Goal: Information Seeking & Learning: Learn about a topic

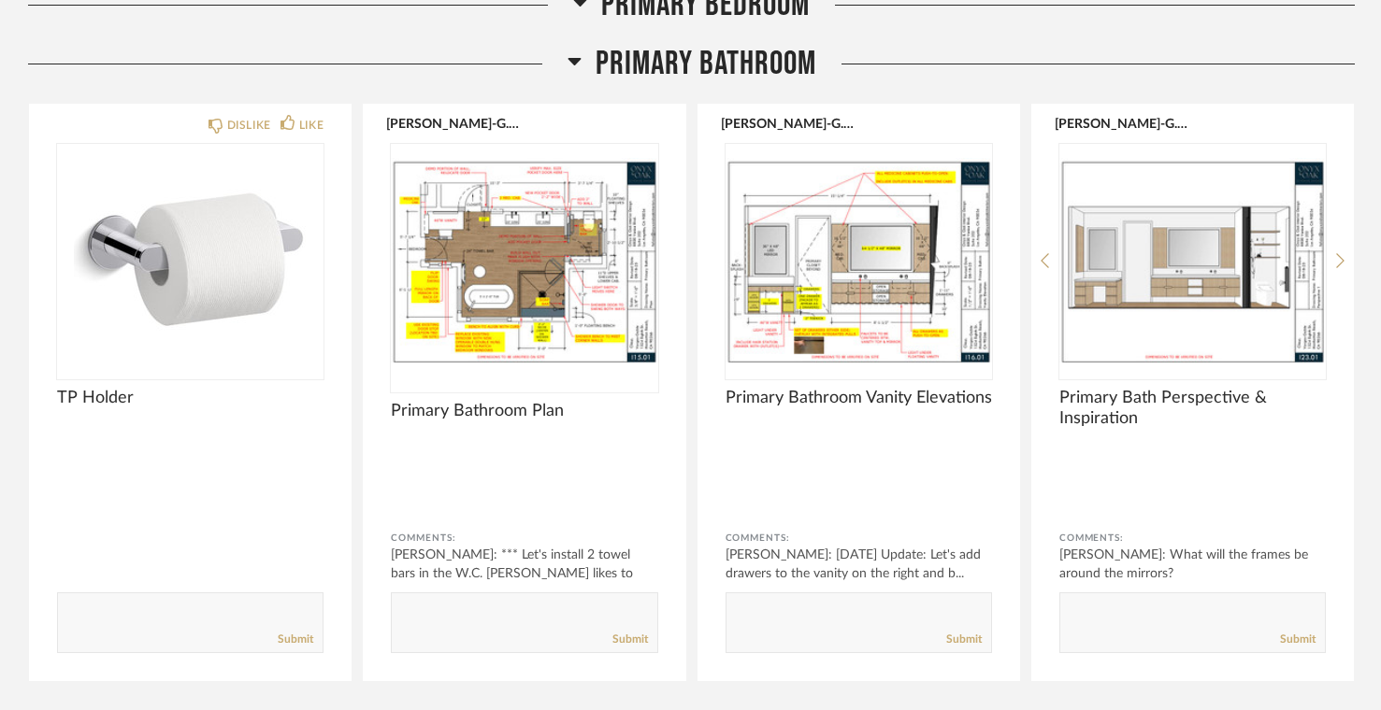
scroll to position [8156, 0]
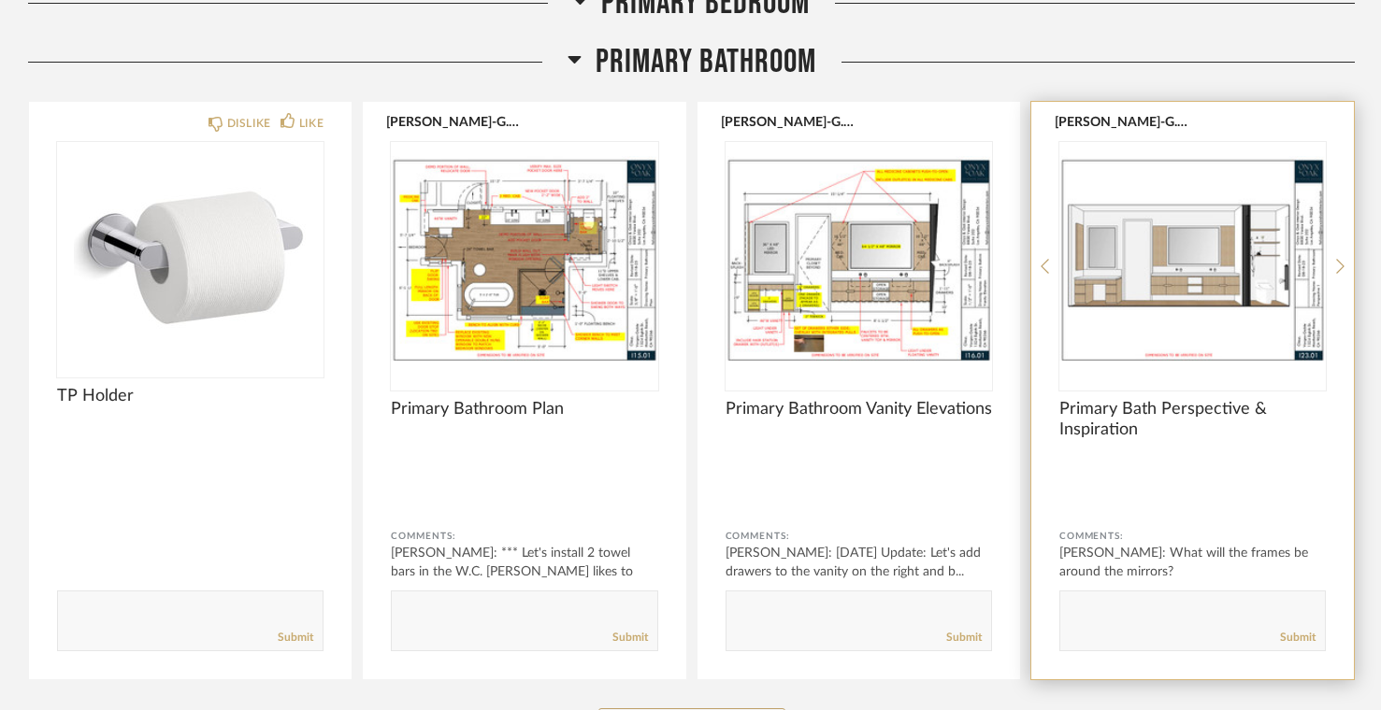
click at [1100, 293] on img "0" at bounding box center [1192, 259] width 266 height 234
click at [1100, 294] on img "0" at bounding box center [1192, 259] width 266 height 234
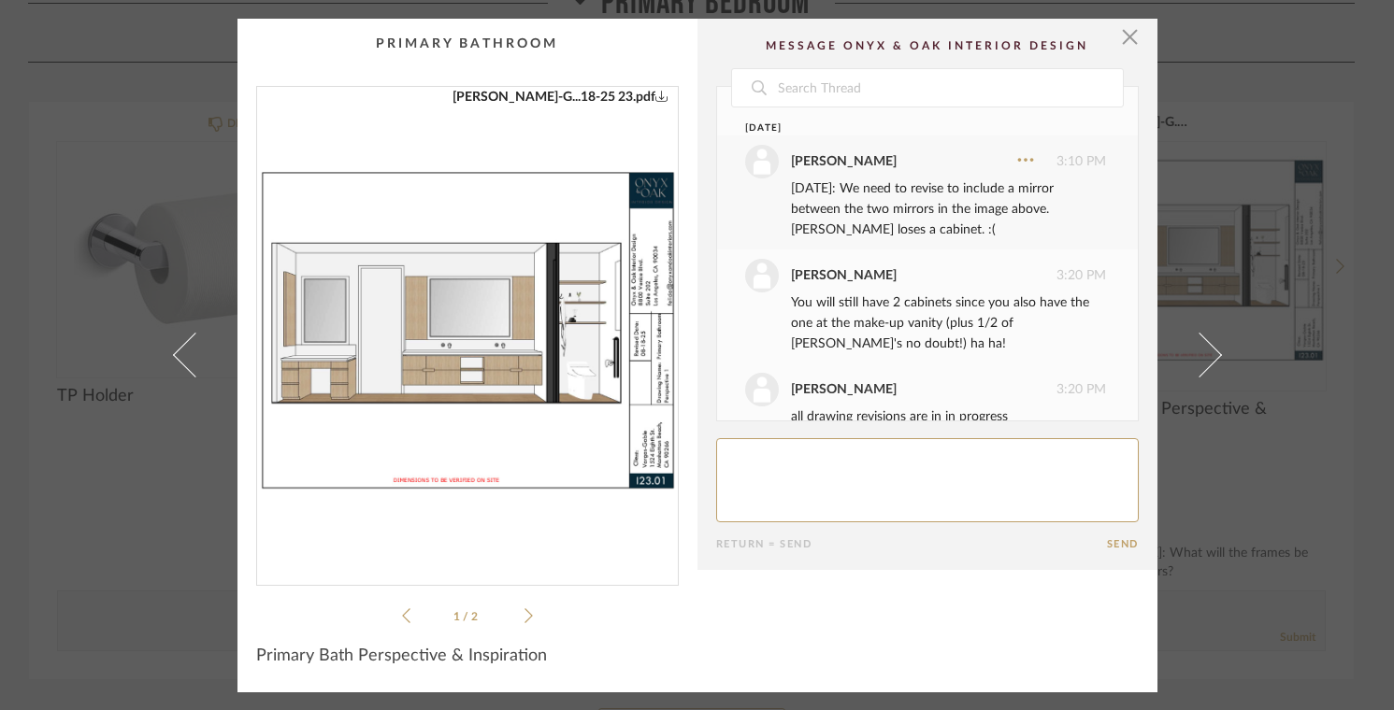
scroll to position [137, 0]
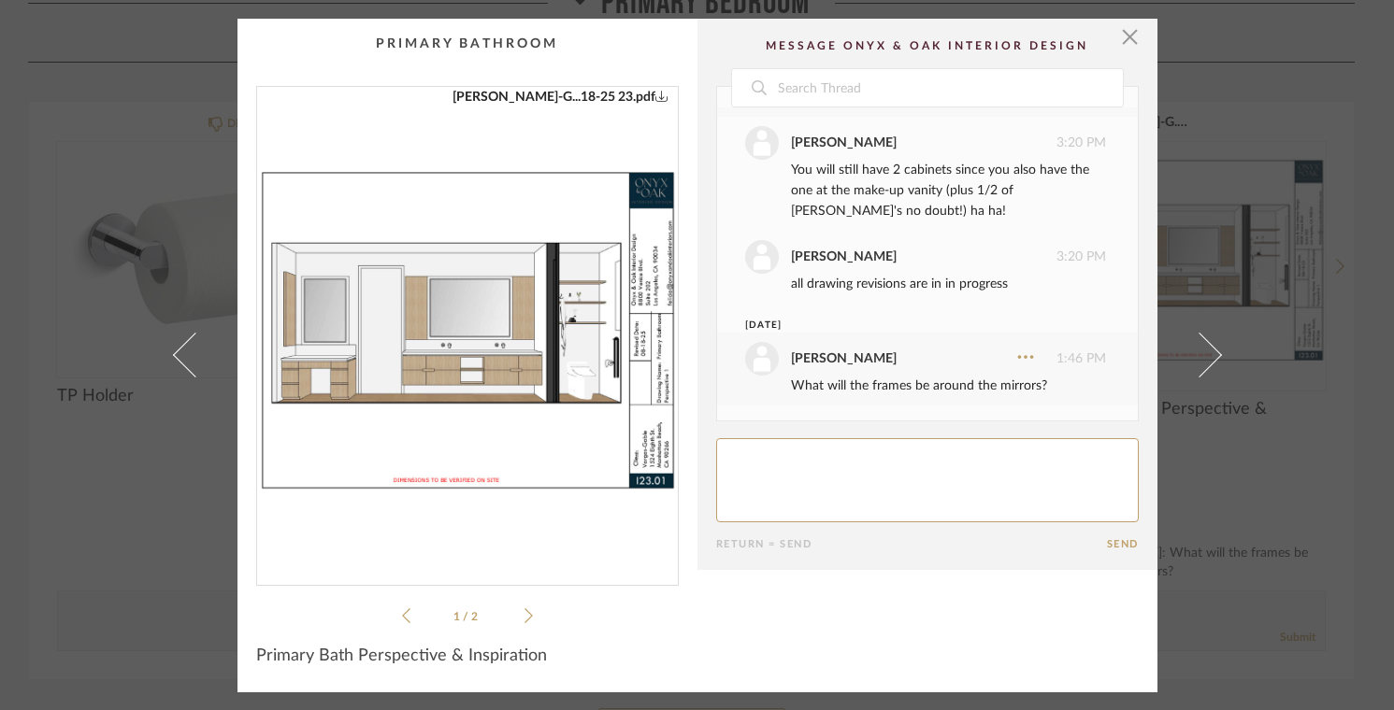
click at [311, 357] on img "0" at bounding box center [467, 328] width 421 height 483
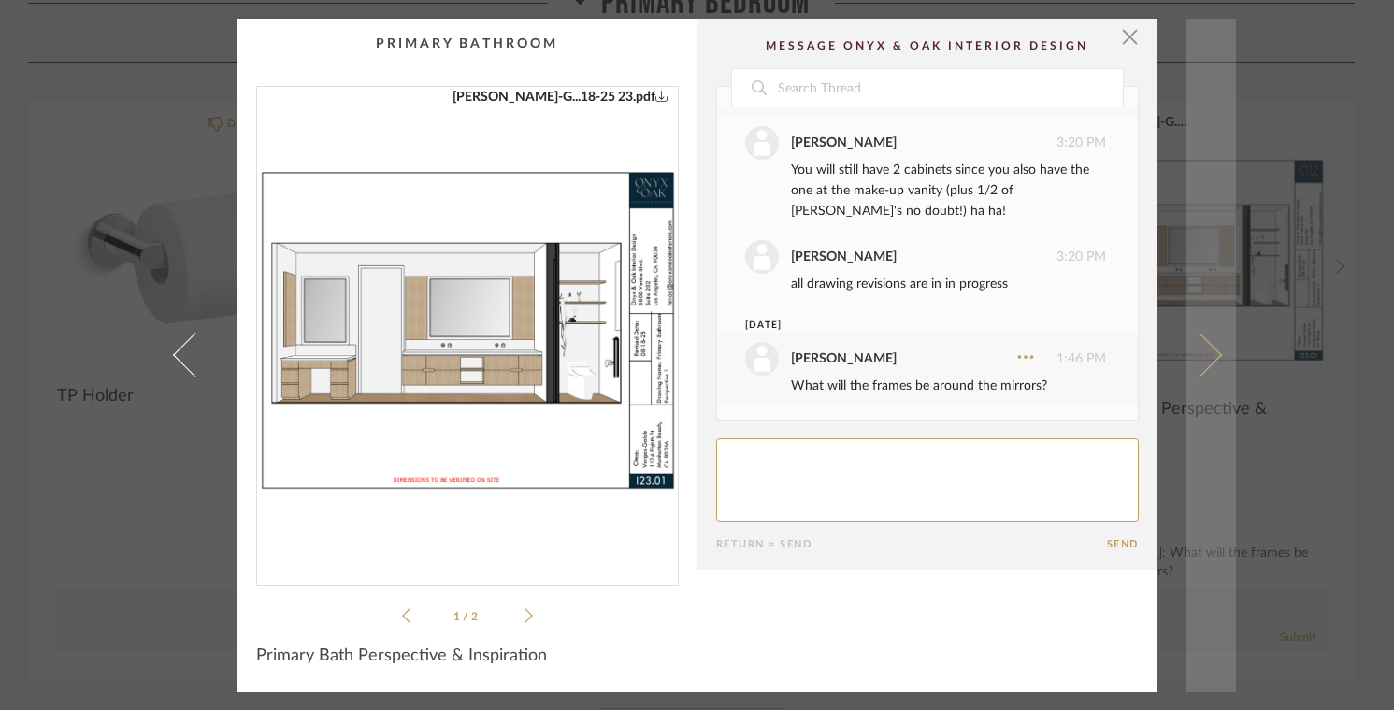
click at [1210, 356] on span at bounding box center [1198, 355] width 45 height 45
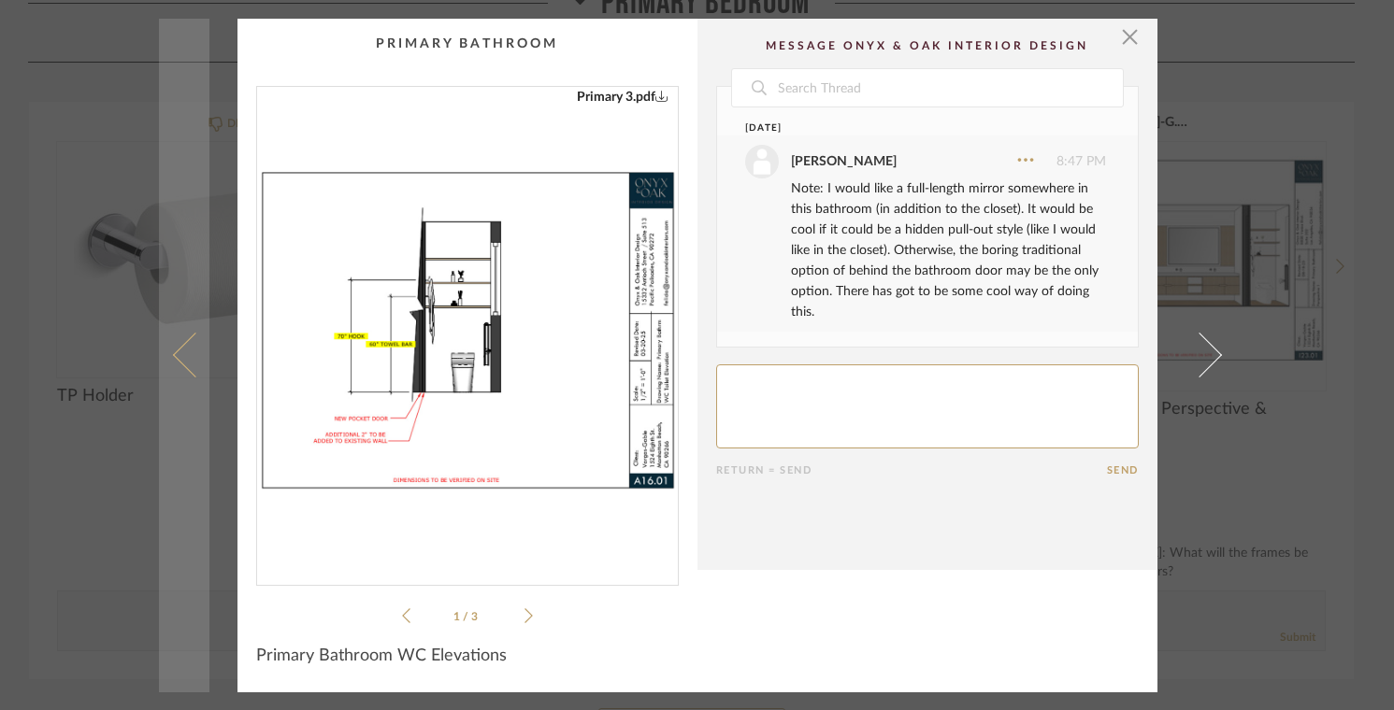
click at [175, 354] on span at bounding box center [194, 355] width 45 height 45
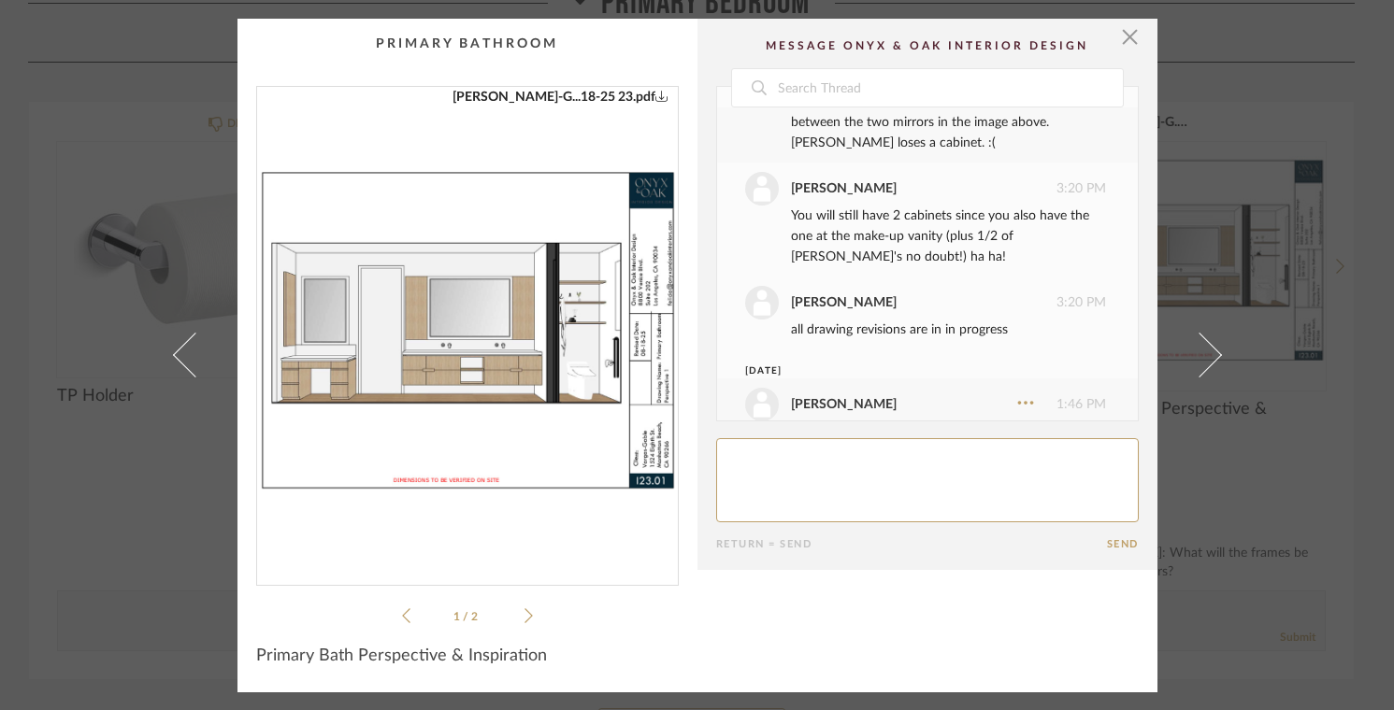
scroll to position [0, 0]
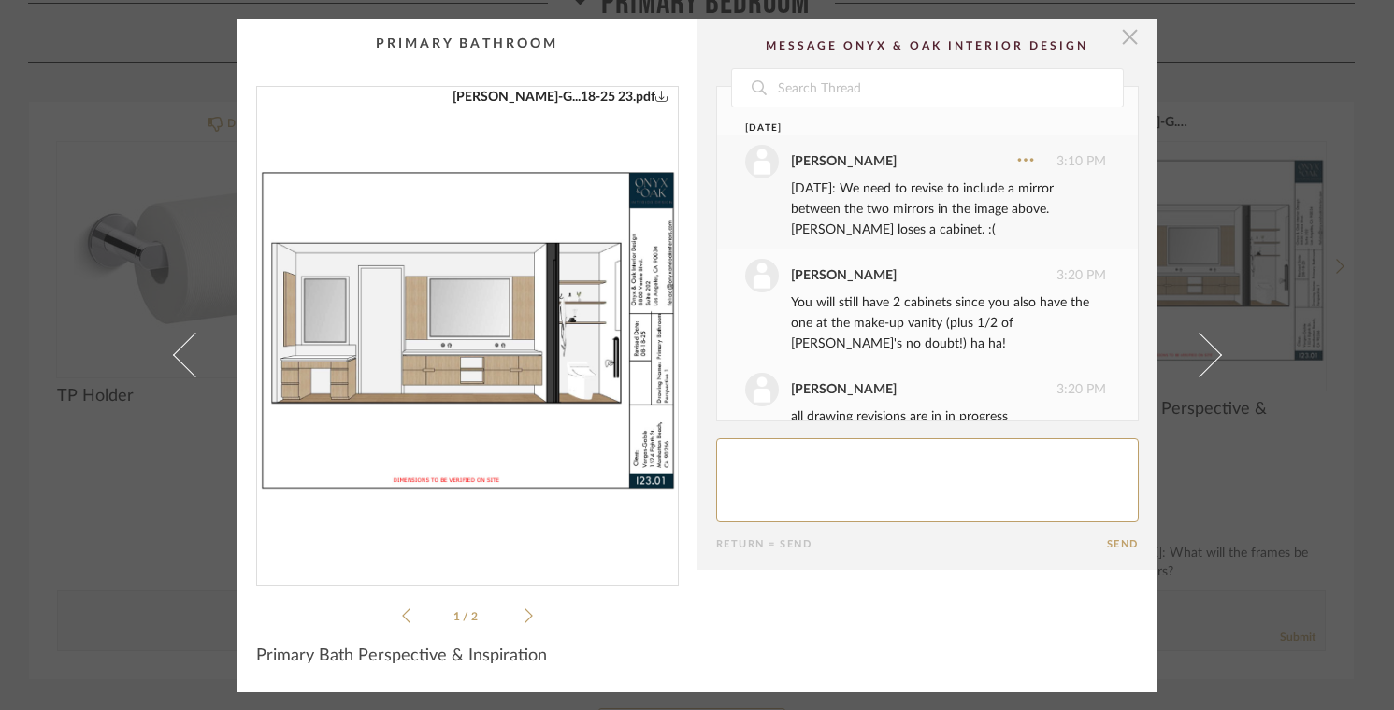
click at [1125, 48] on span "button" at bounding box center [1129, 37] width 37 height 37
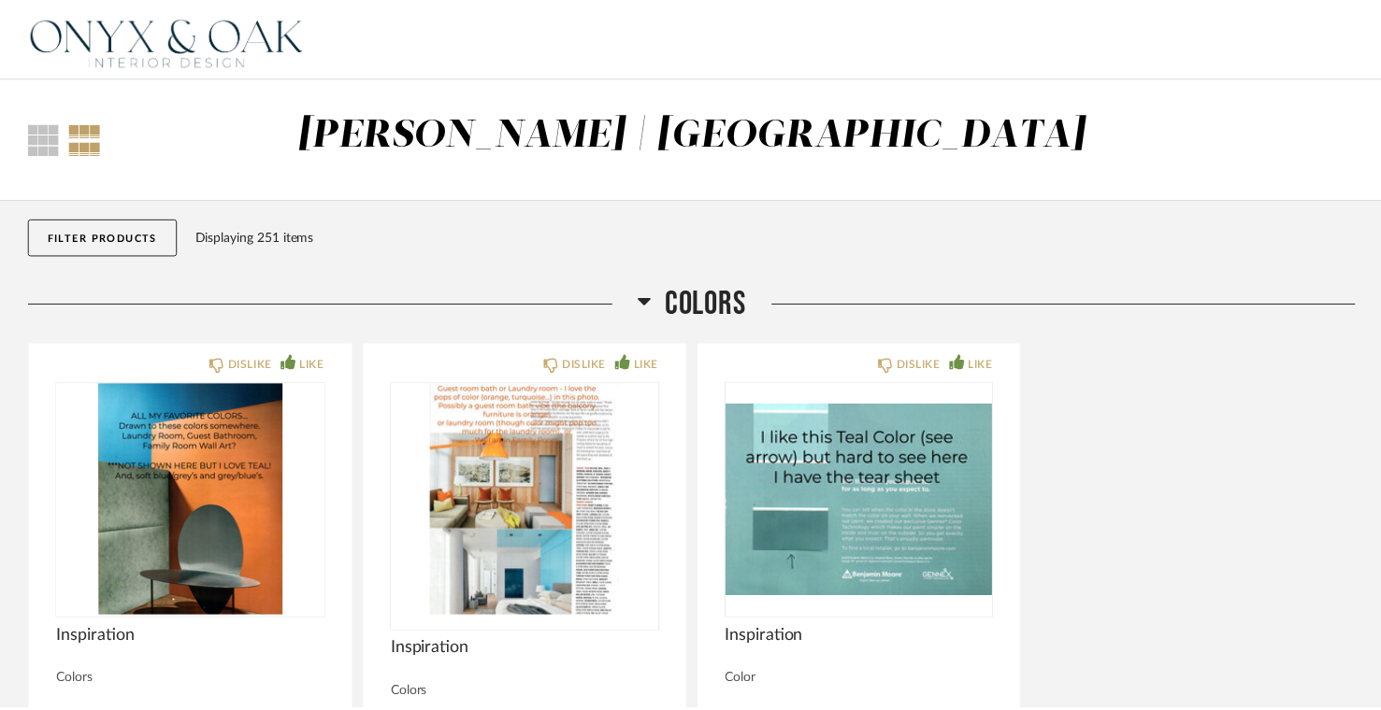
scroll to position [8156, 0]
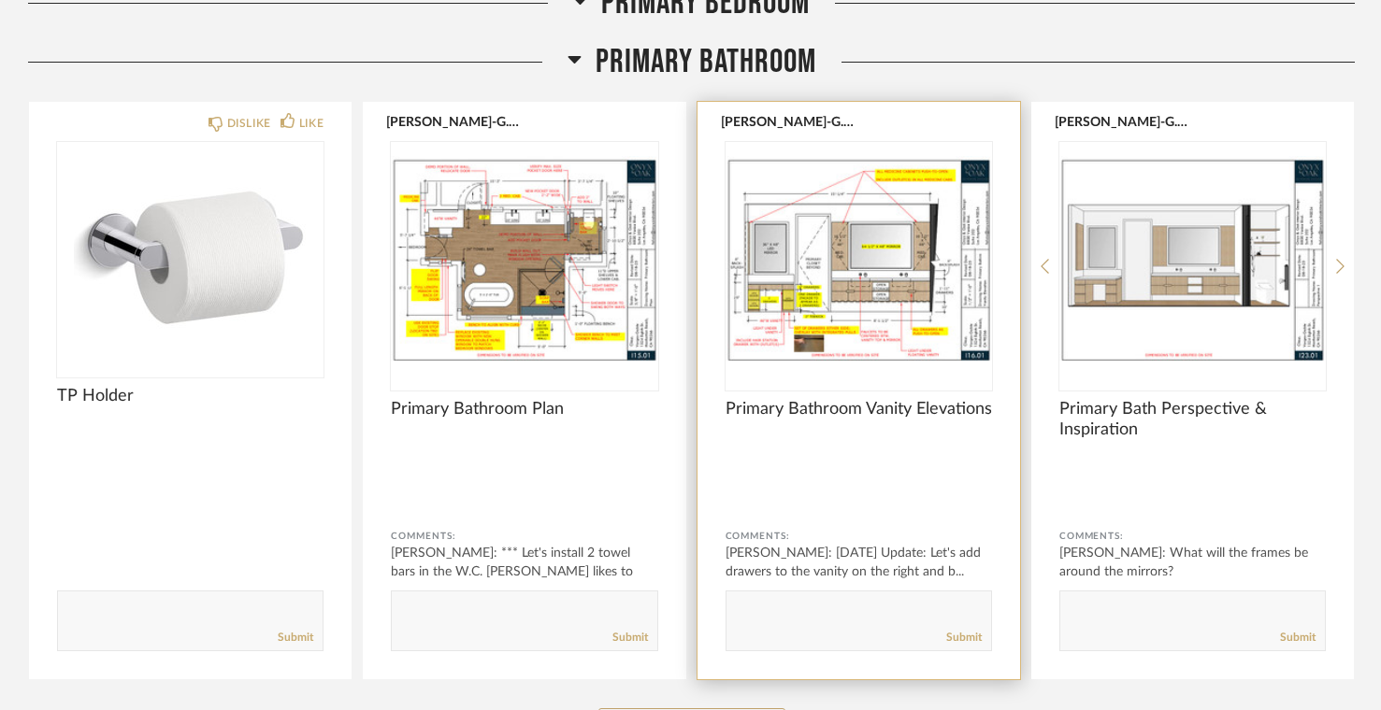
click at [791, 297] on img "0" at bounding box center [858, 259] width 266 height 234
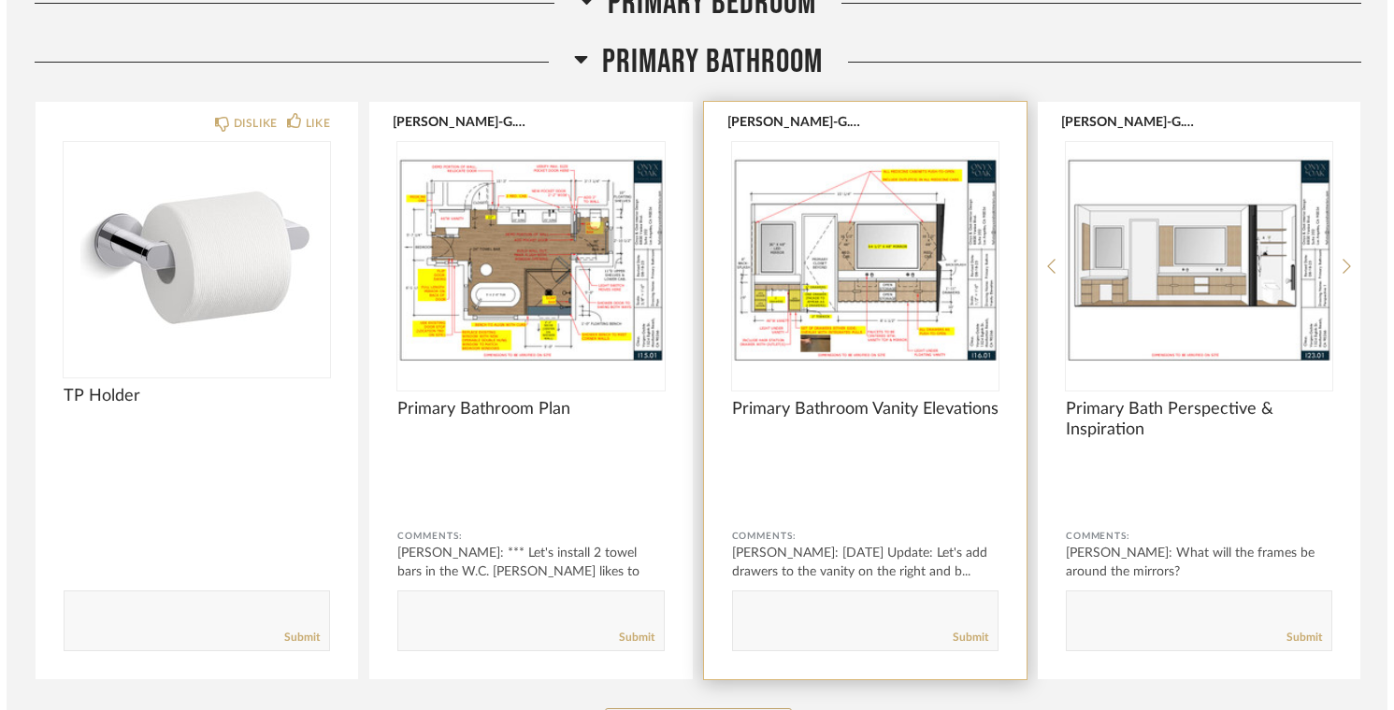
scroll to position [0, 0]
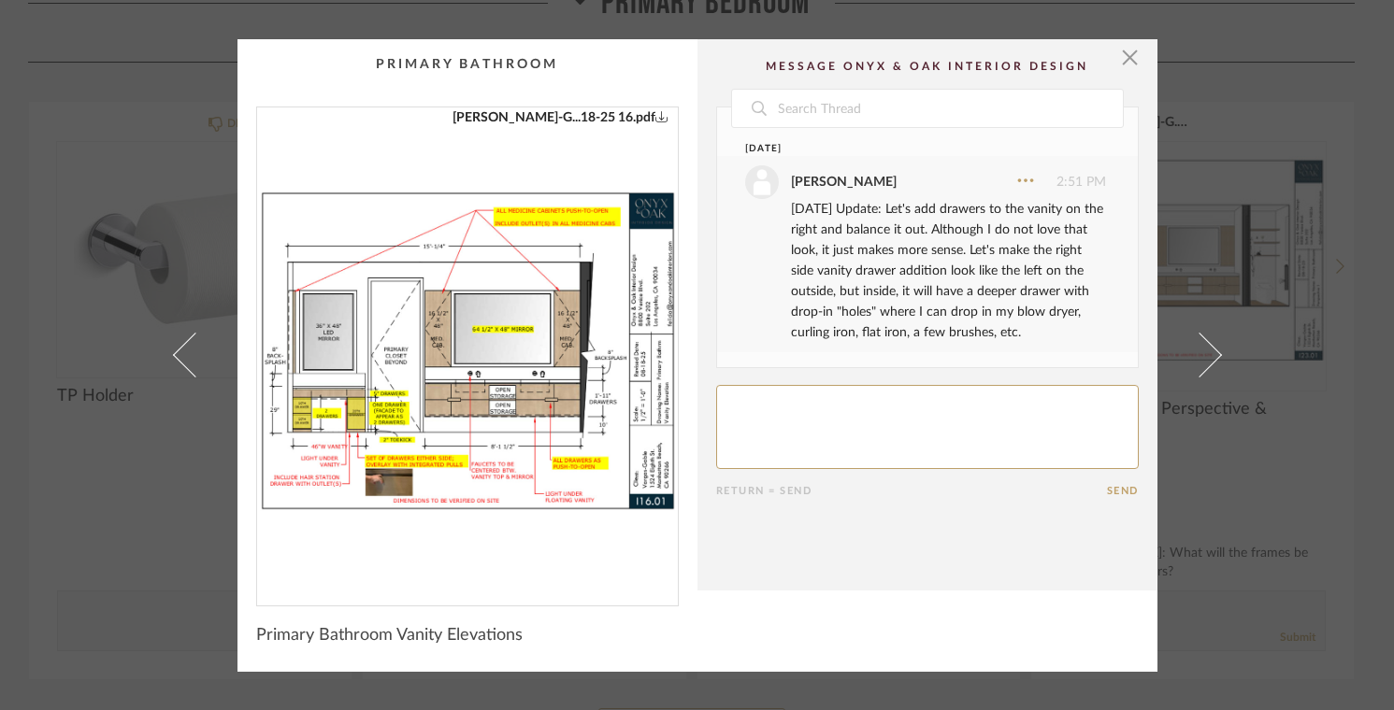
click at [304, 449] on img "0" at bounding box center [467, 348] width 421 height 483
click at [1119, 61] on span "button" at bounding box center [1129, 57] width 37 height 37
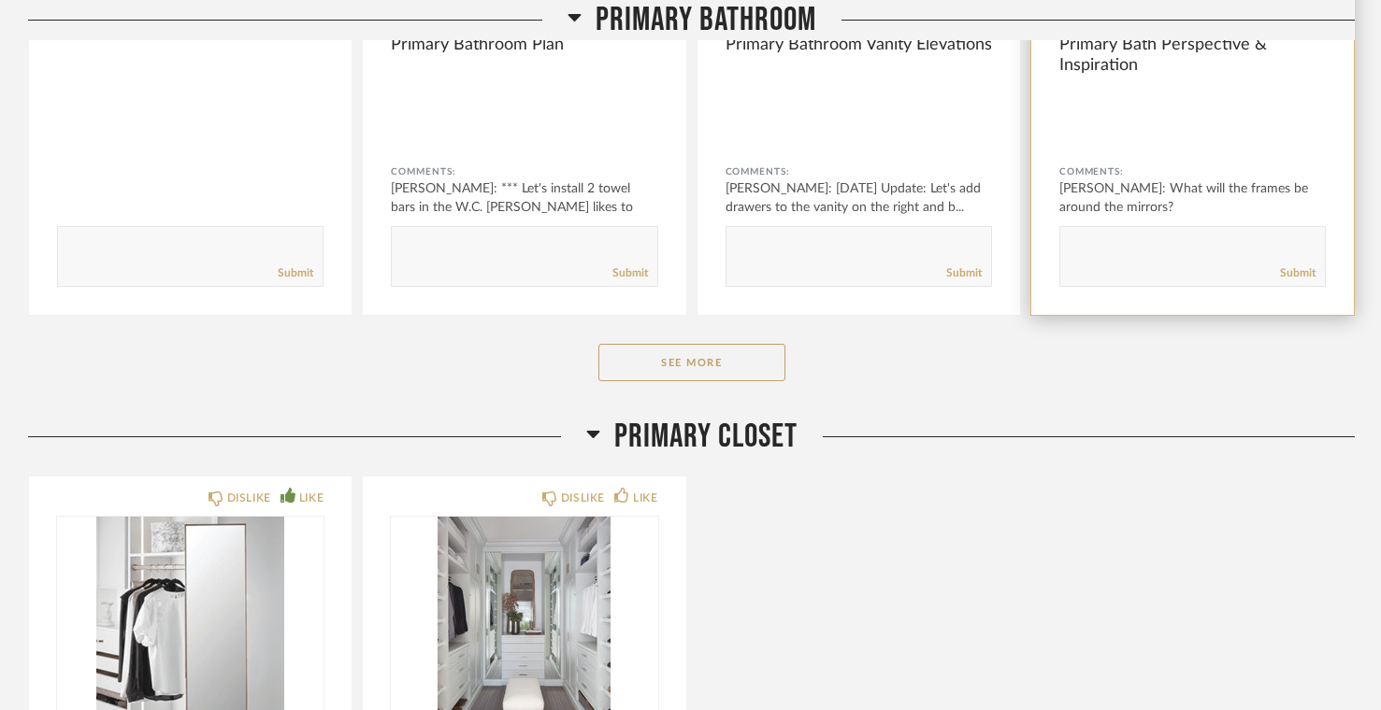
scroll to position [8524, 0]
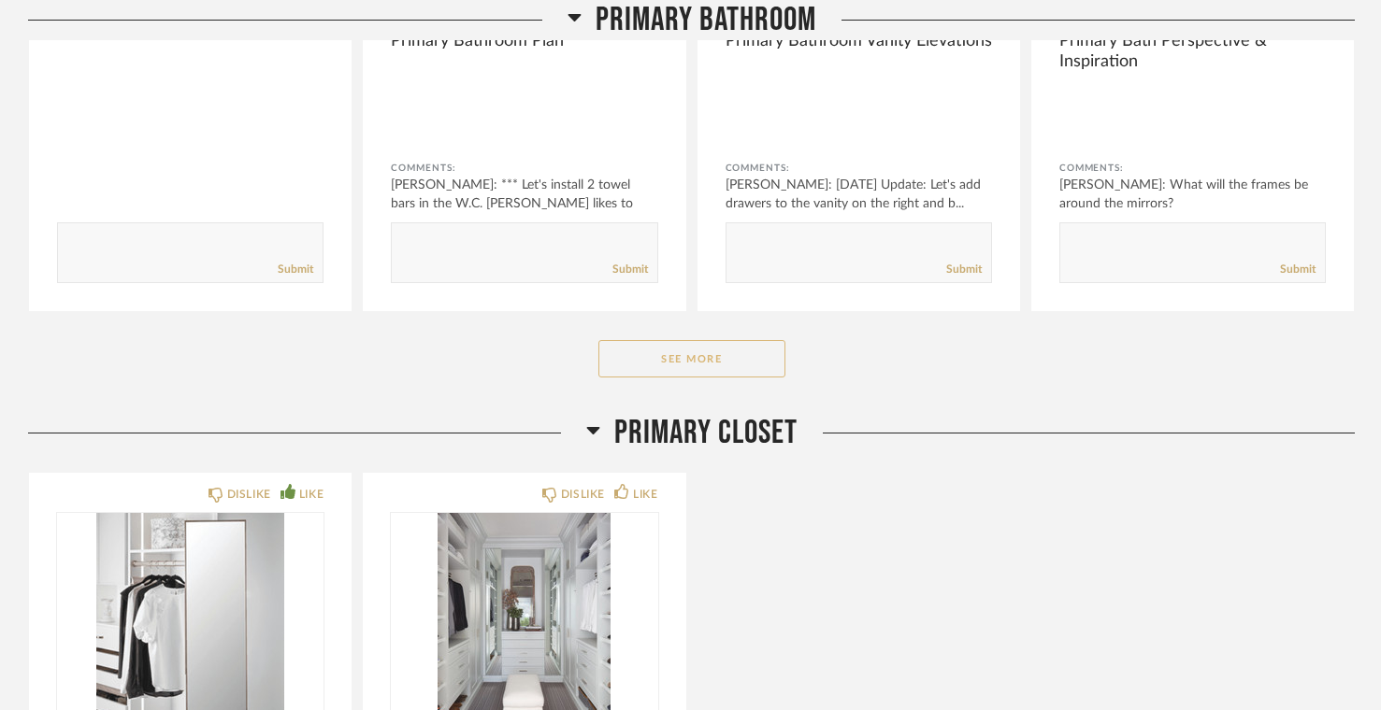
click at [712, 358] on button "See More" at bounding box center [691, 358] width 187 height 37
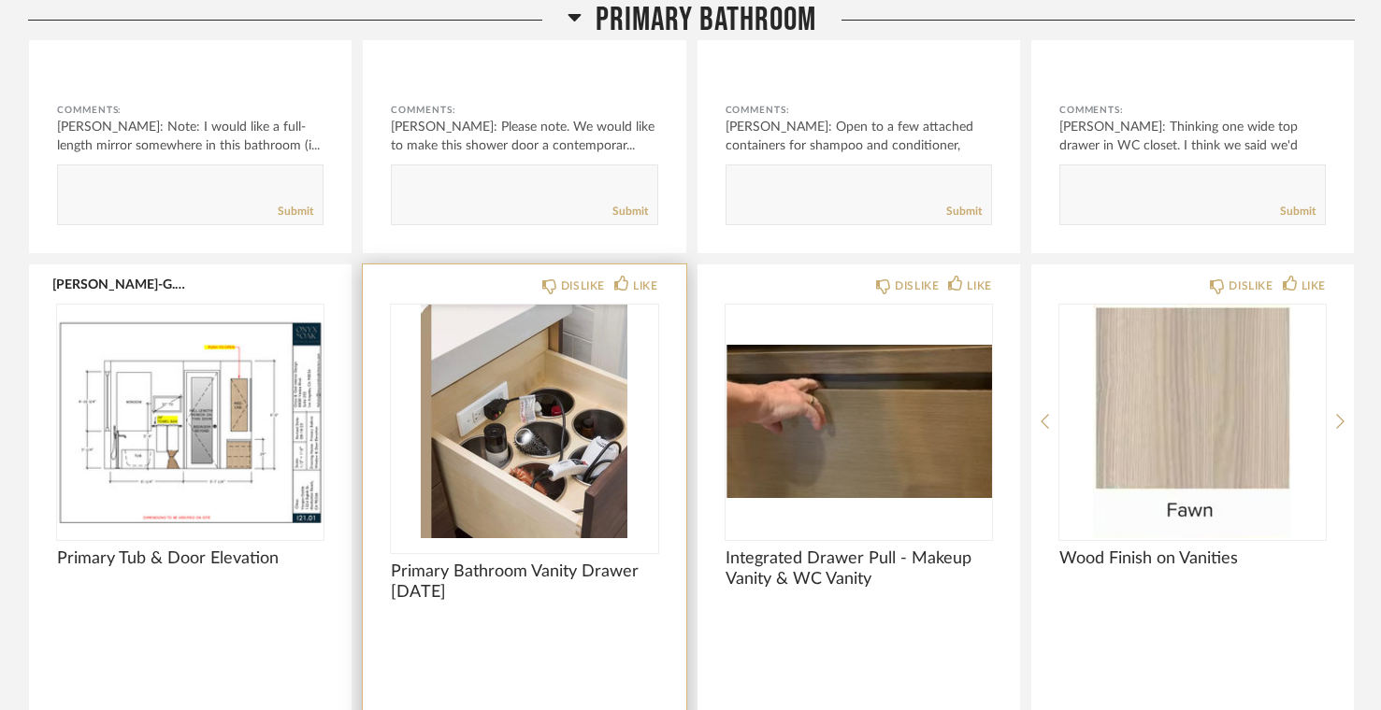
scroll to position [9159, 0]
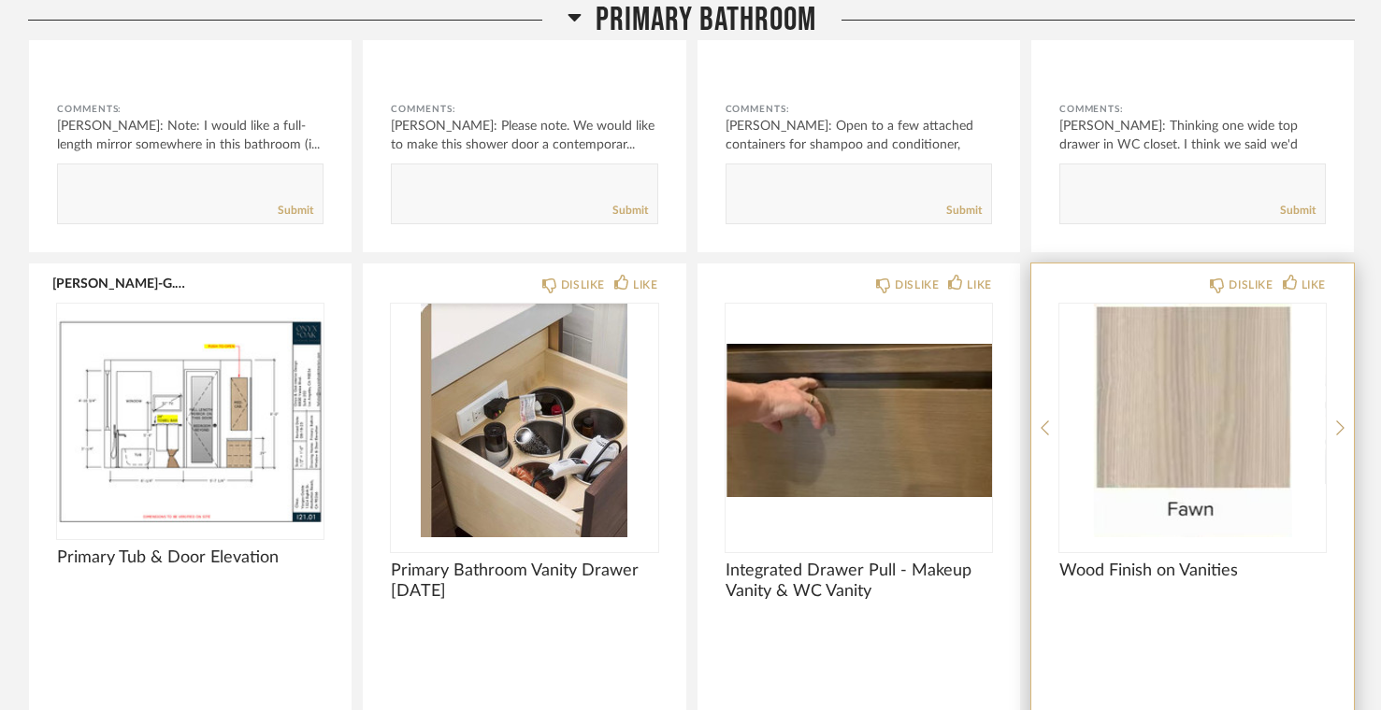
click at [1211, 408] on img "0" at bounding box center [1192, 421] width 266 height 234
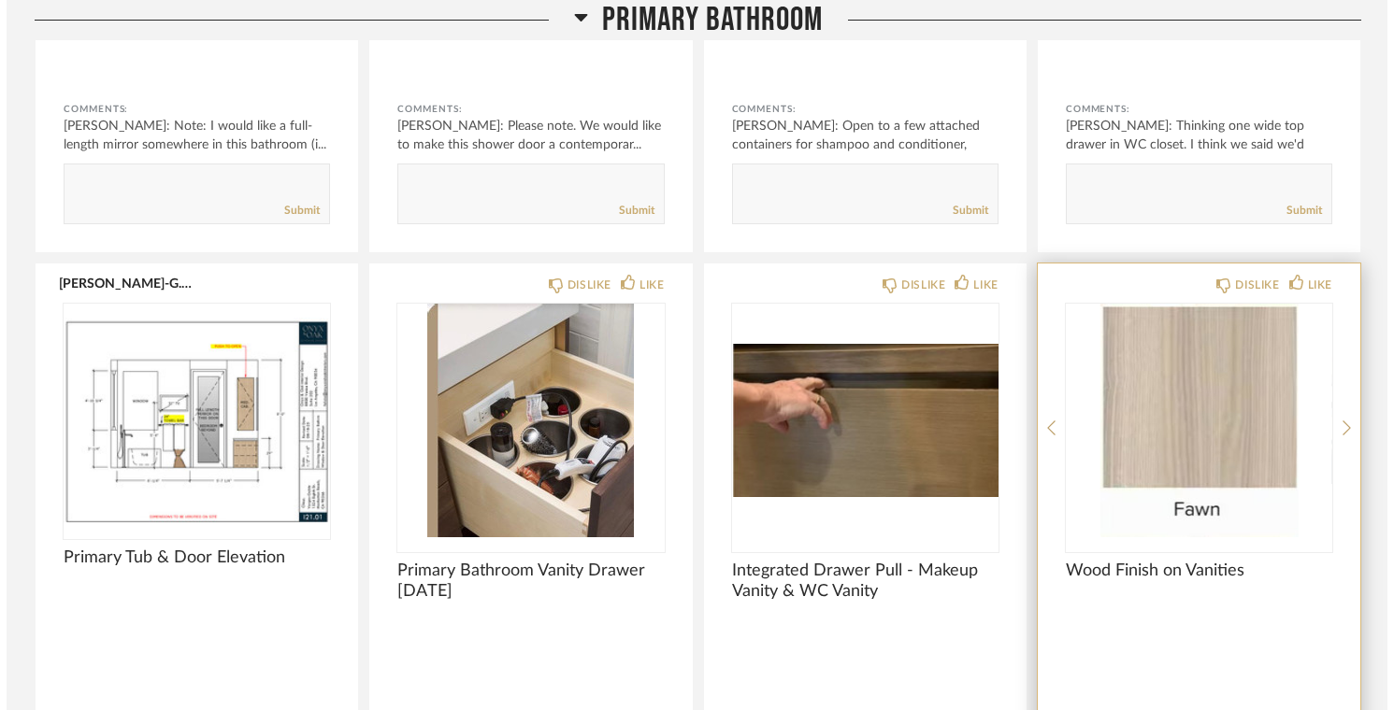
scroll to position [0, 0]
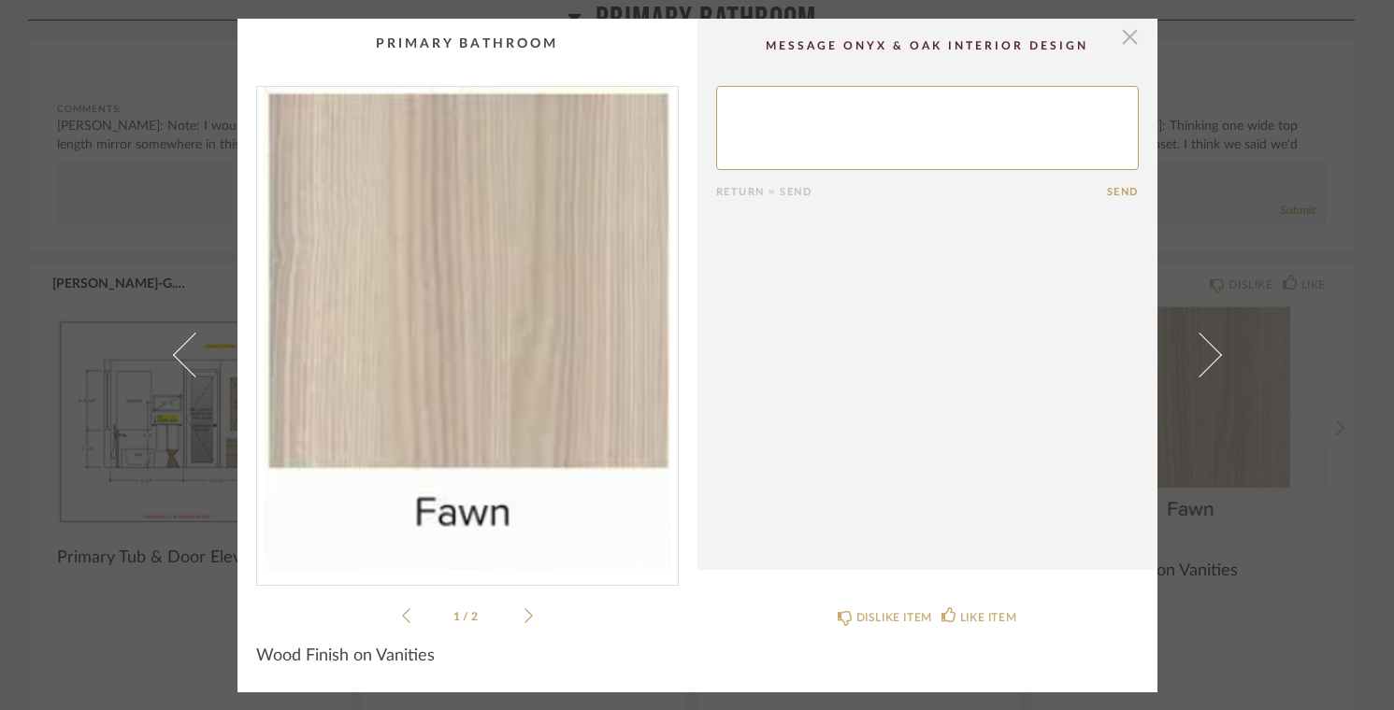
click at [1117, 38] on span "button" at bounding box center [1129, 37] width 37 height 37
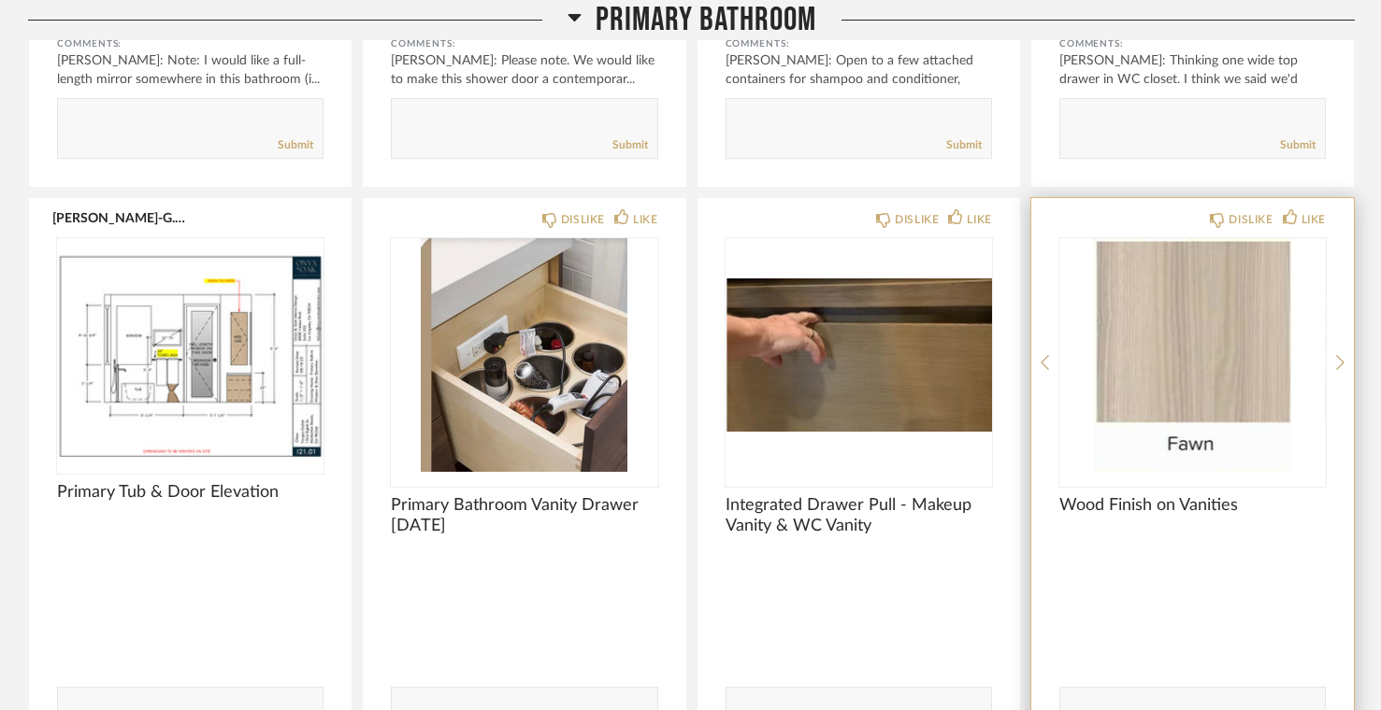
scroll to position [9247, 0]
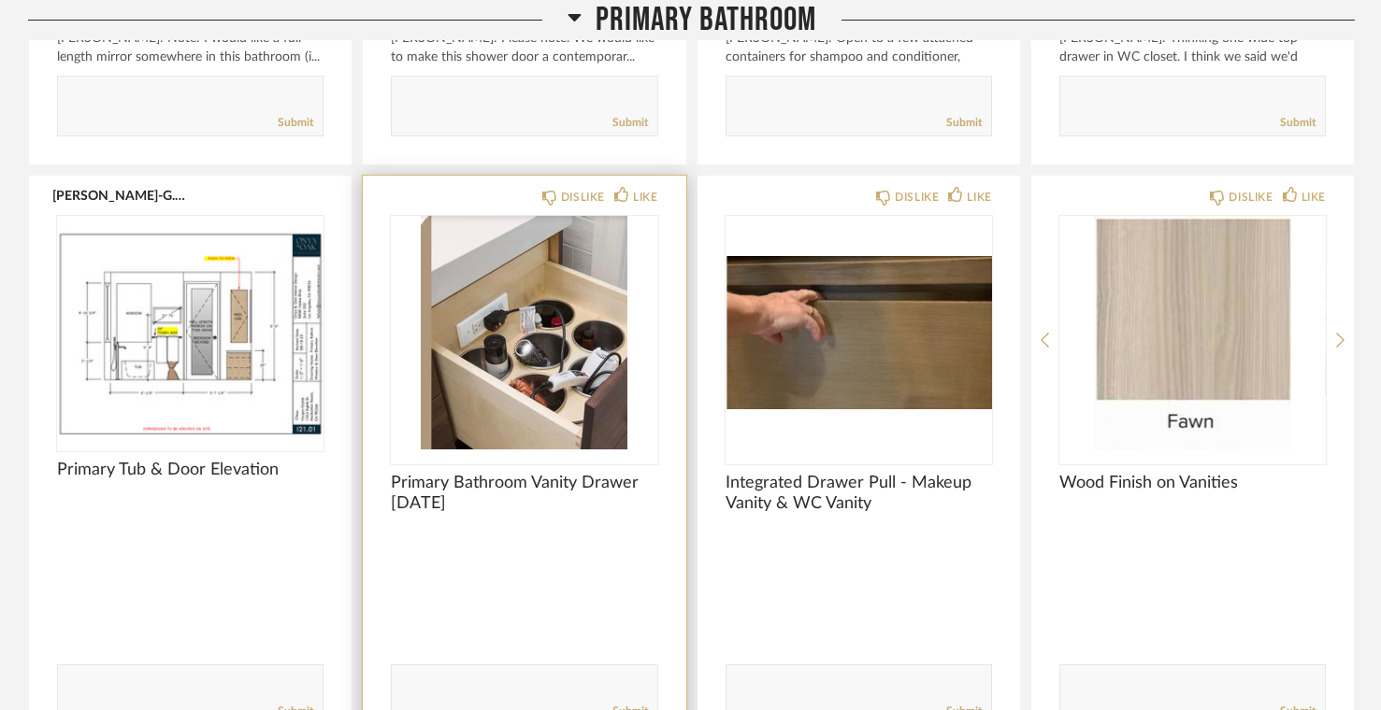
click at [539, 381] on img "0" at bounding box center [524, 333] width 266 height 234
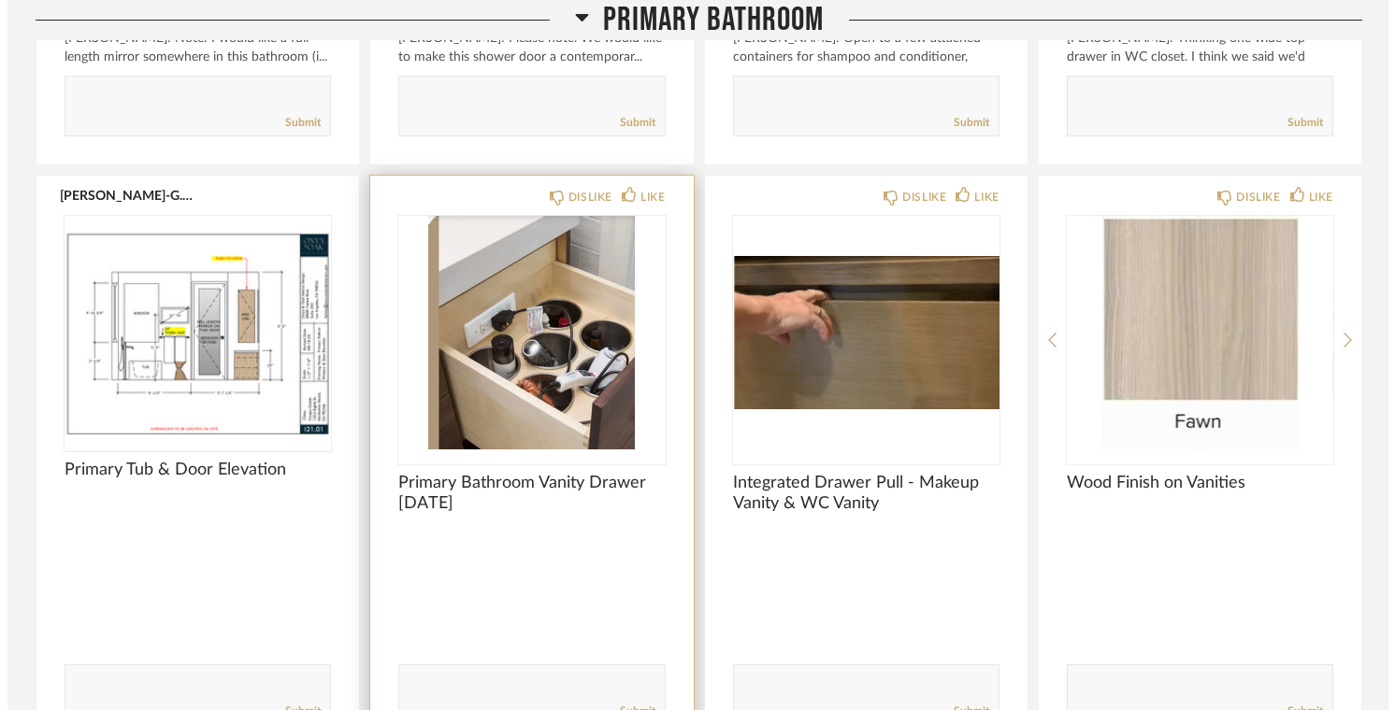
scroll to position [0, 0]
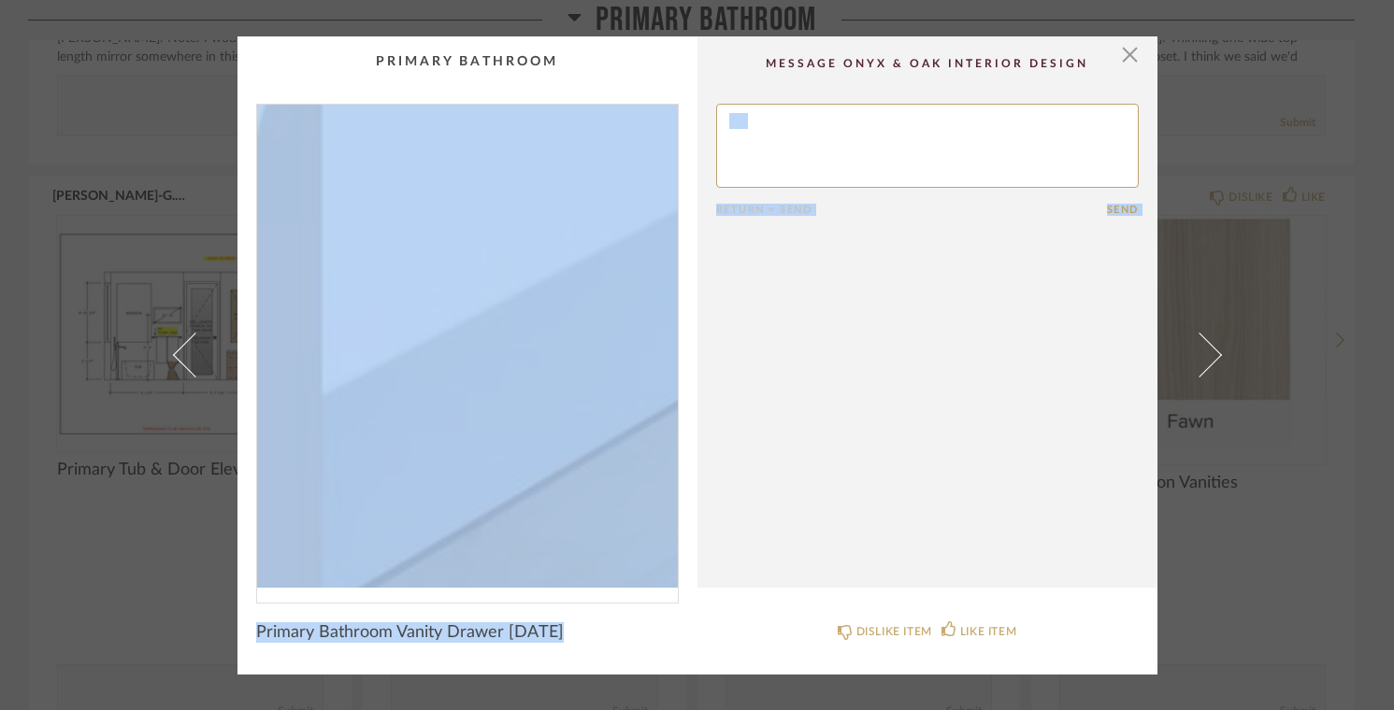
drag, startPoint x: 744, startPoint y: 614, endPoint x: 268, endPoint y: 194, distance: 634.4
click at [268, 194] on div "× Return = Send Send Primary Bathroom Vanity Drawer [DATE] DISLIKE ITEM LIKE IT…" at bounding box center [697, 355] width 920 height 638
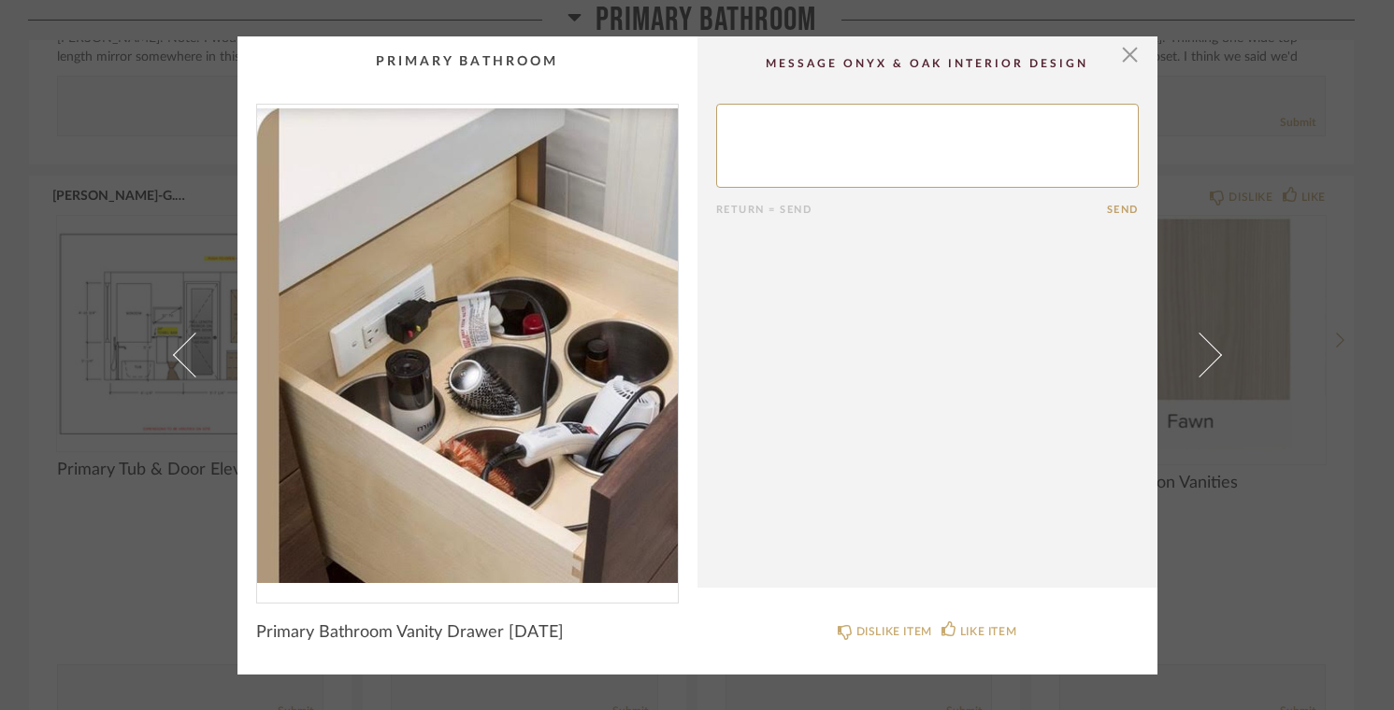
click at [273, 63] on cpp-summary-thumbnail at bounding box center [467, 319] width 460 height 567
click at [1125, 61] on span "button" at bounding box center [1129, 54] width 37 height 37
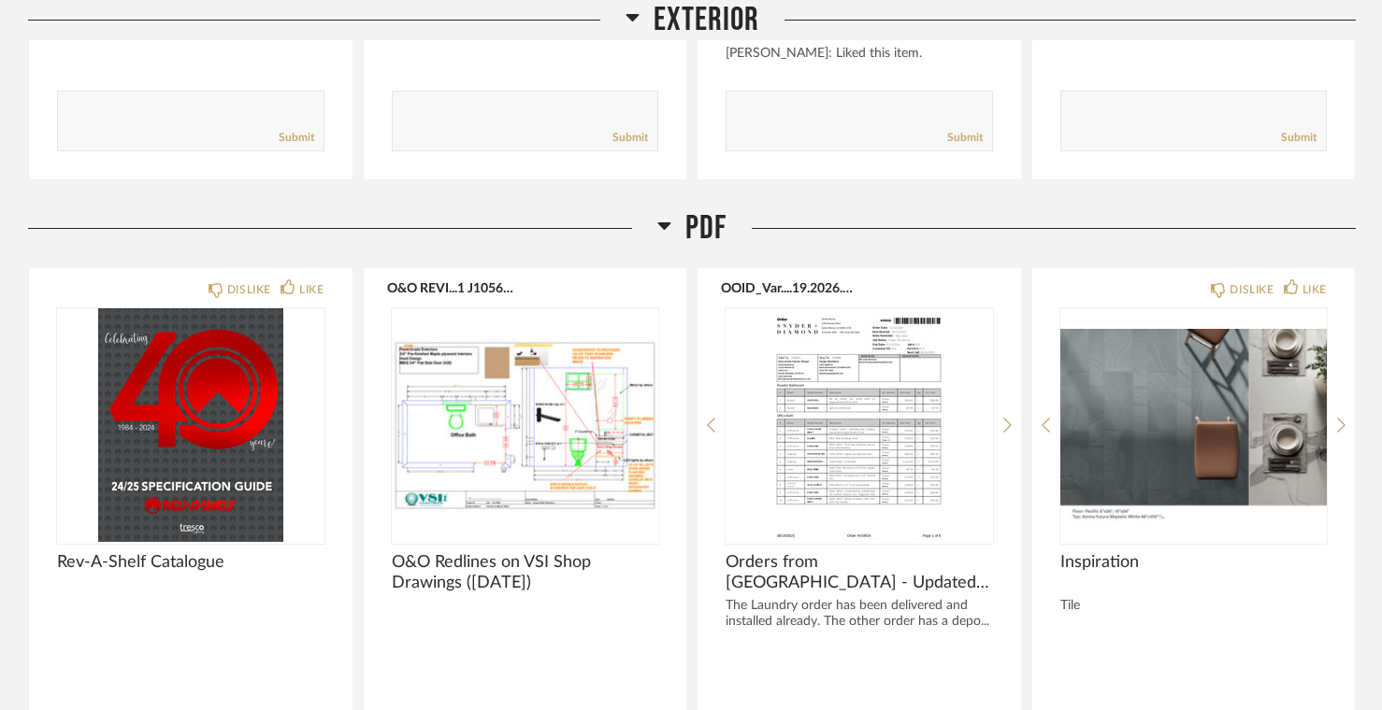
scroll to position [18038, 0]
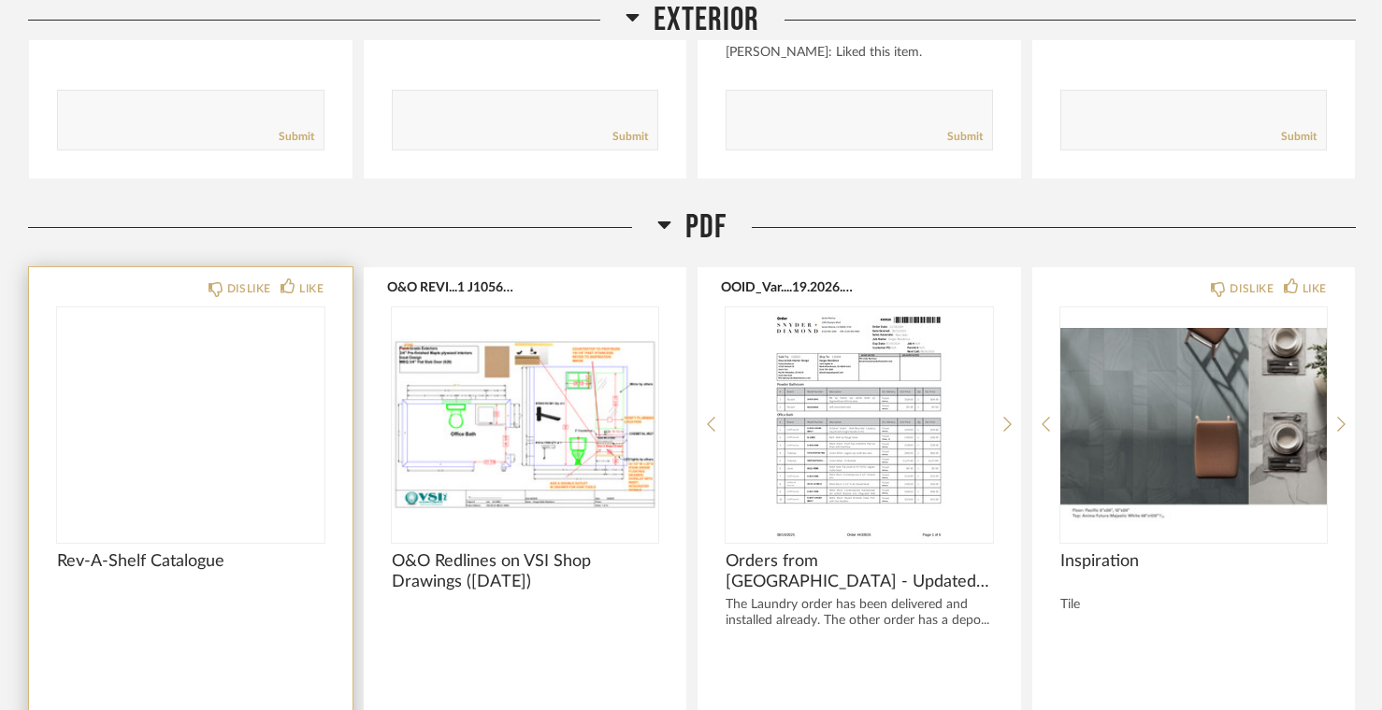
click at [0, 0] on img at bounding box center [0, 0] width 0 height 0
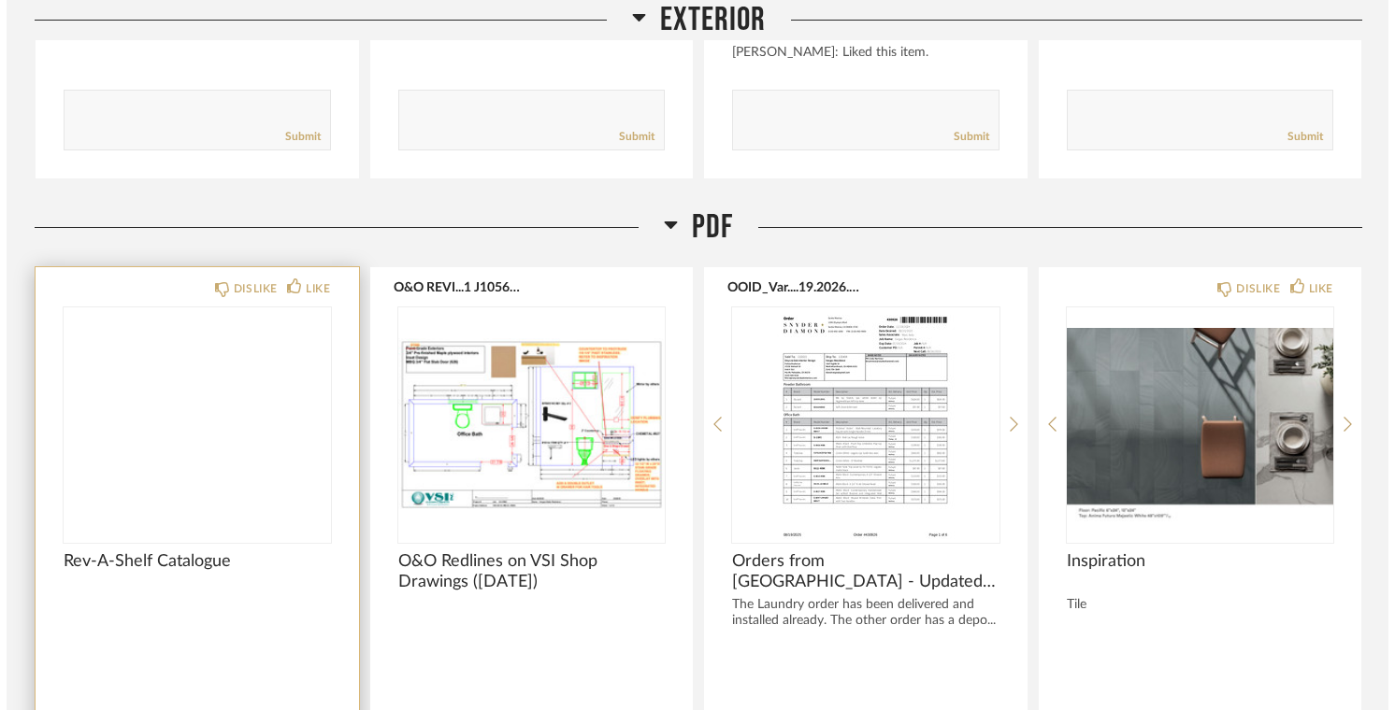
scroll to position [0, 0]
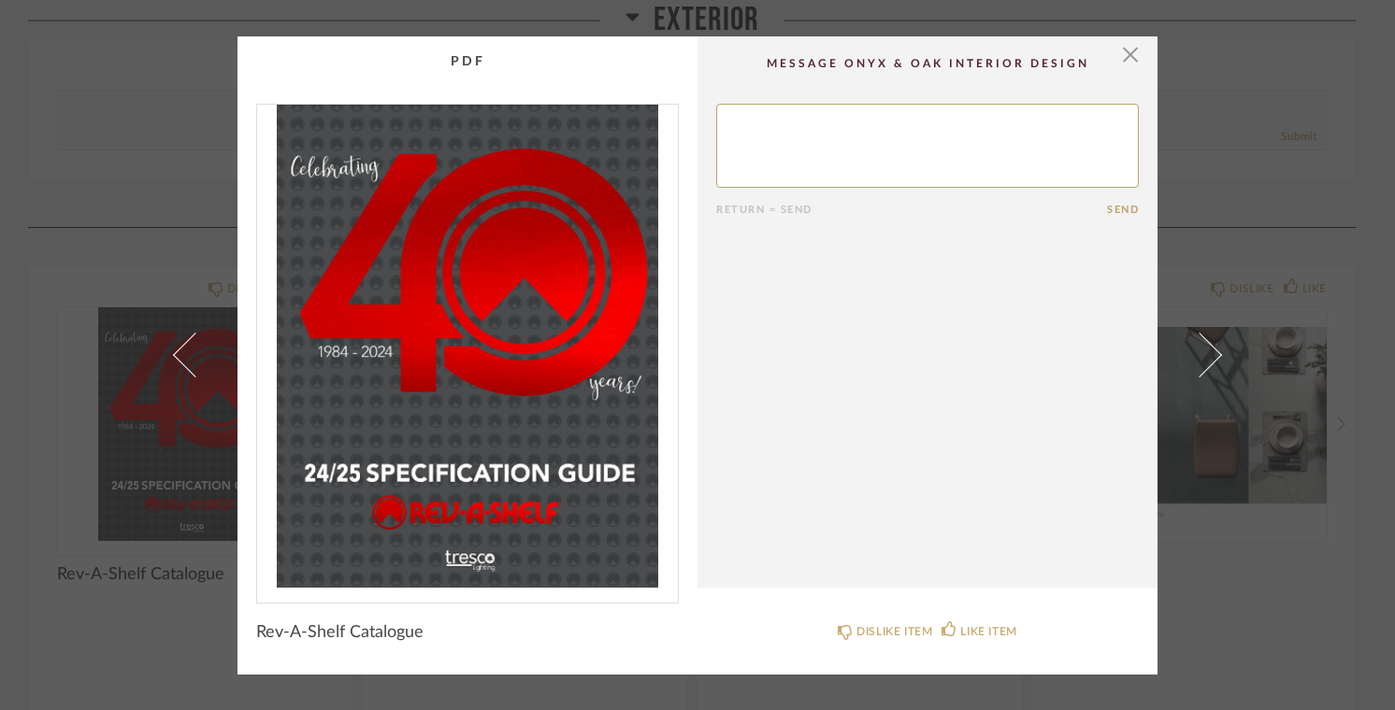
click at [512, 468] on img "0" at bounding box center [467, 346] width 421 height 483
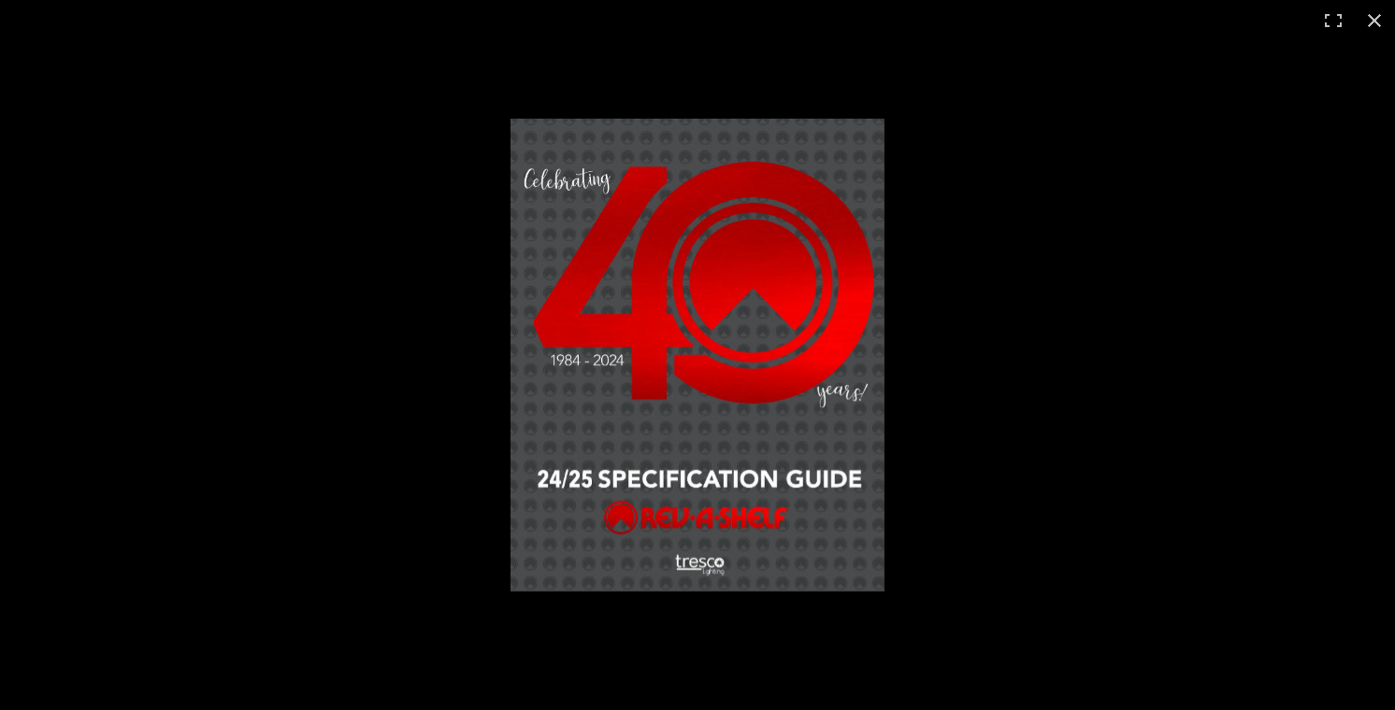
click at [666, 383] on img at bounding box center [697, 355] width 374 height 473
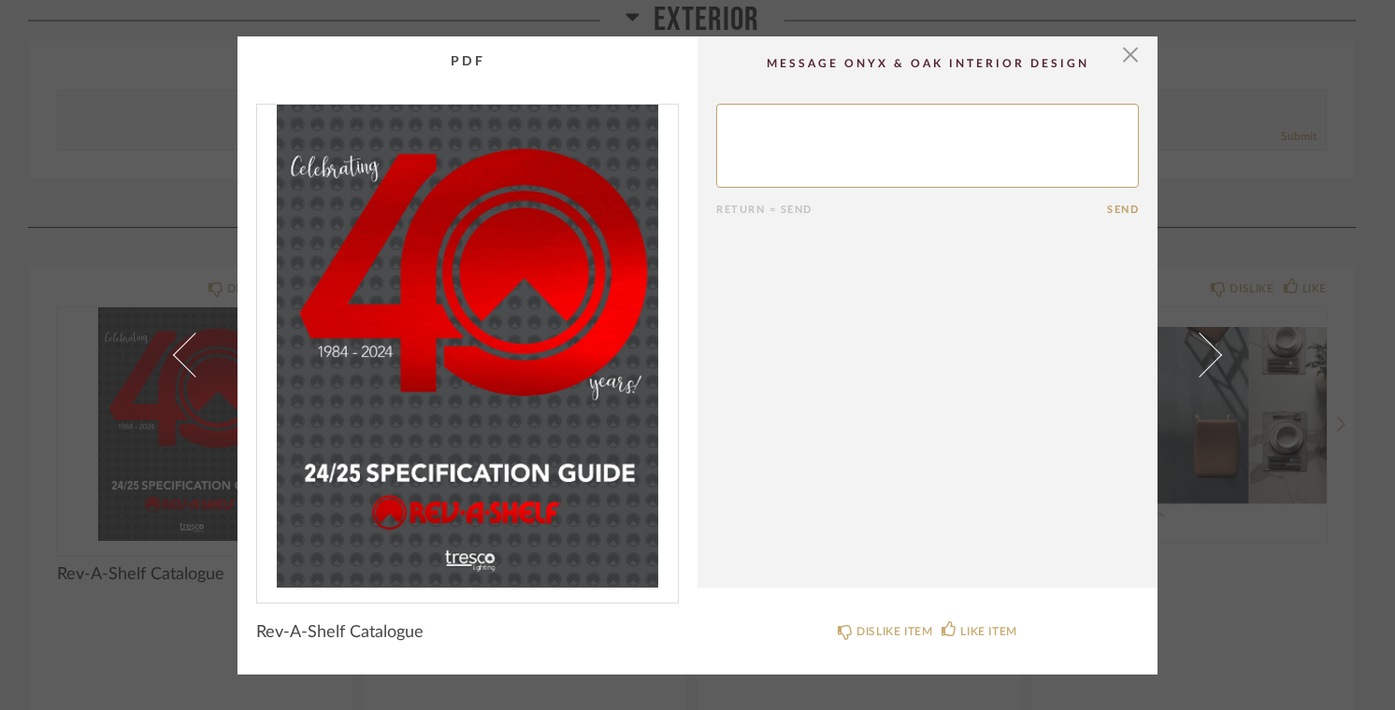
click at [395, 630] on span "Rev-A-Shelf Catalogue" at bounding box center [339, 633] width 167 height 21
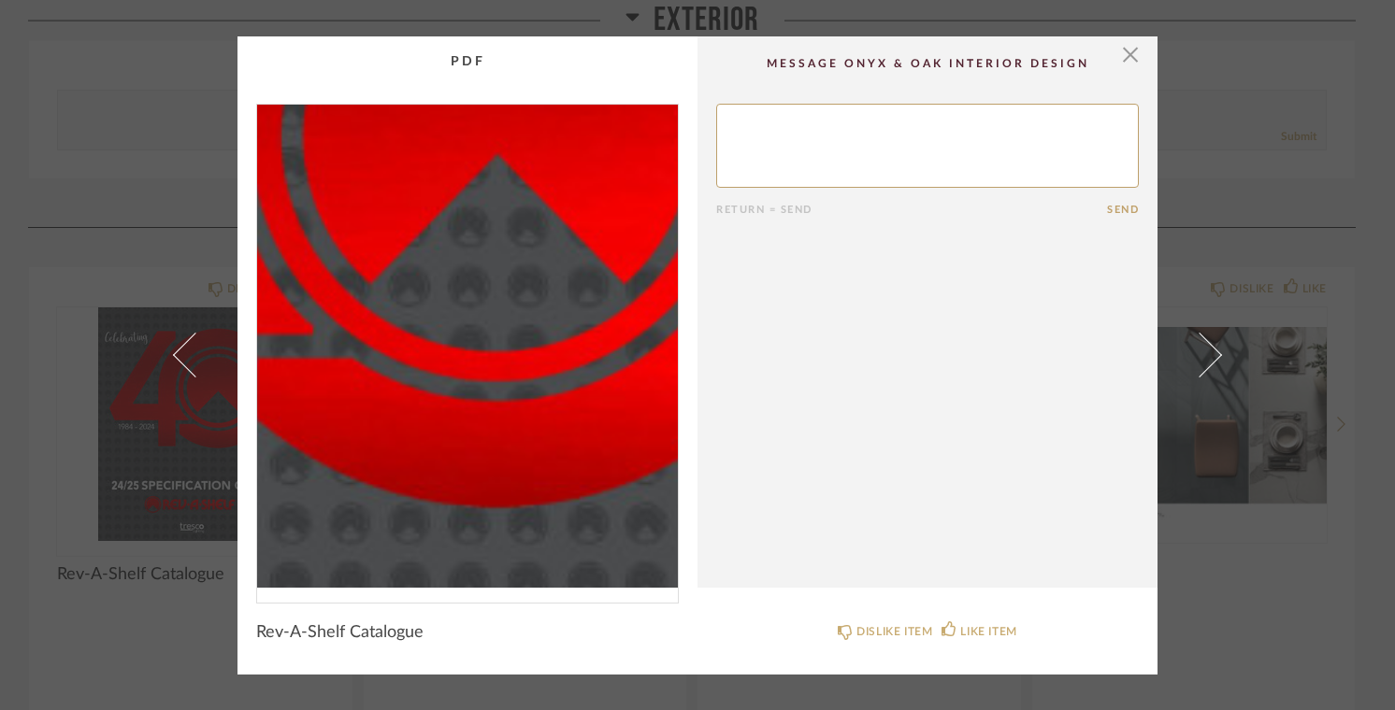
click at [508, 341] on img "0" at bounding box center [467, 346] width 421 height 483
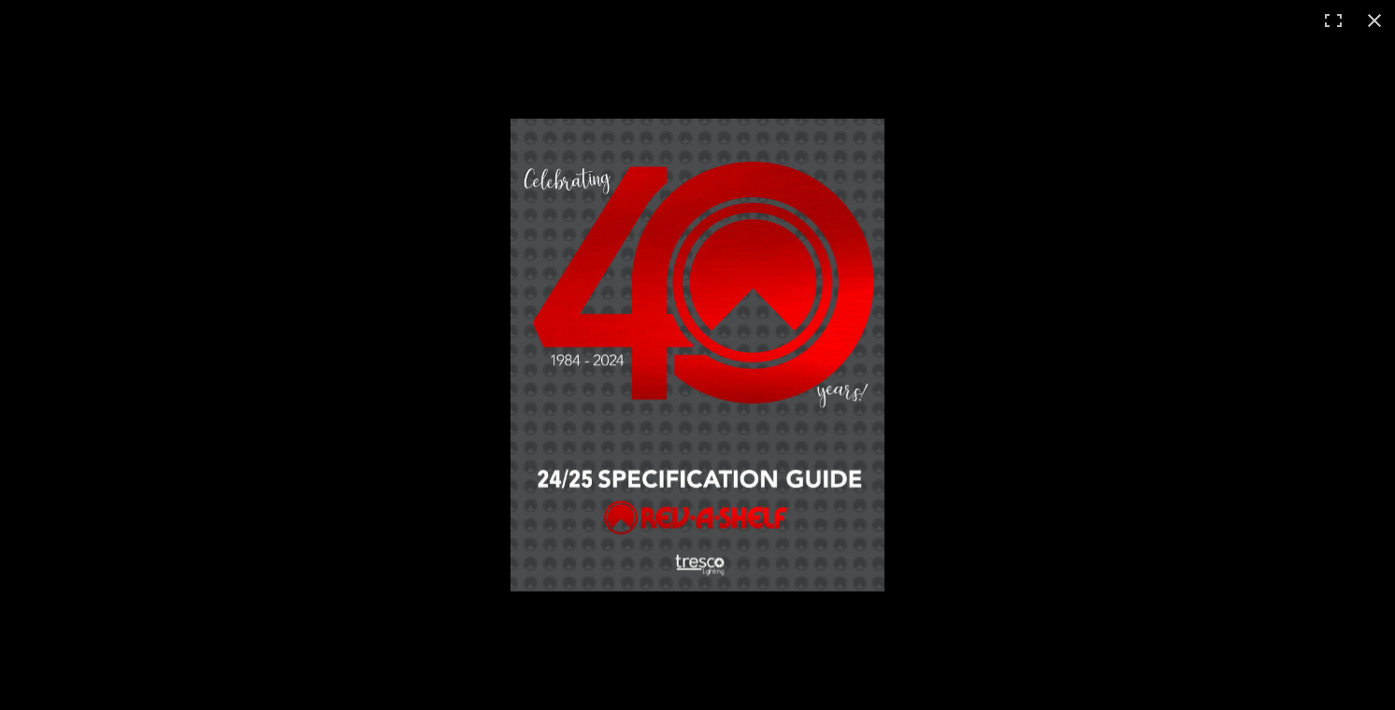
click at [644, 322] on img at bounding box center [697, 355] width 374 height 473
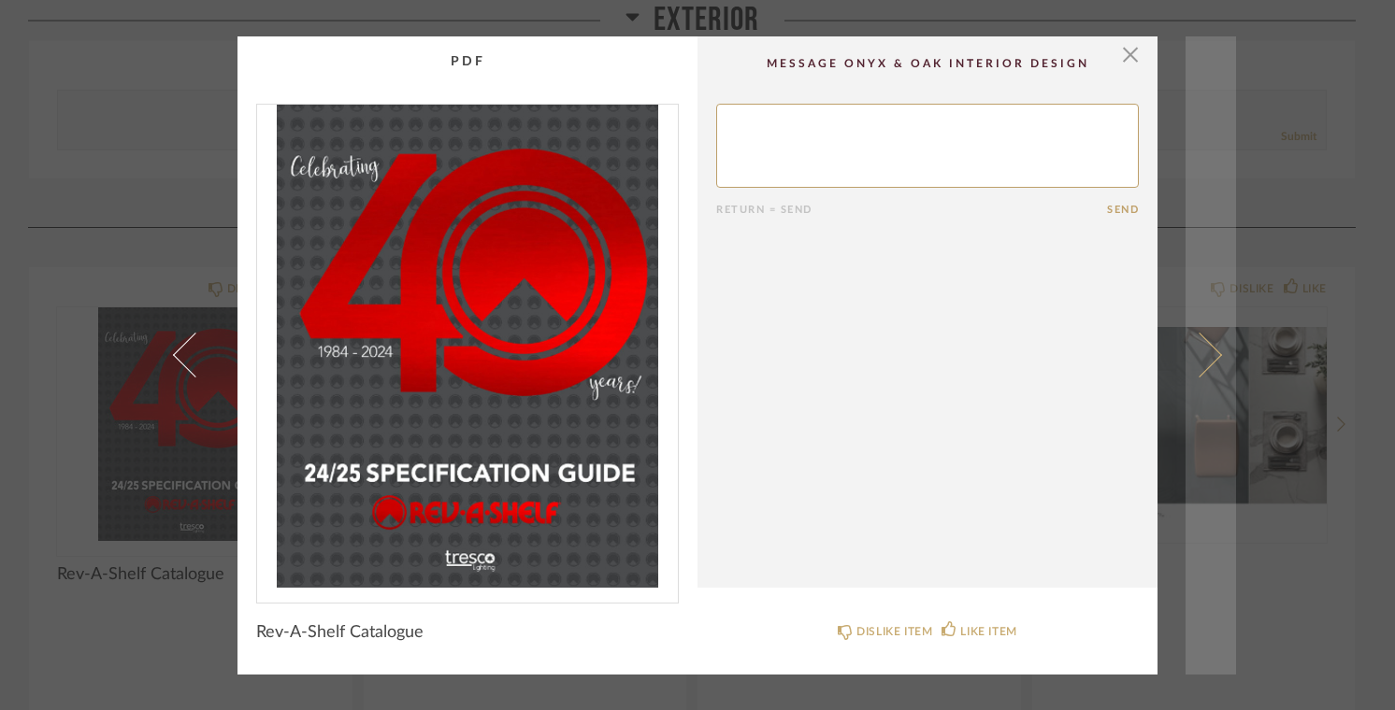
click at [1210, 359] on span at bounding box center [1199, 355] width 45 height 45
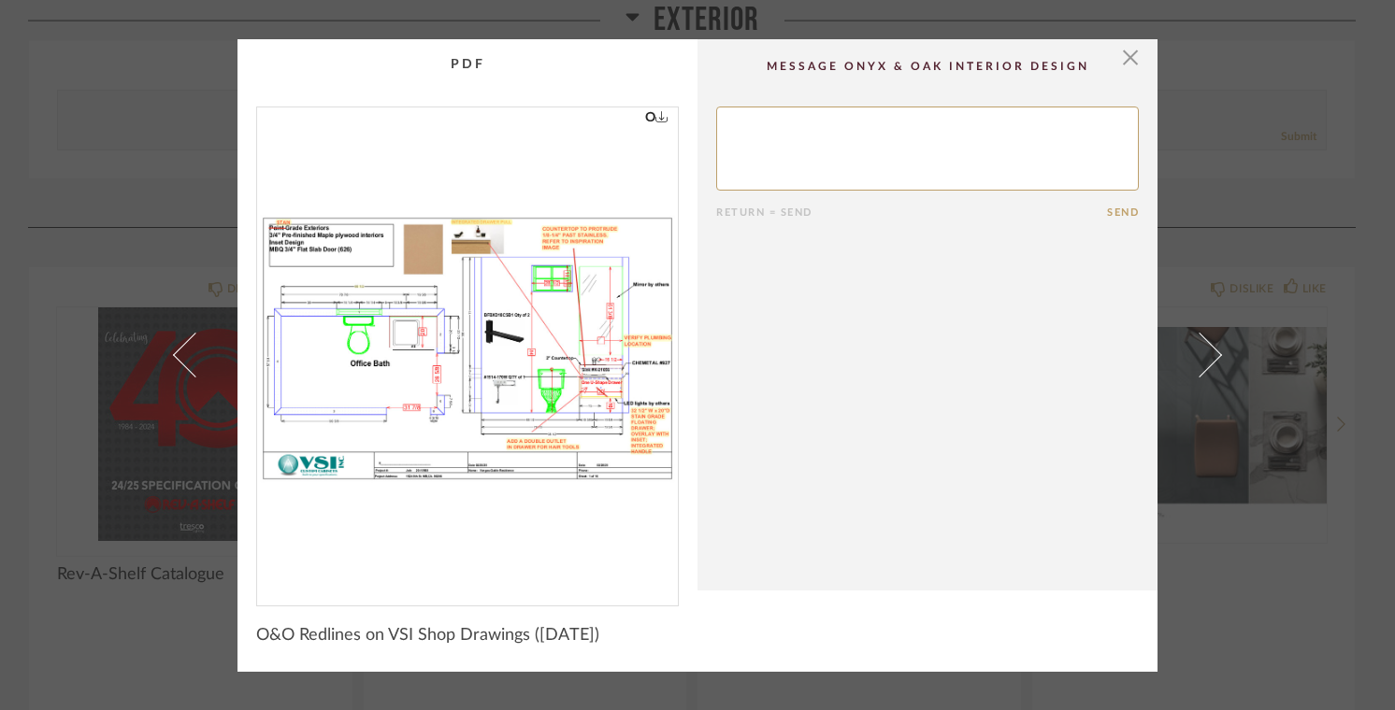
click at [1210, 359] on span at bounding box center [1199, 355] width 45 height 45
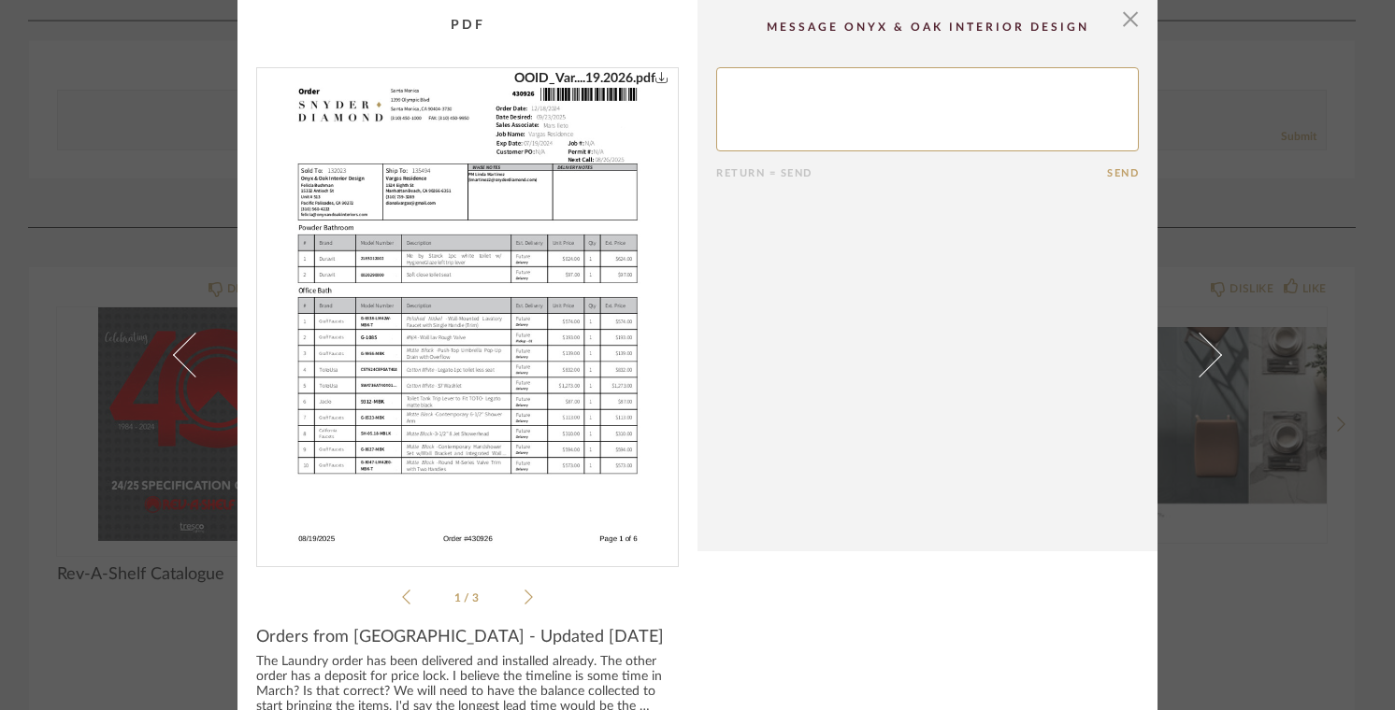
click at [1210, 359] on span at bounding box center [1199, 355] width 45 height 45
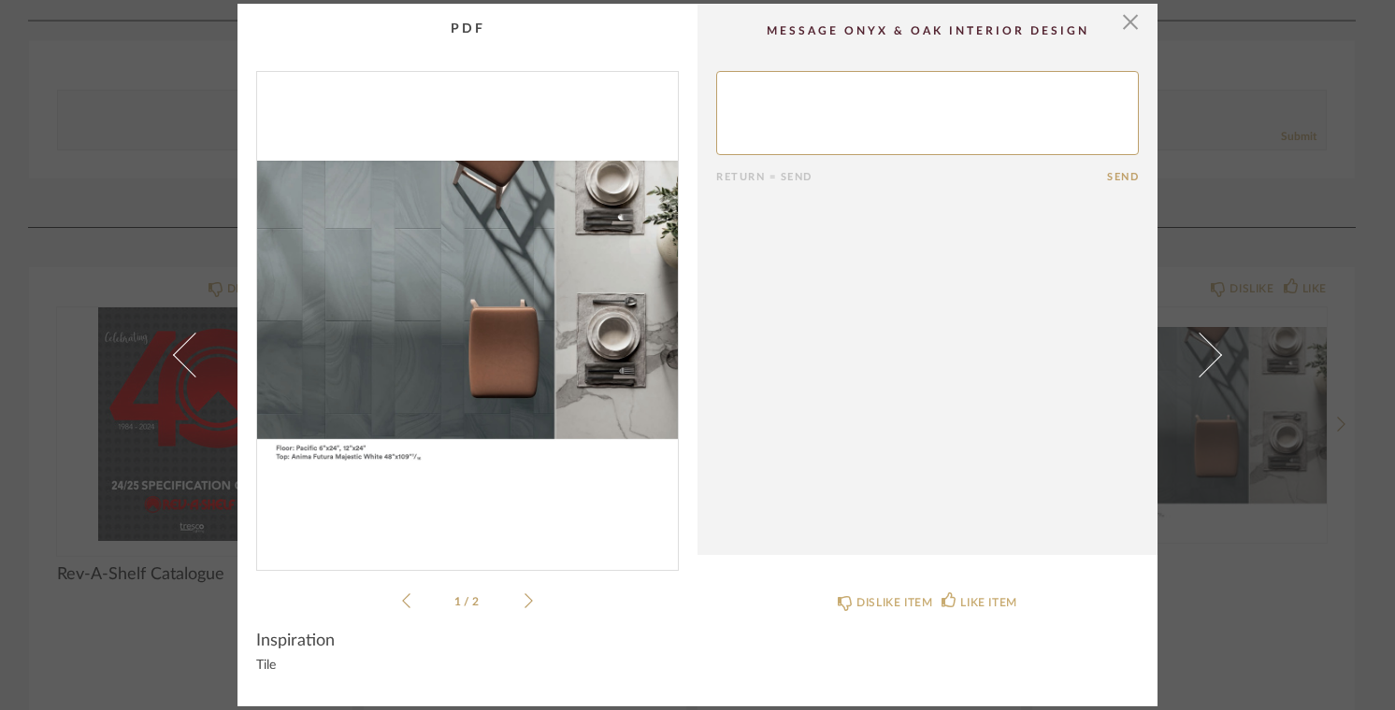
click at [147, 502] on div "× 1 / 2 Return = Send Send Inspiration Tile DISLIKE ITEM LIKE ITEM" at bounding box center [697, 355] width 1395 height 710
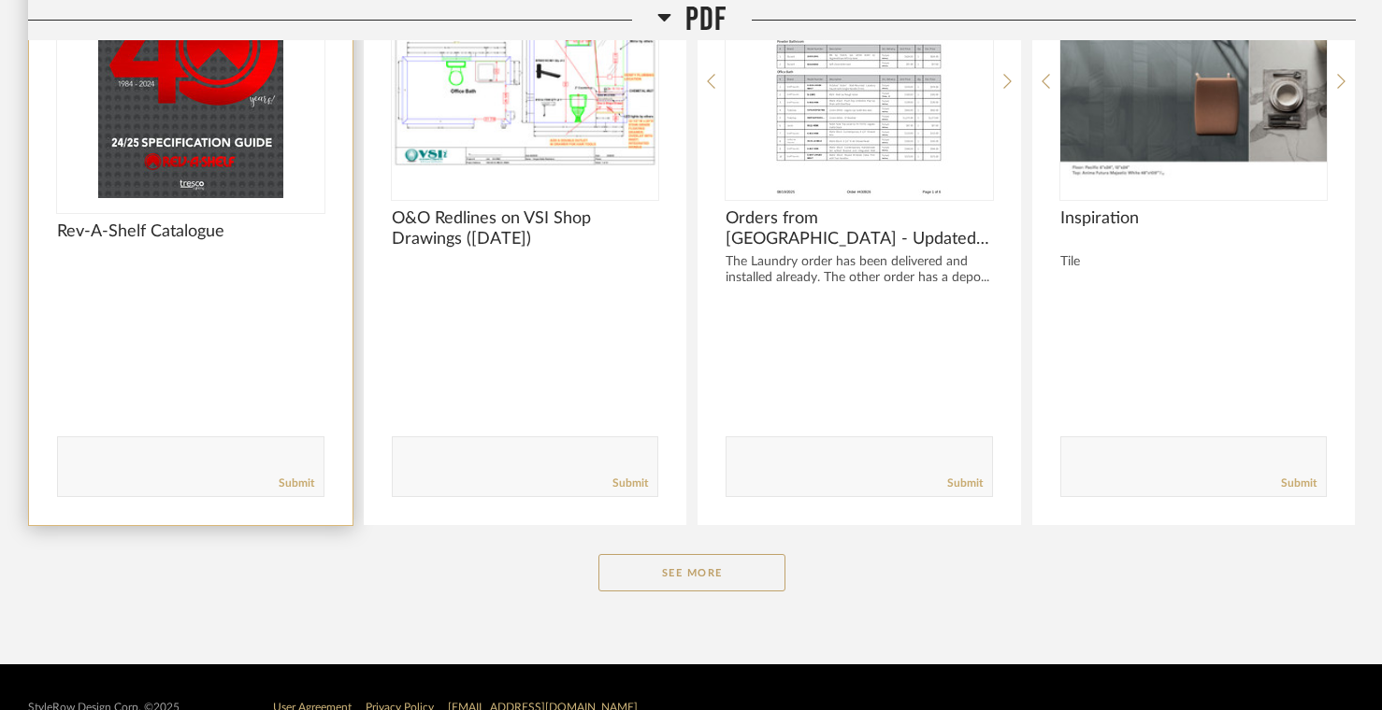
scroll to position [18386, 0]
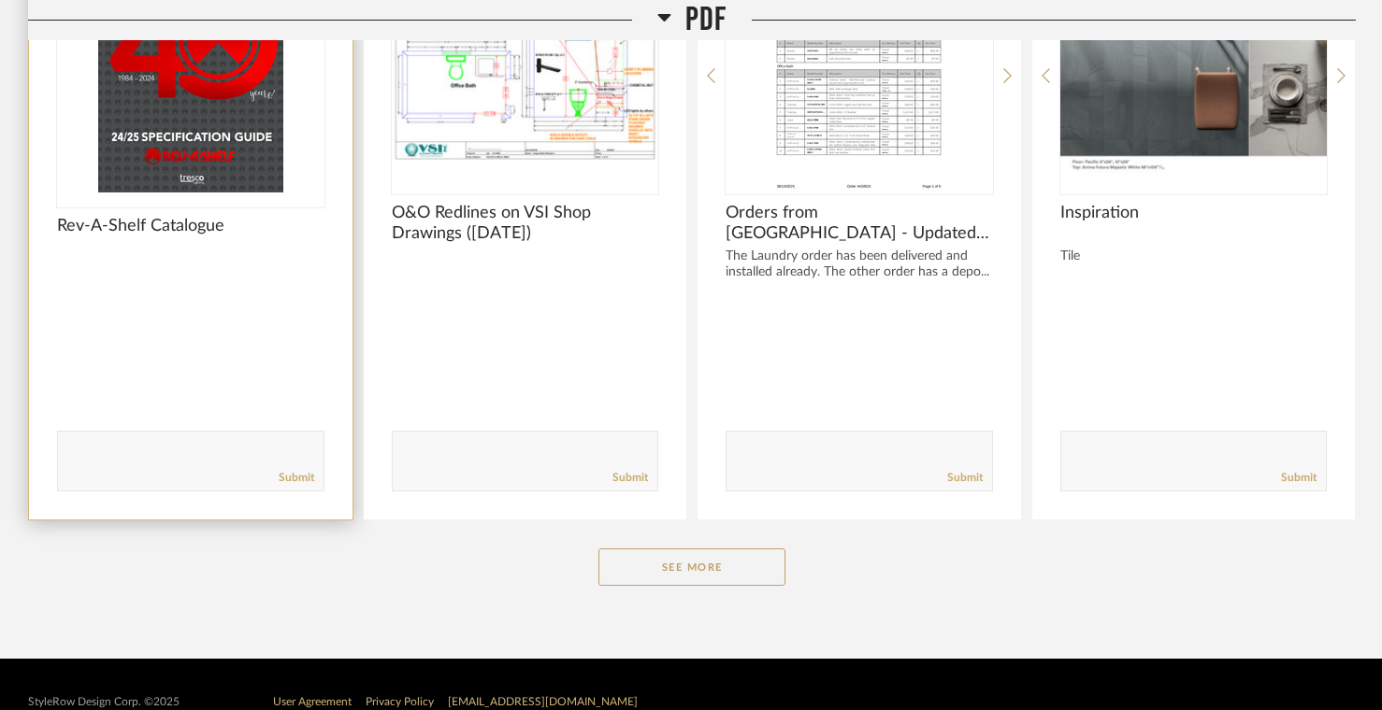
click at [174, 235] on span "Rev-A-Shelf Catalogue" at bounding box center [190, 226] width 267 height 21
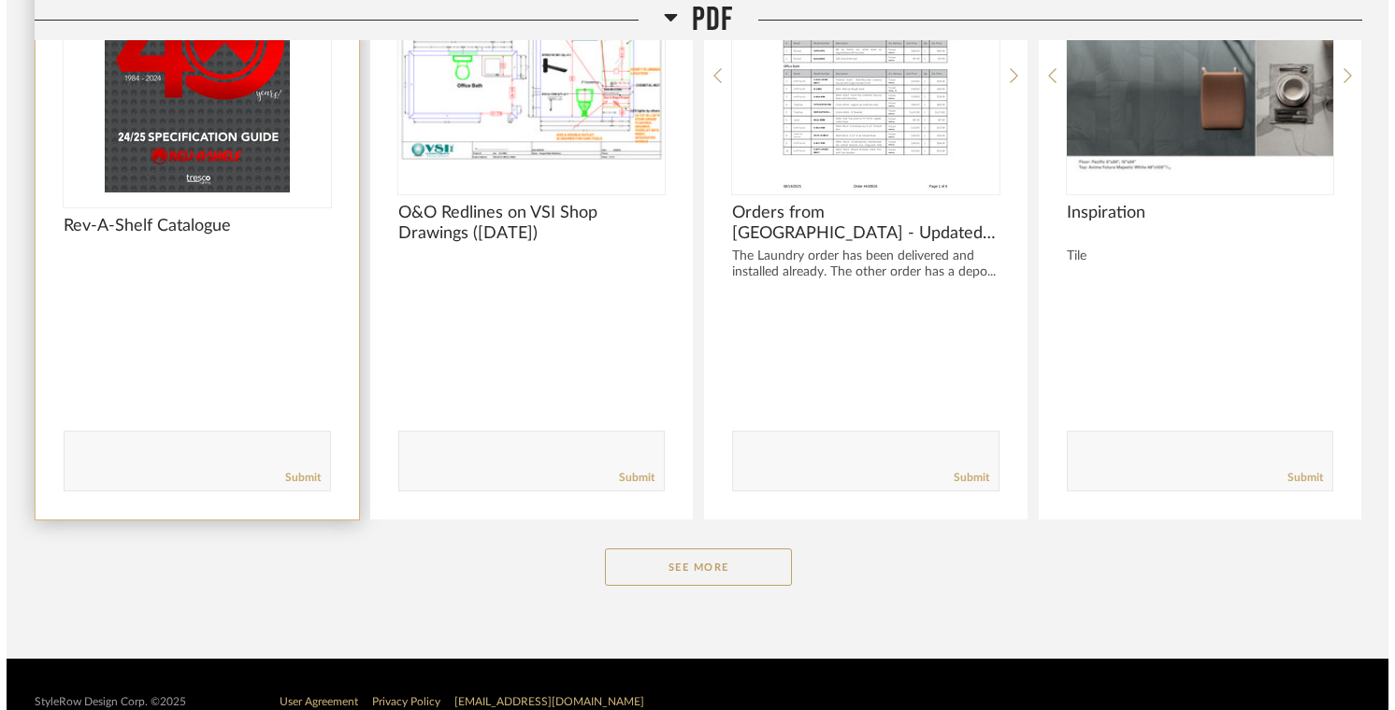
scroll to position [0, 0]
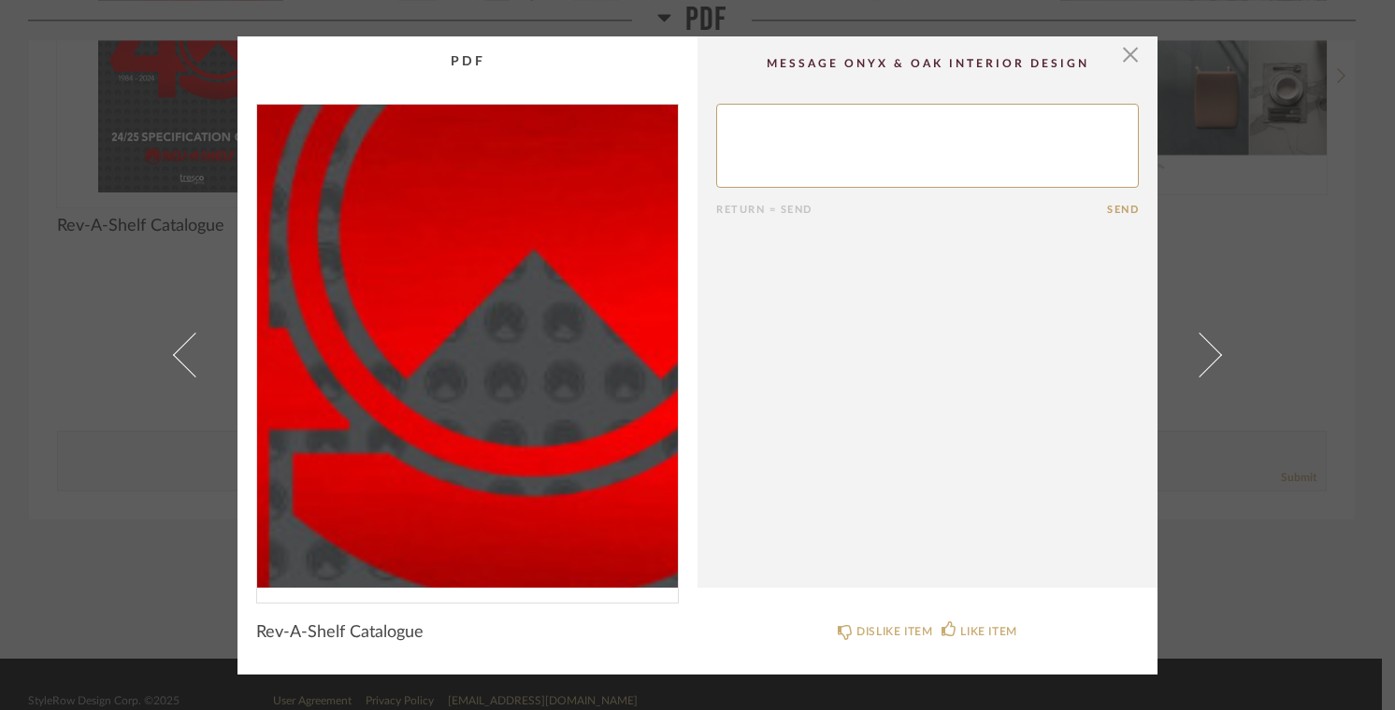
click at [495, 309] on img "0" at bounding box center [467, 346] width 421 height 483
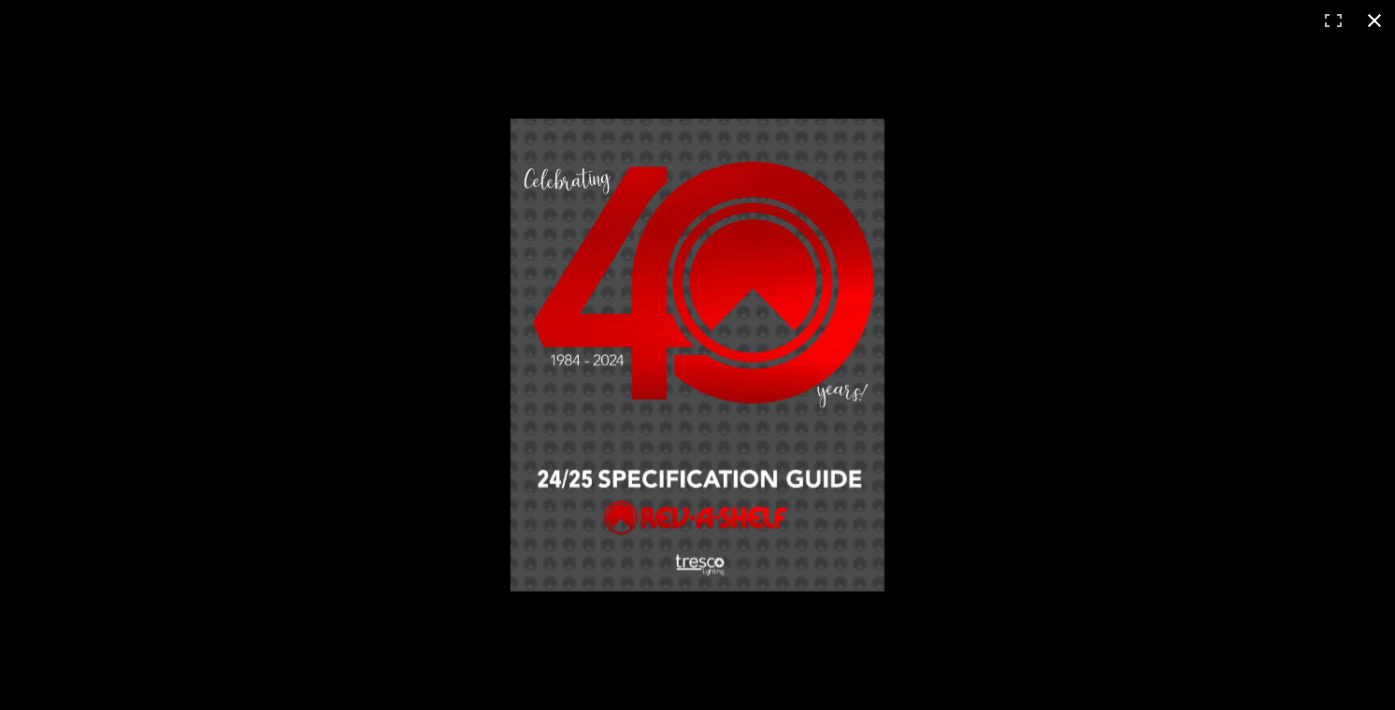
click at [486, 310] on div at bounding box center [697, 355] width 1395 height 710
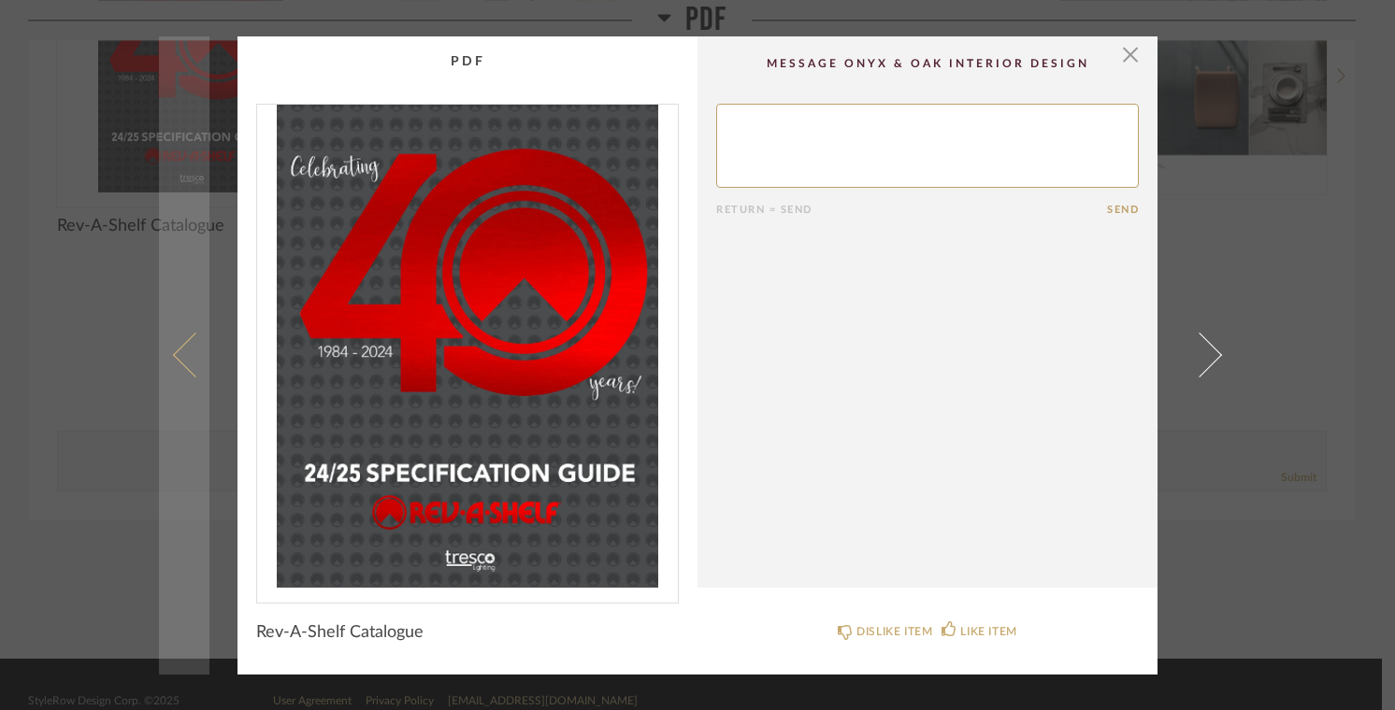
click at [176, 353] on span at bounding box center [195, 355] width 45 height 45
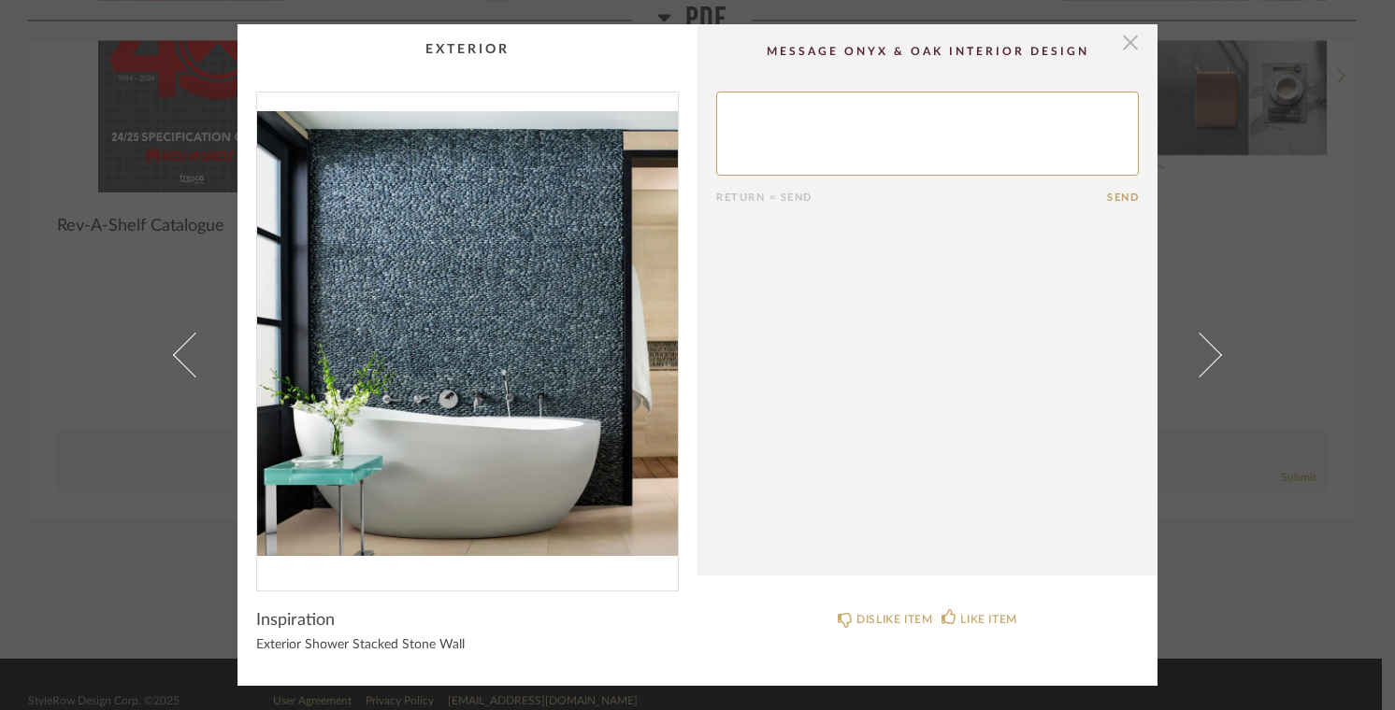
click at [1127, 39] on span "button" at bounding box center [1129, 42] width 37 height 37
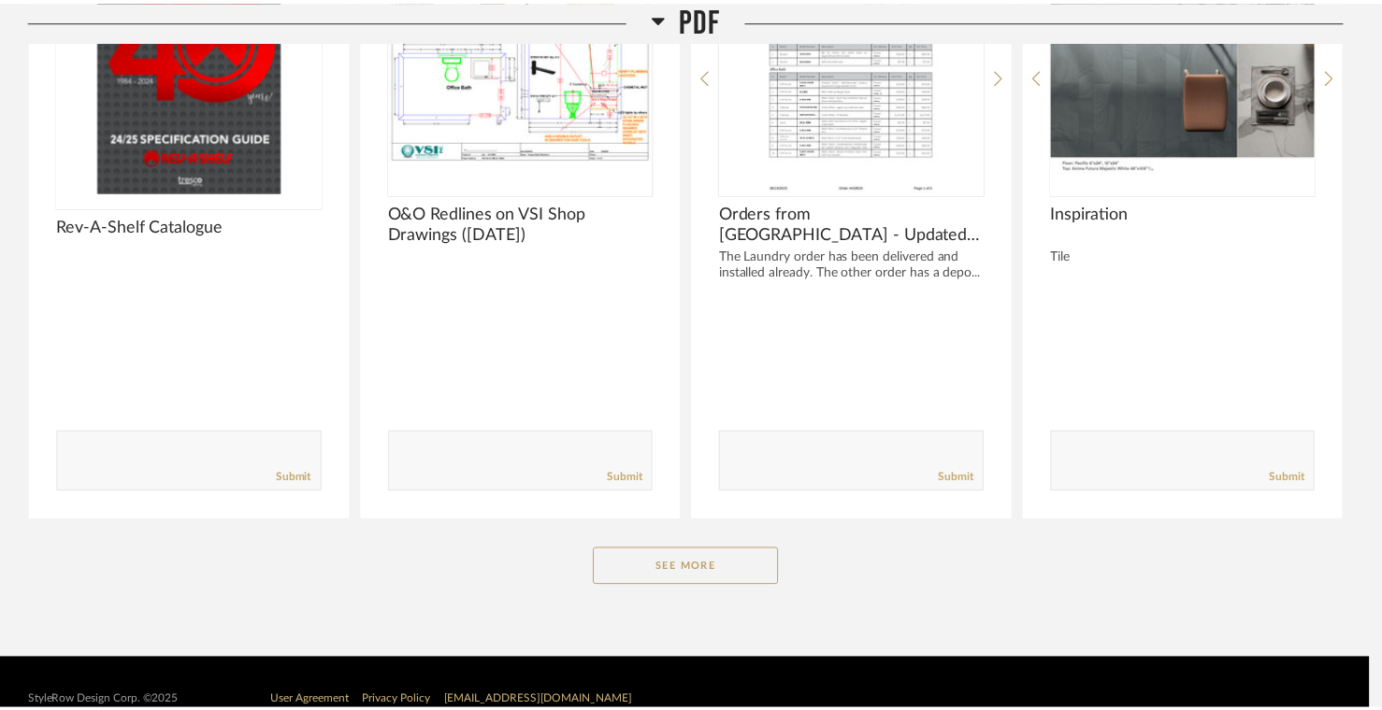
scroll to position [18386, 0]
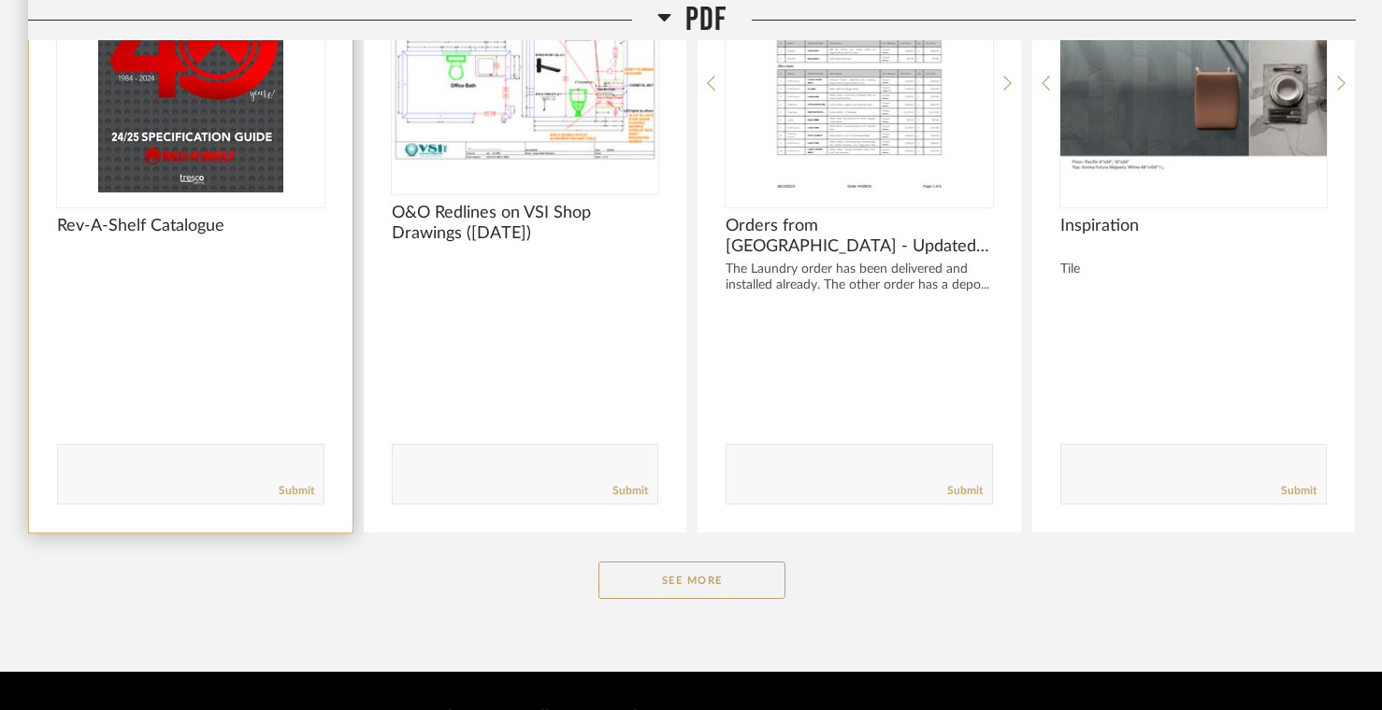
click at [193, 474] on textarea at bounding box center [190, 465] width 265 height 25
type textarea "Could not open catalog."
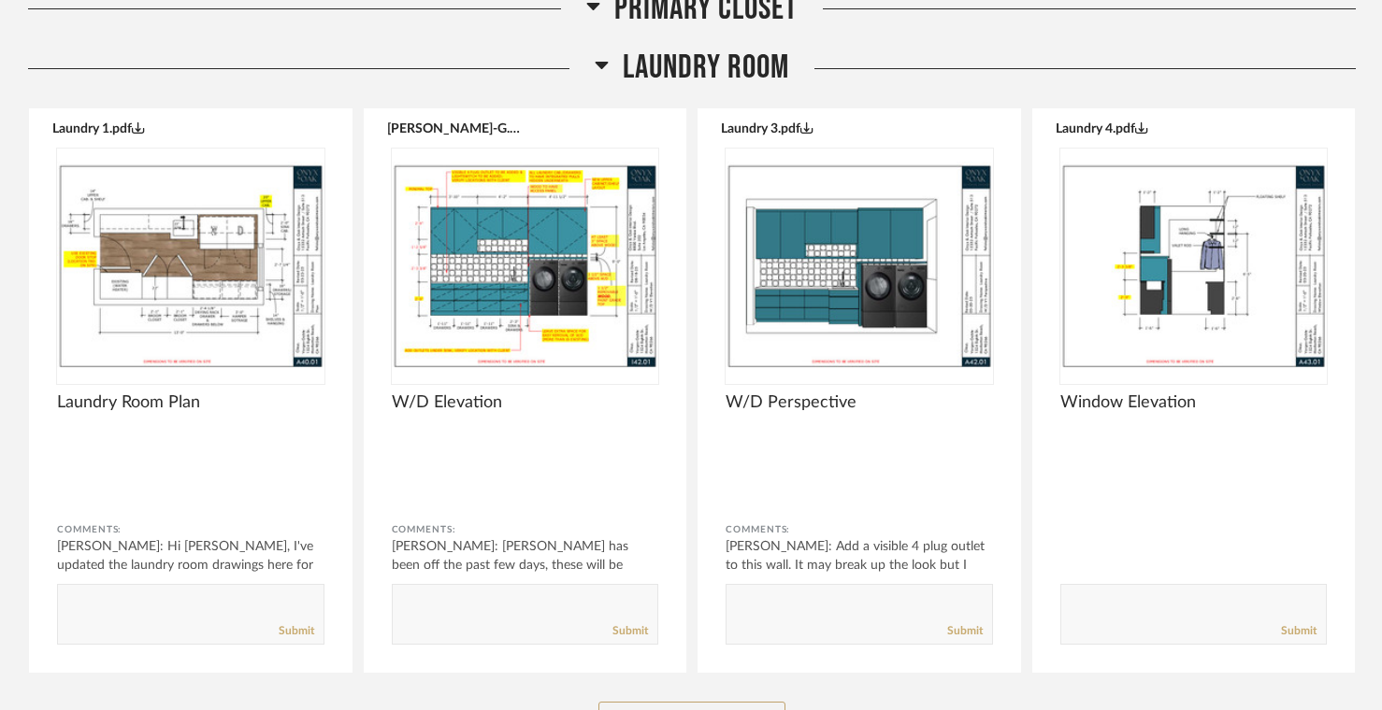
scroll to position [11882, 0]
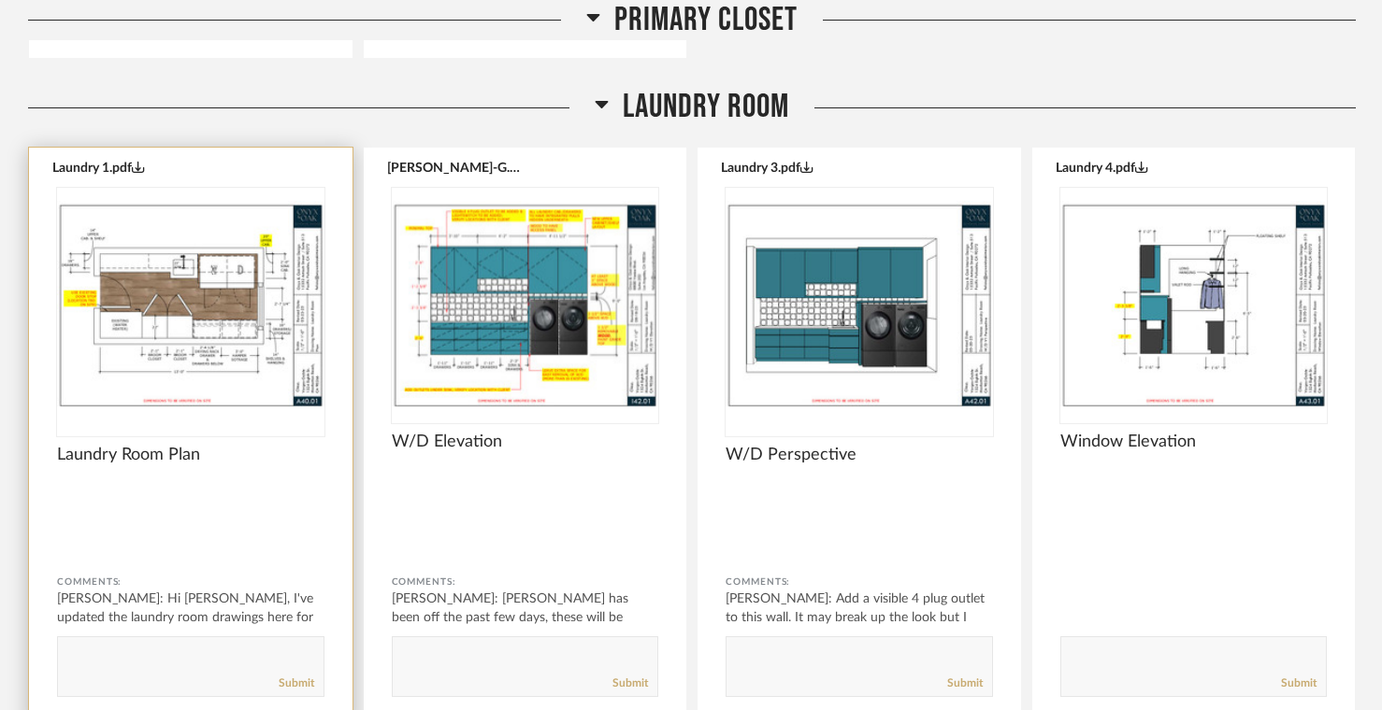
click at [0, 0] on img at bounding box center [0, 0] width 0 height 0
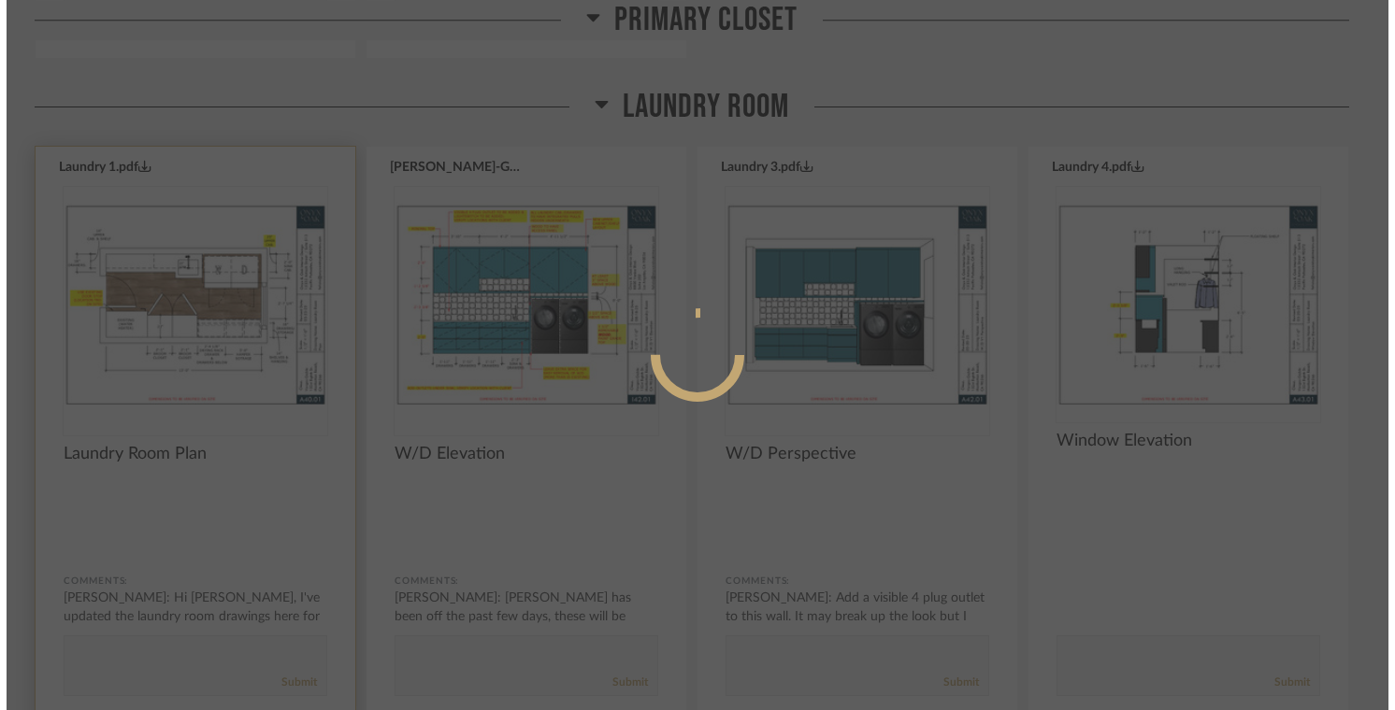
scroll to position [0, 0]
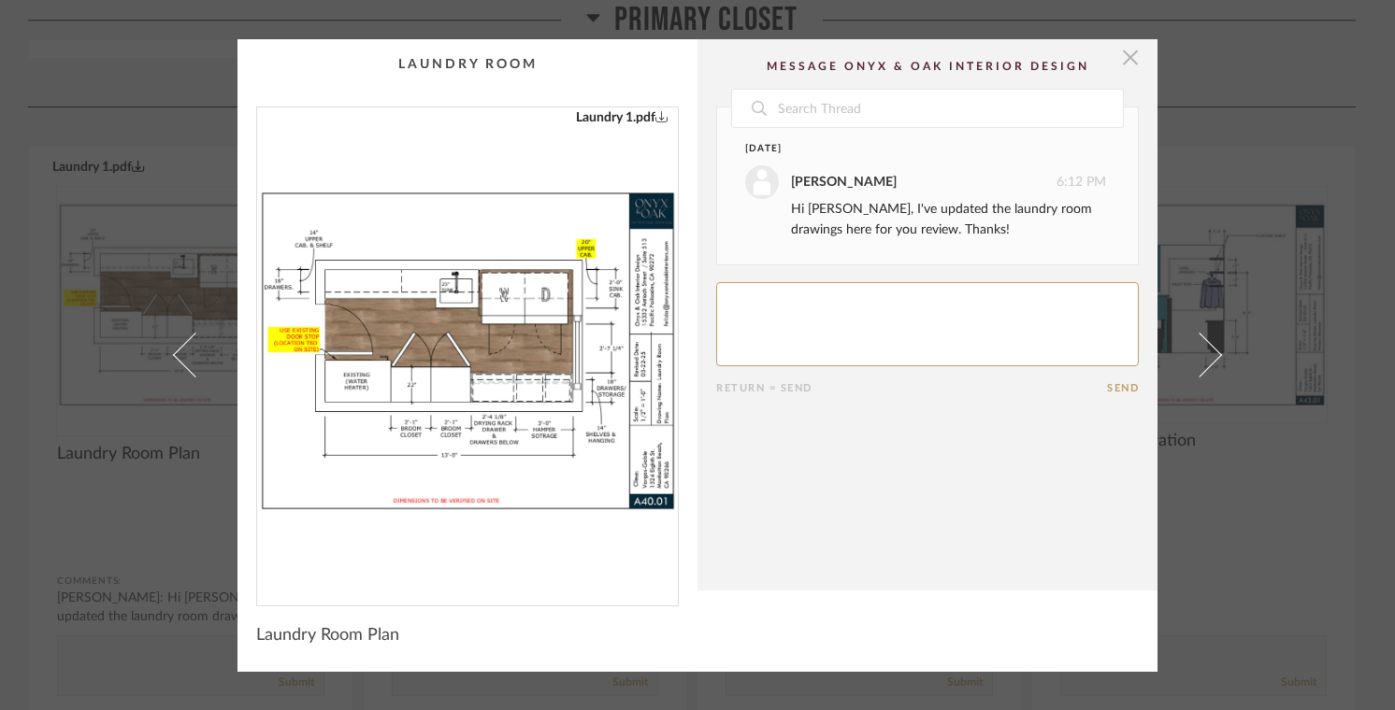
click at [1124, 66] on span "button" at bounding box center [1129, 57] width 37 height 37
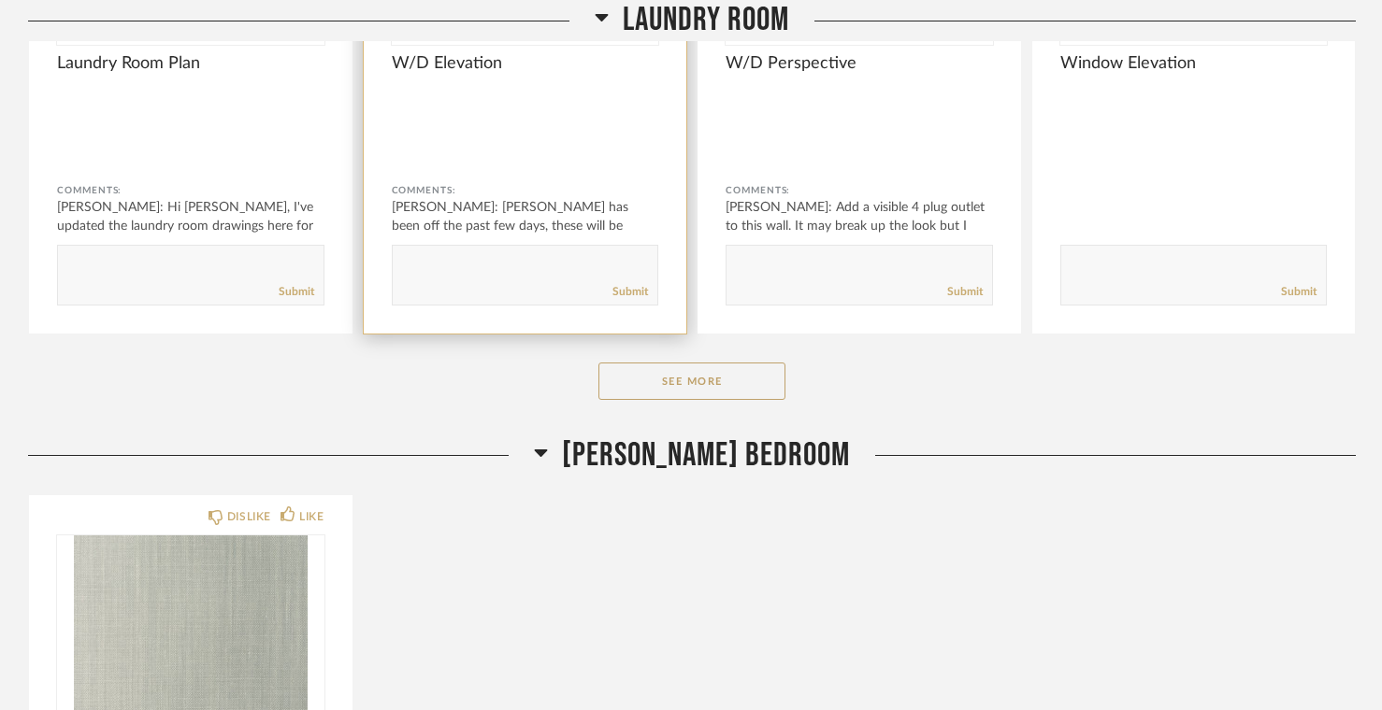
scroll to position [12277, 0]
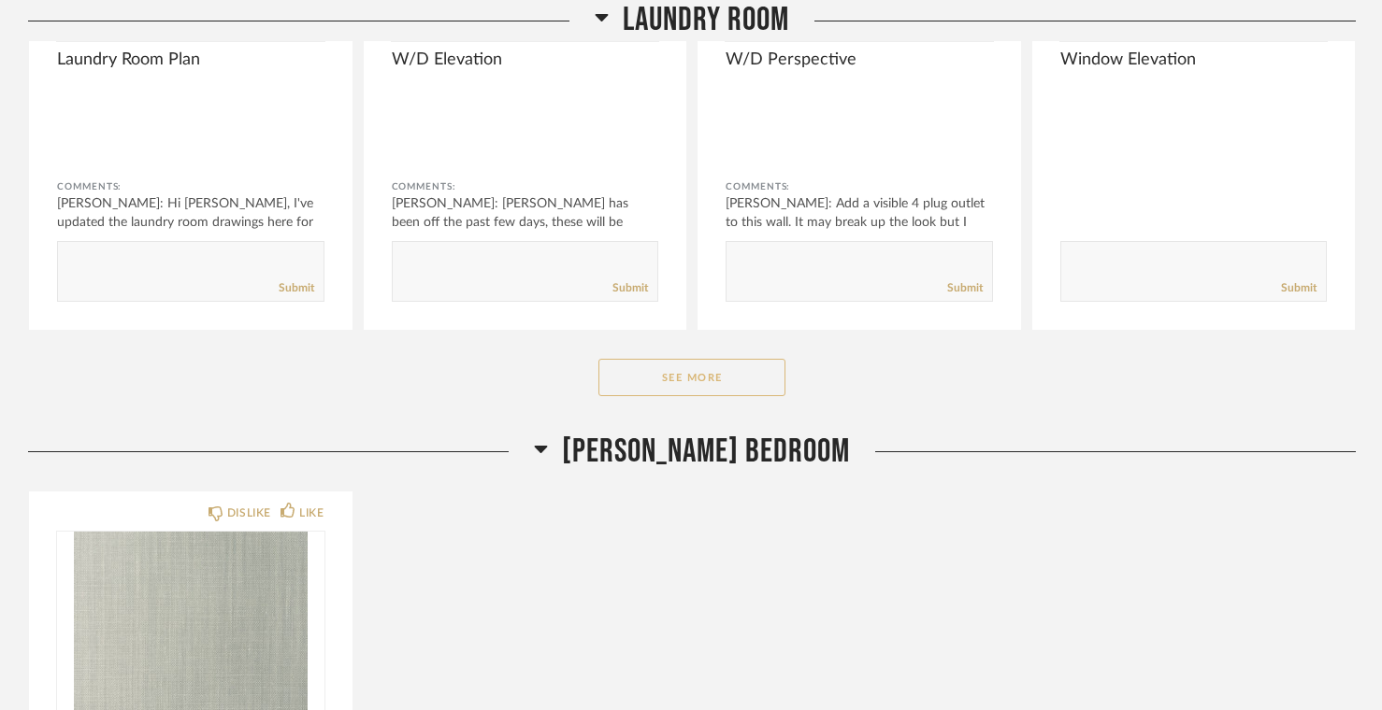
click at [718, 394] on button "See More" at bounding box center [691, 377] width 187 height 37
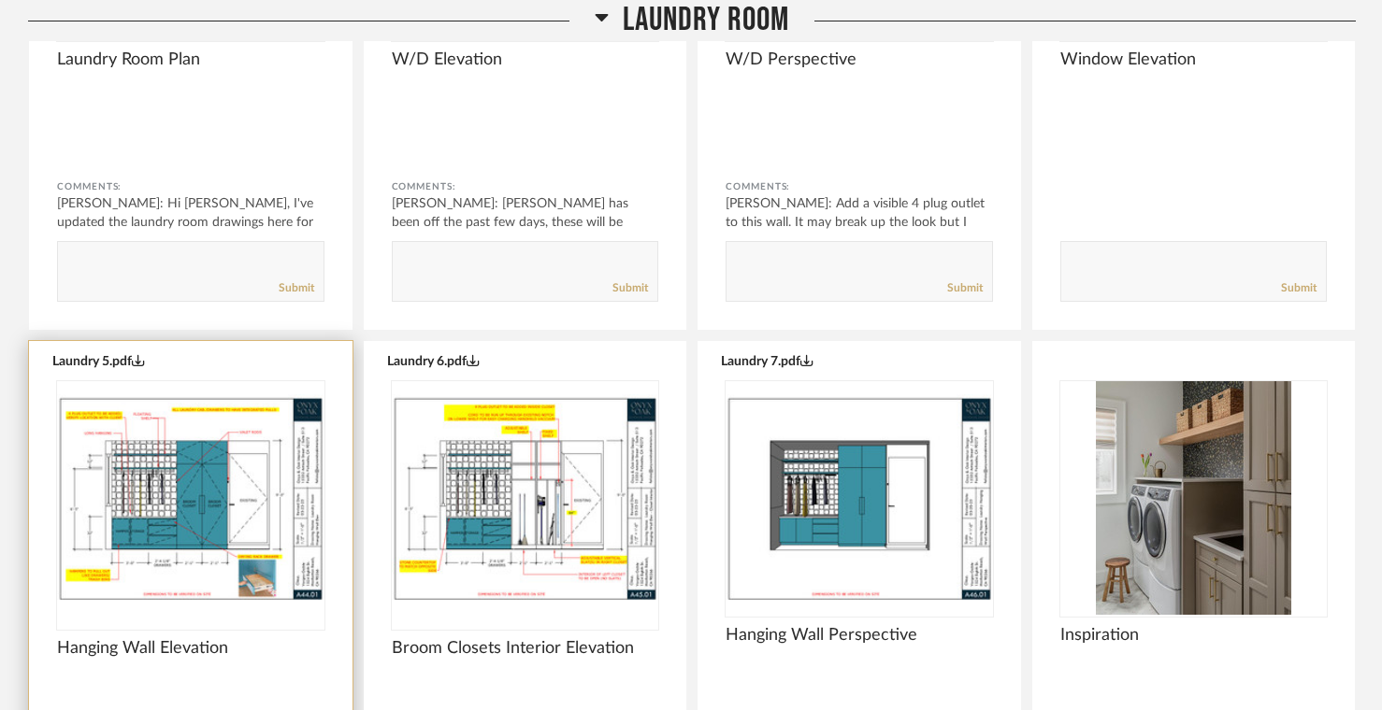
click at [197, 529] on img "0" at bounding box center [190, 498] width 267 height 234
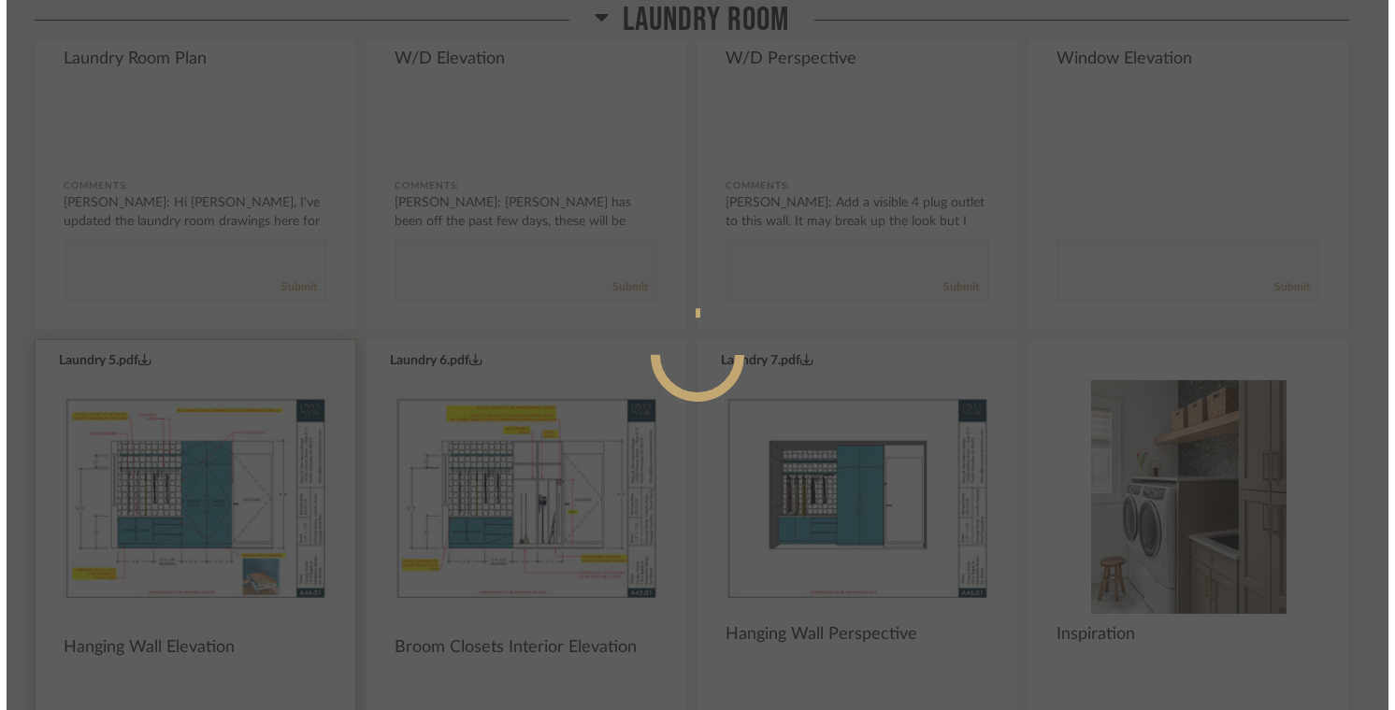
scroll to position [0, 0]
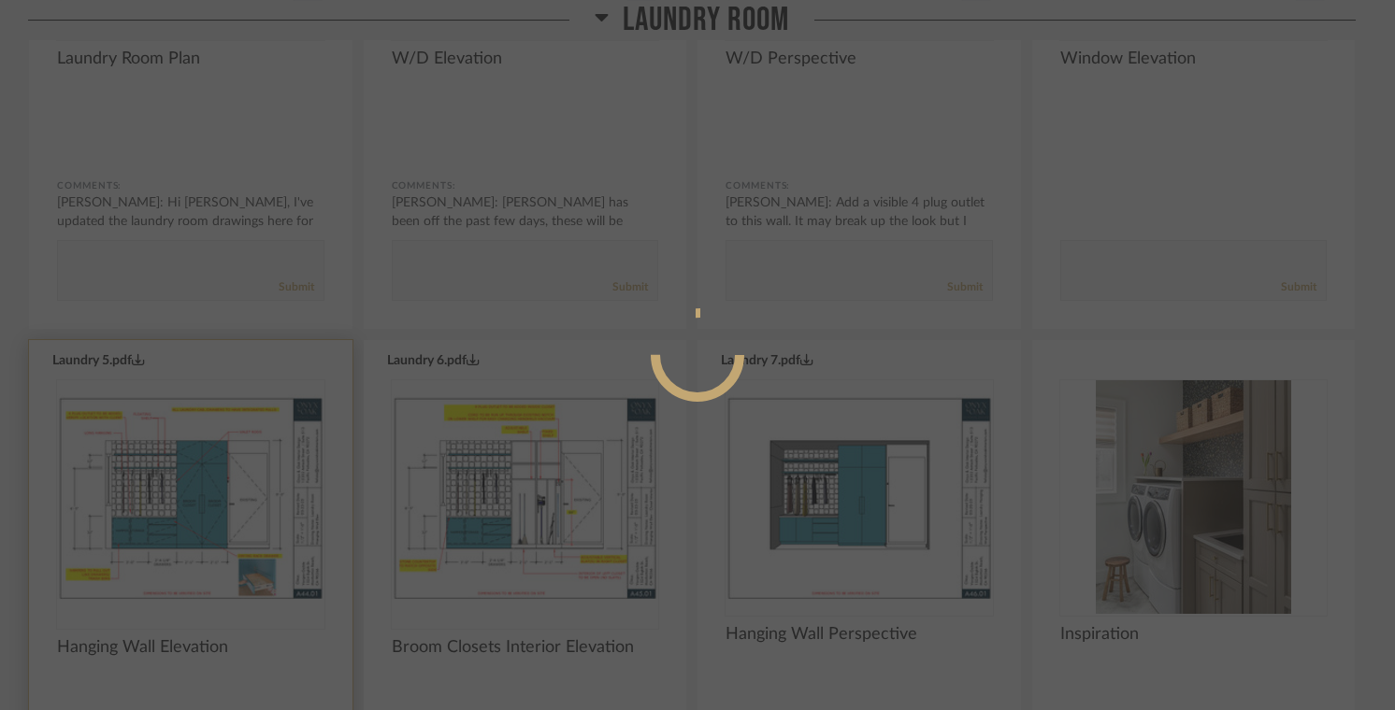
click at [197, 529] on div at bounding box center [697, 355] width 1395 height 710
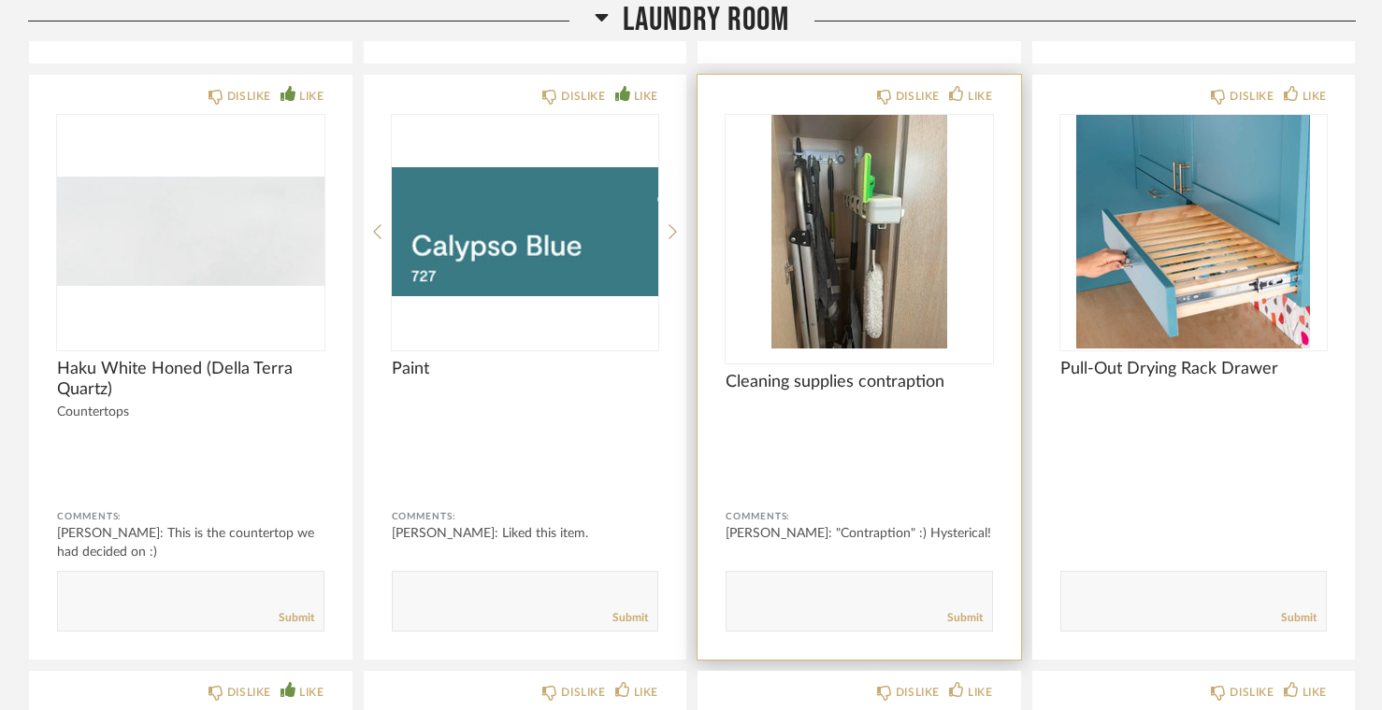
scroll to position [13725, 0]
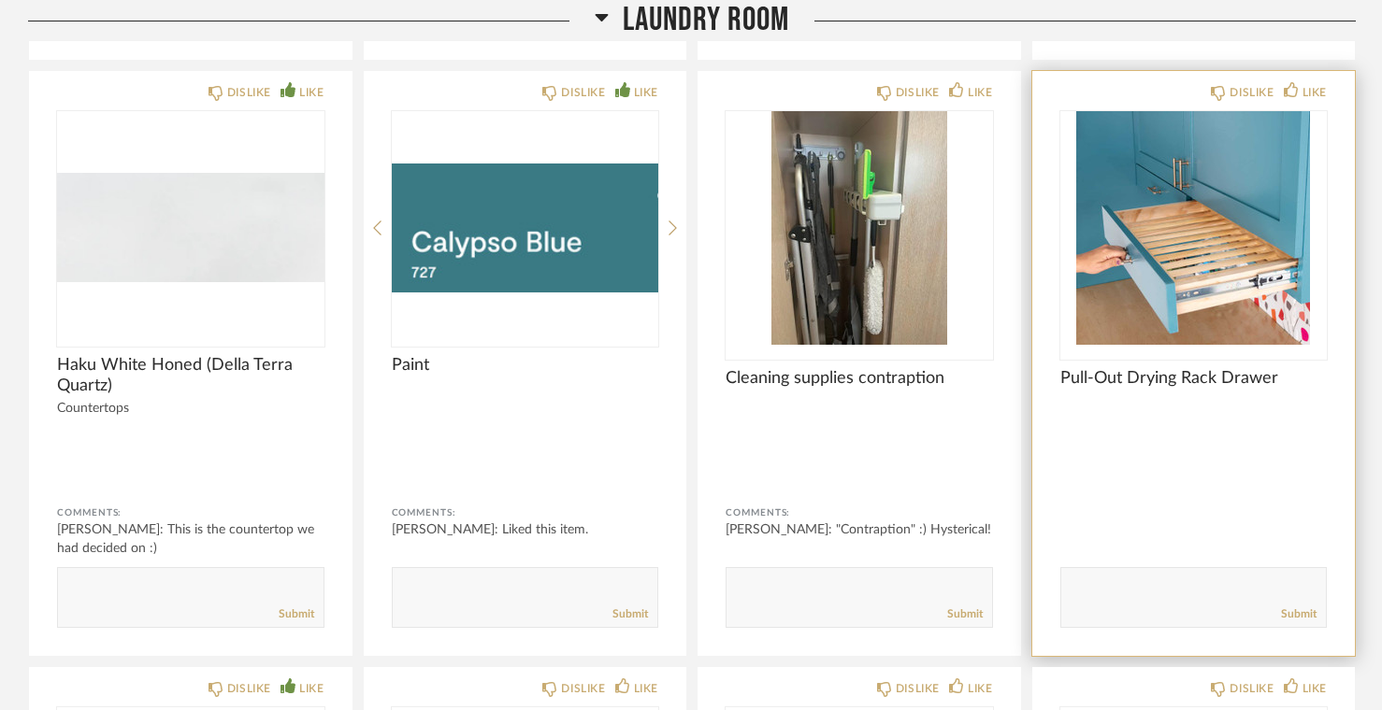
click at [1187, 294] on img "0" at bounding box center [1193, 228] width 267 height 234
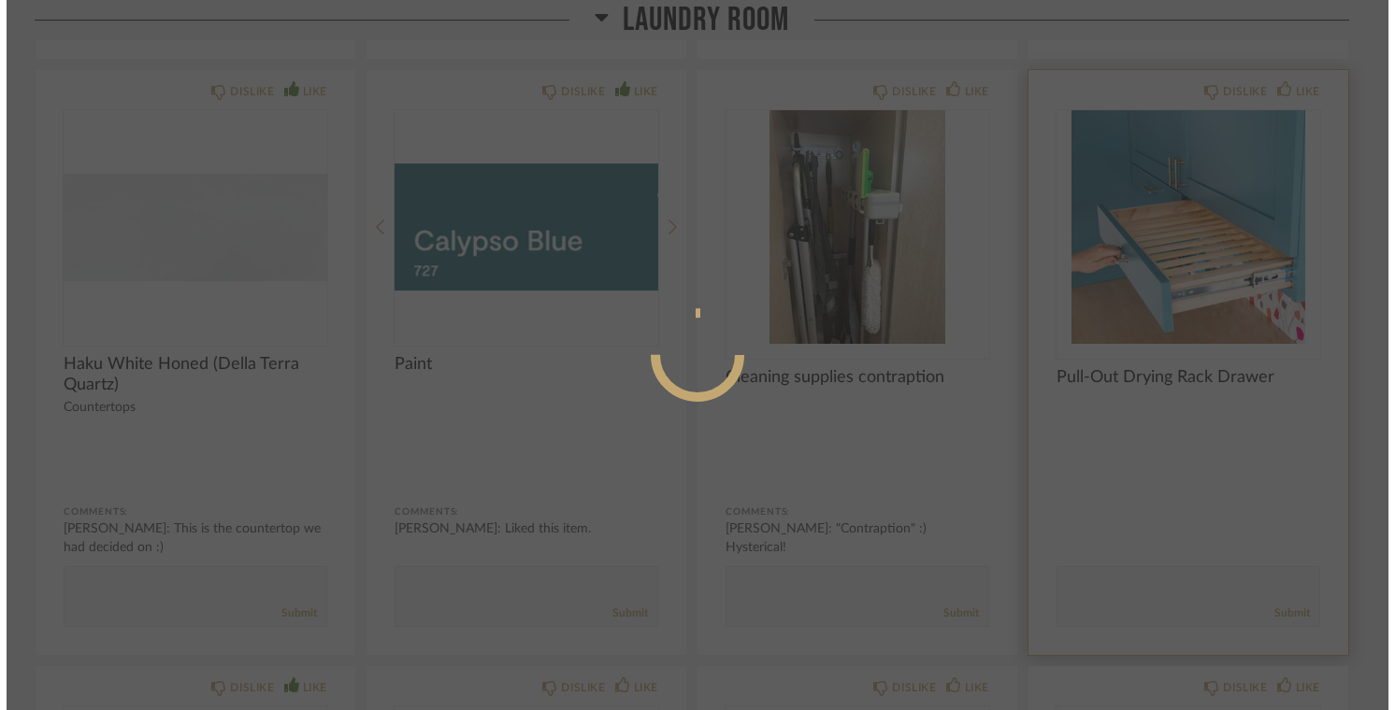
scroll to position [0, 0]
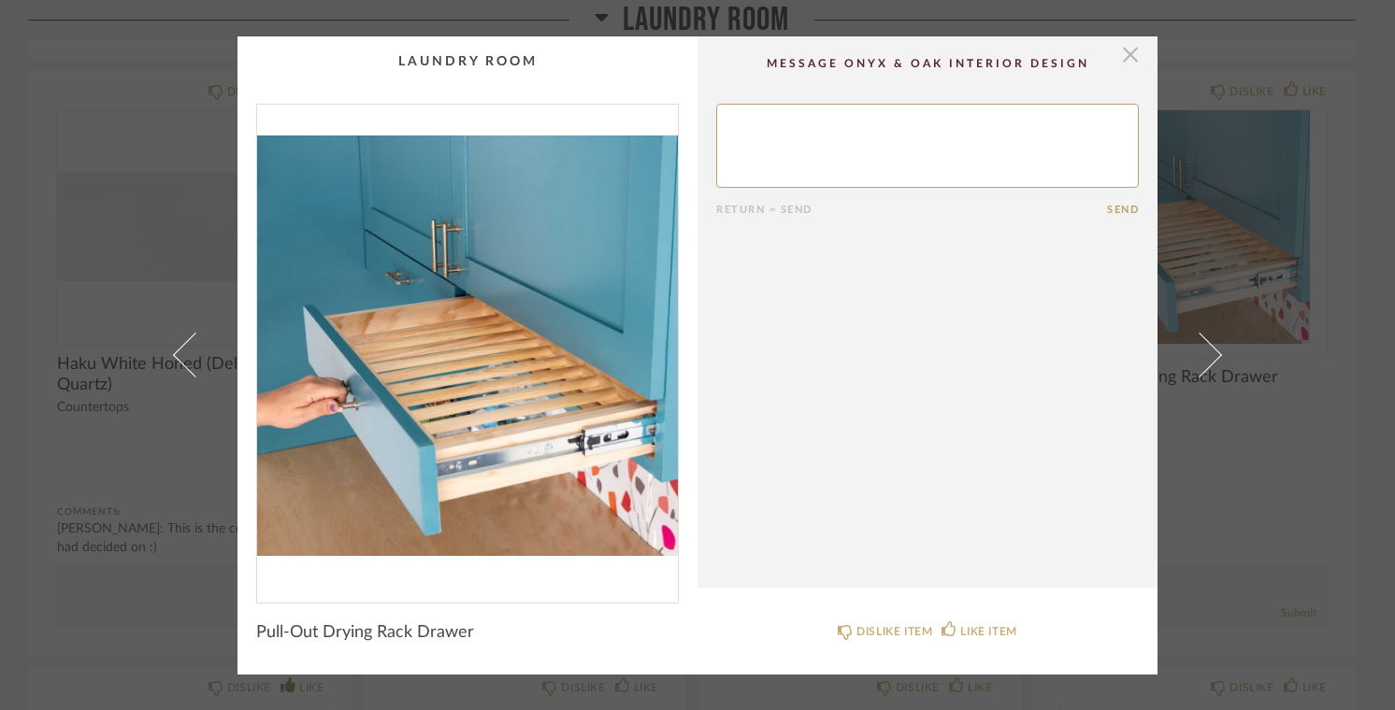
click at [1119, 60] on span "button" at bounding box center [1129, 54] width 37 height 37
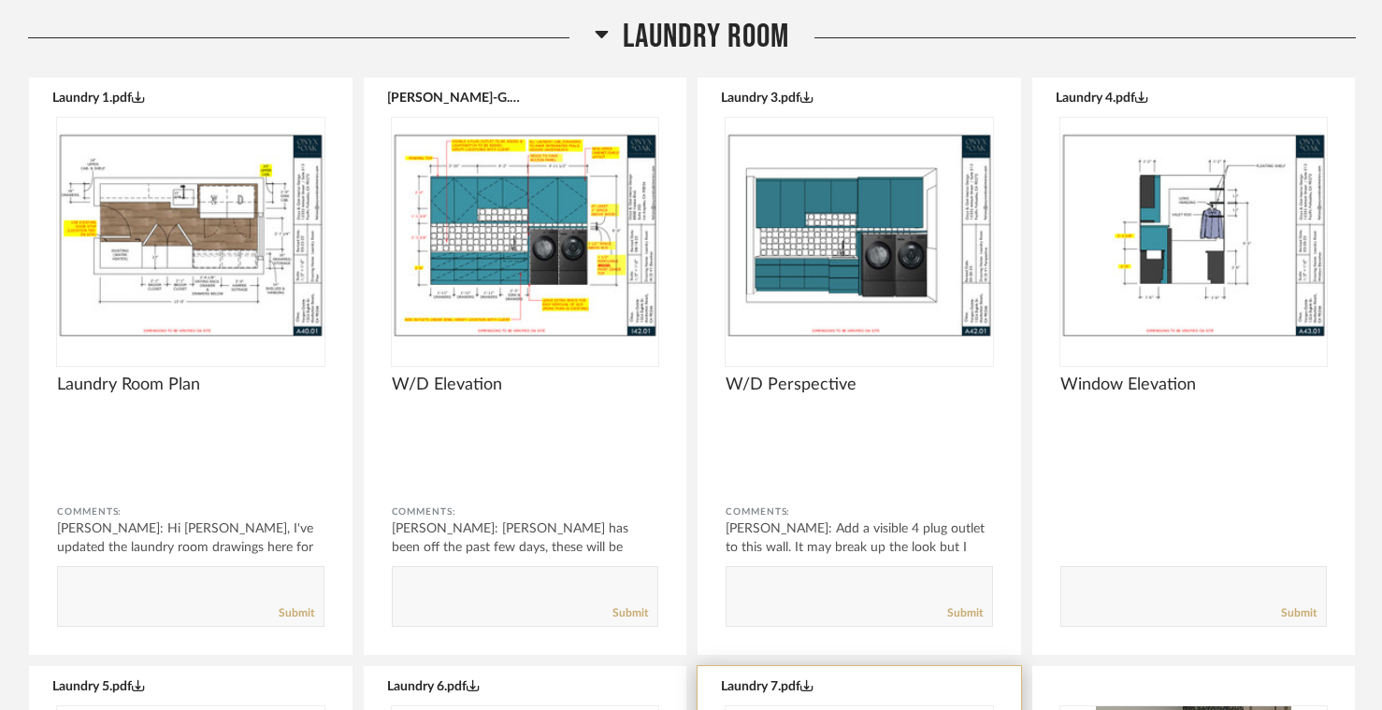
scroll to position [11930, 0]
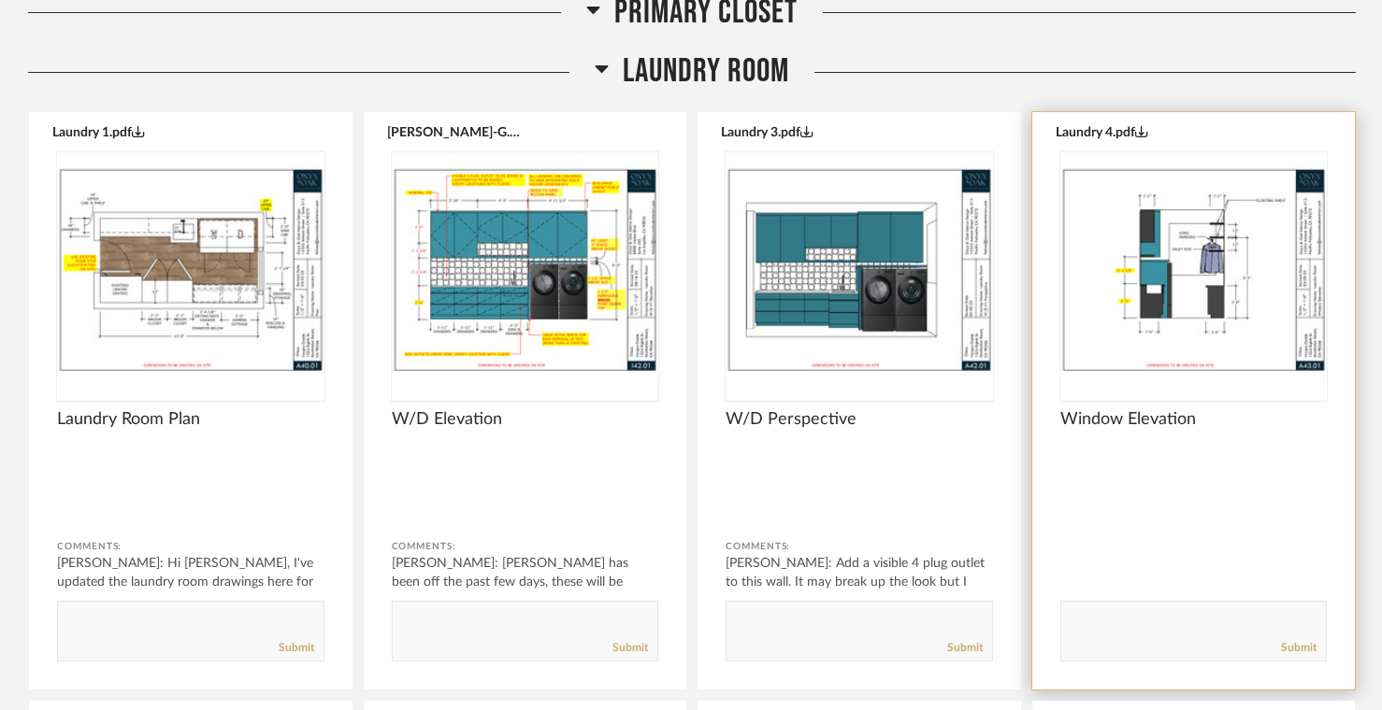
click at [1211, 265] on img "0" at bounding box center [1193, 269] width 267 height 234
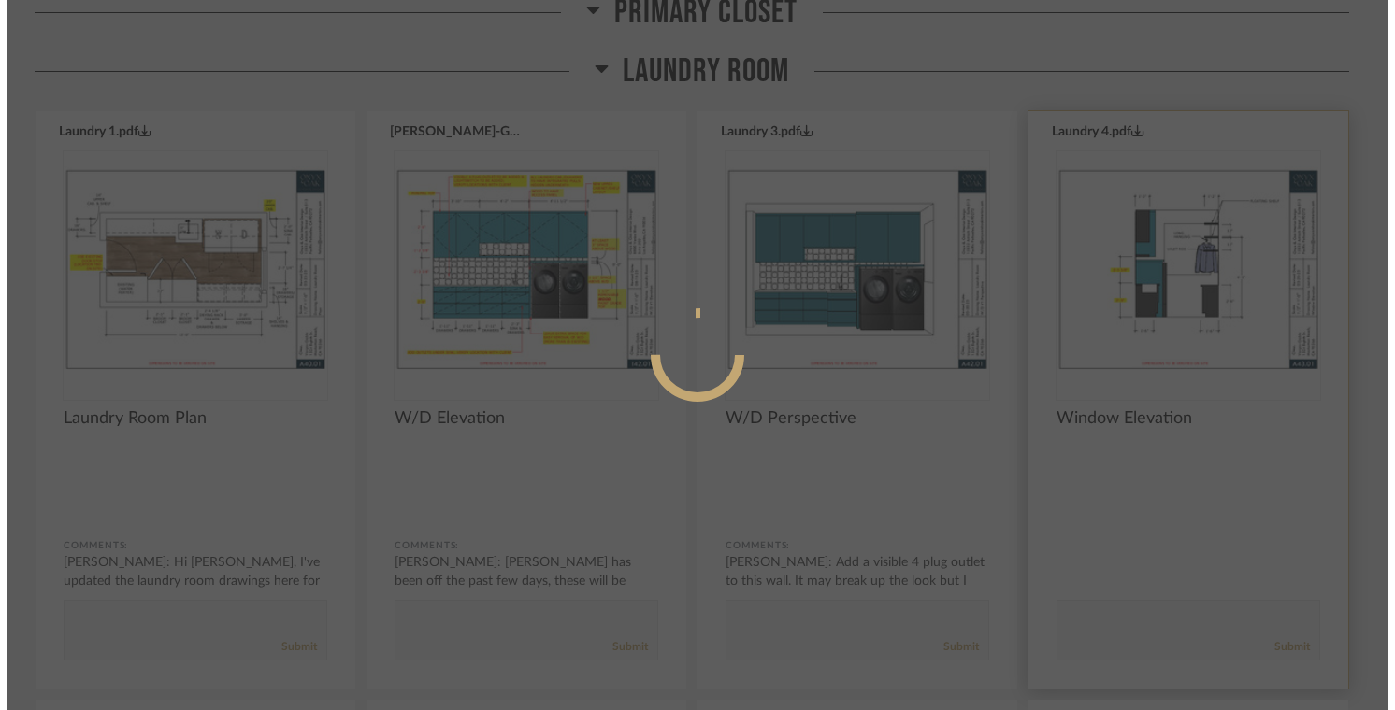
scroll to position [0, 0]
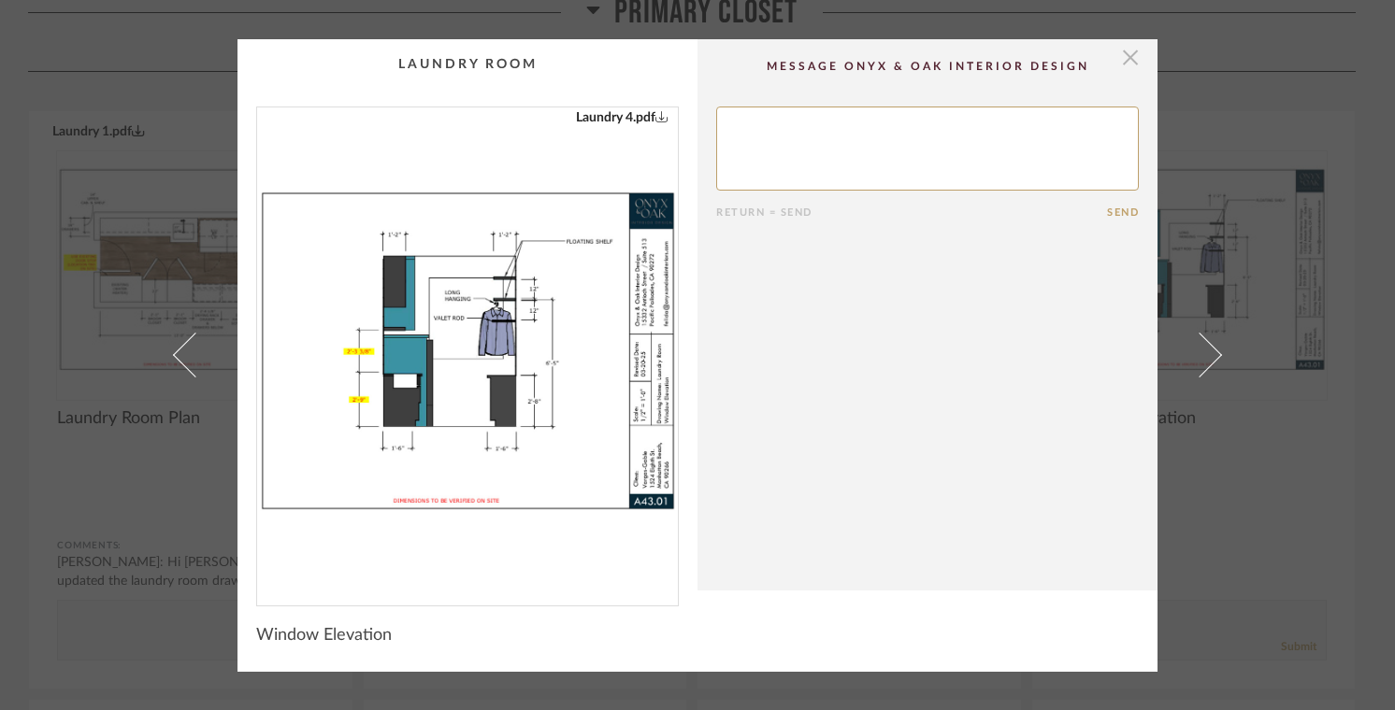
click at [1130, 59] on span "button" at bounding box center [1129, 57] width 37 height 37
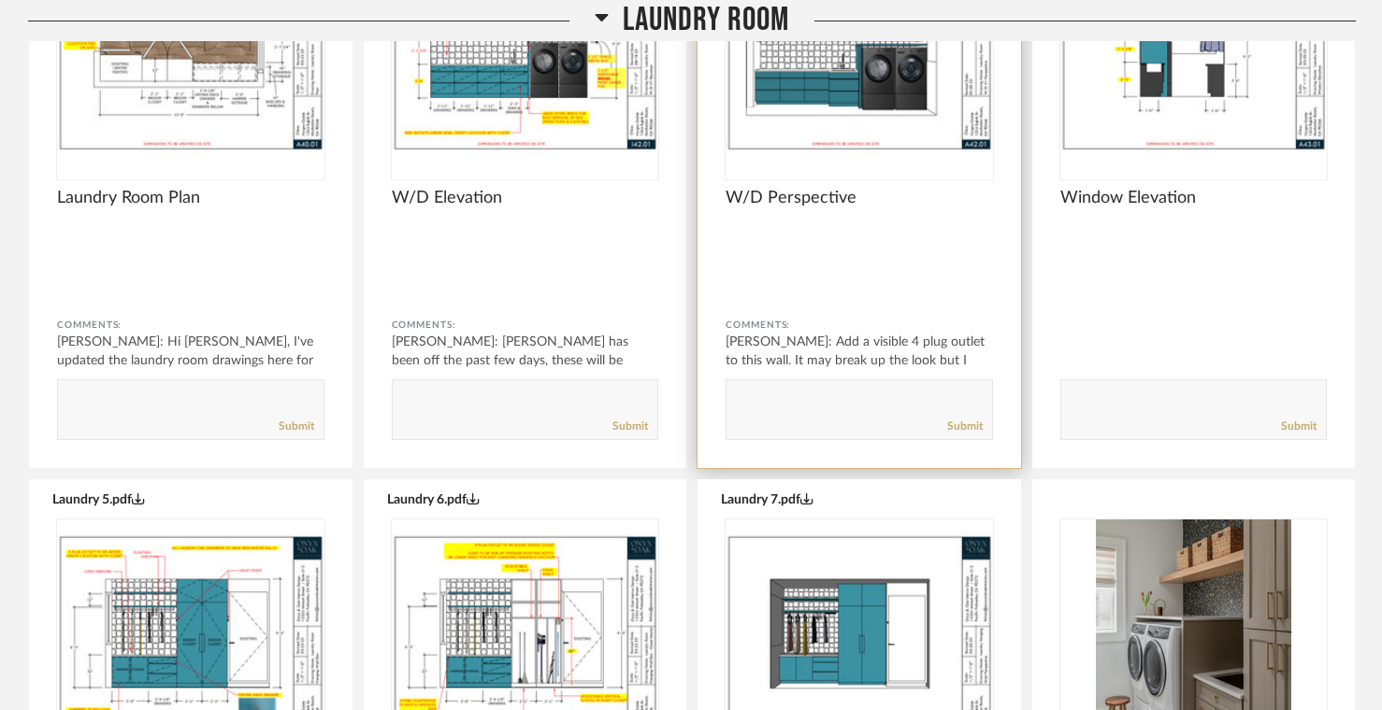
scroll to position [12456, 0]
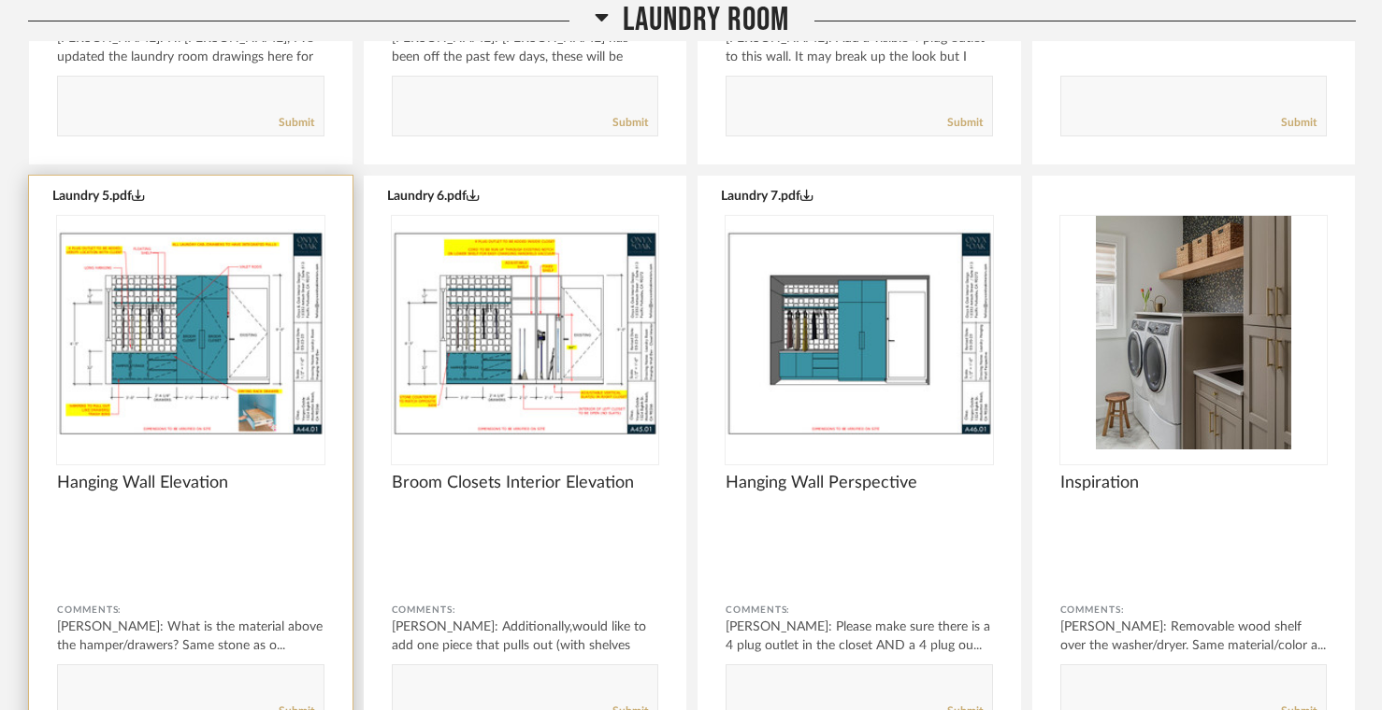
click at [167, 336] on img "0" at bounding box center [190, 333] width 267 height 234
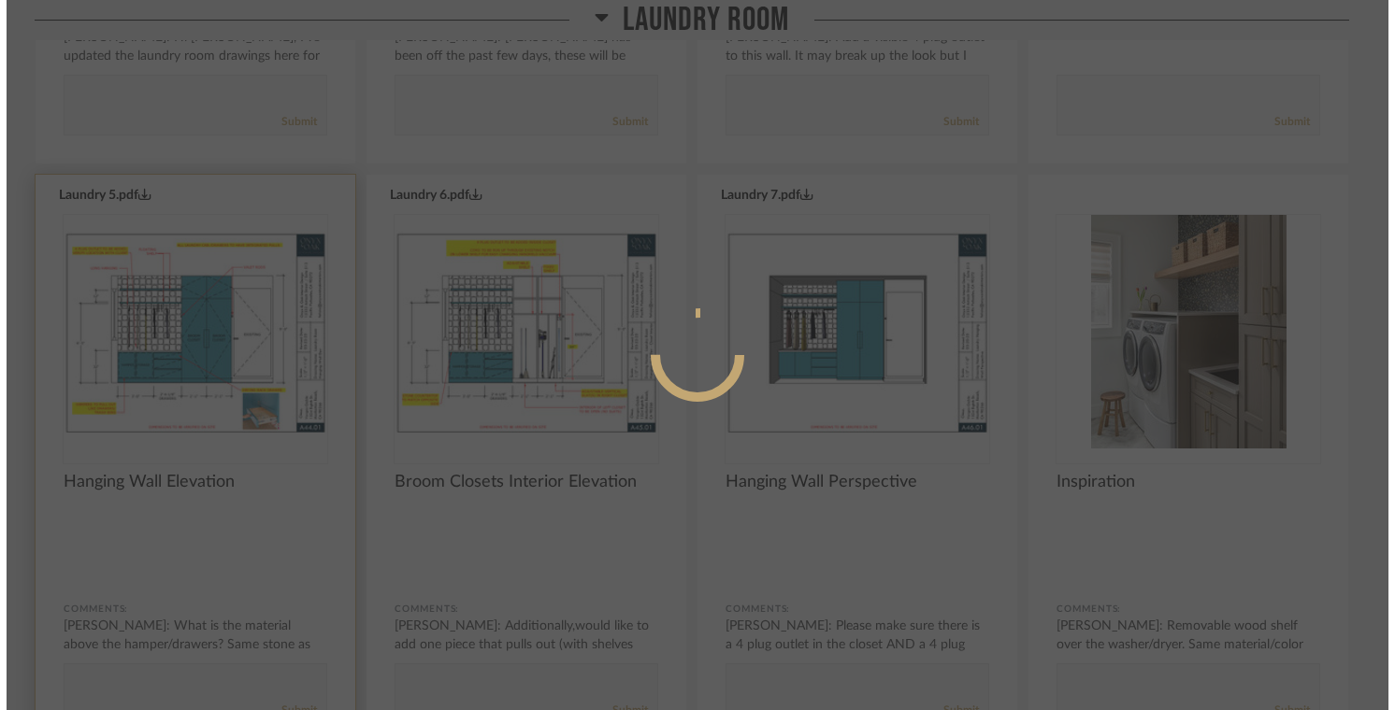
scroll to position [0, 0]
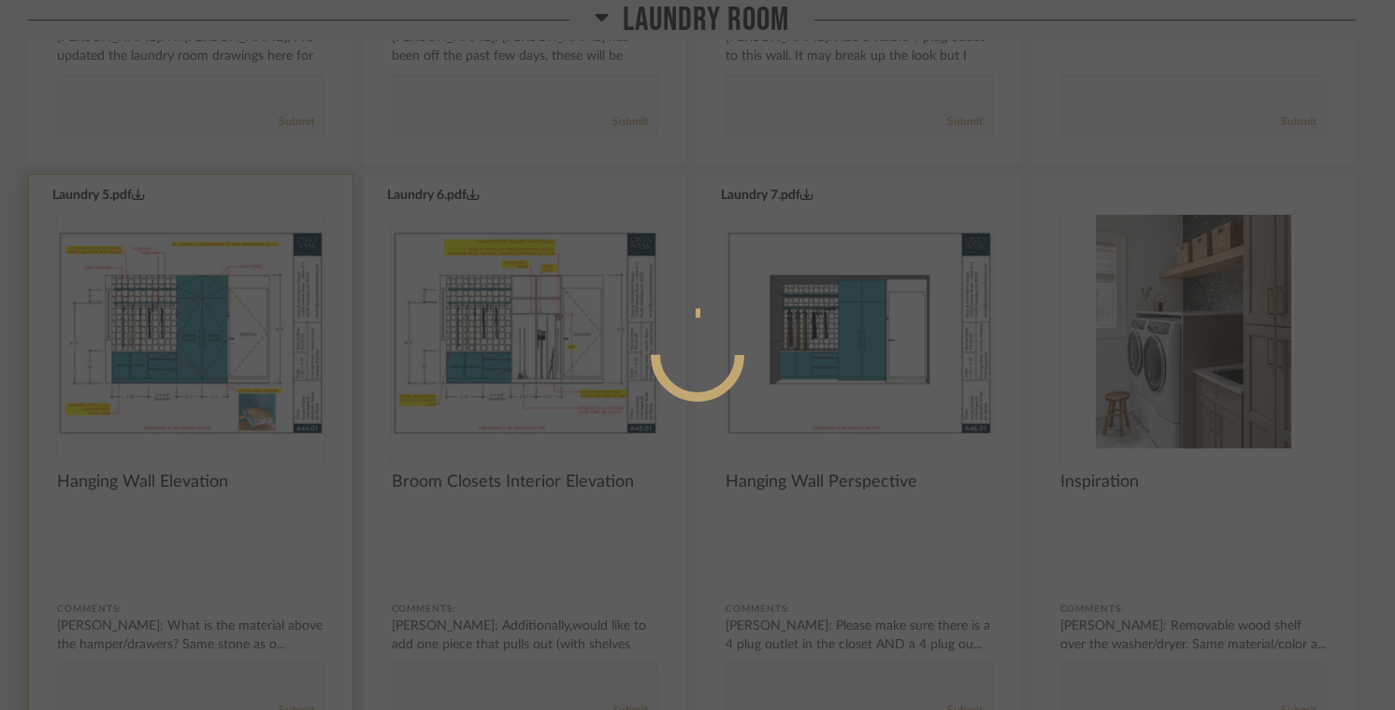
click at [167, 336] on div at bounding box center [697, 355] width 1395 height 710
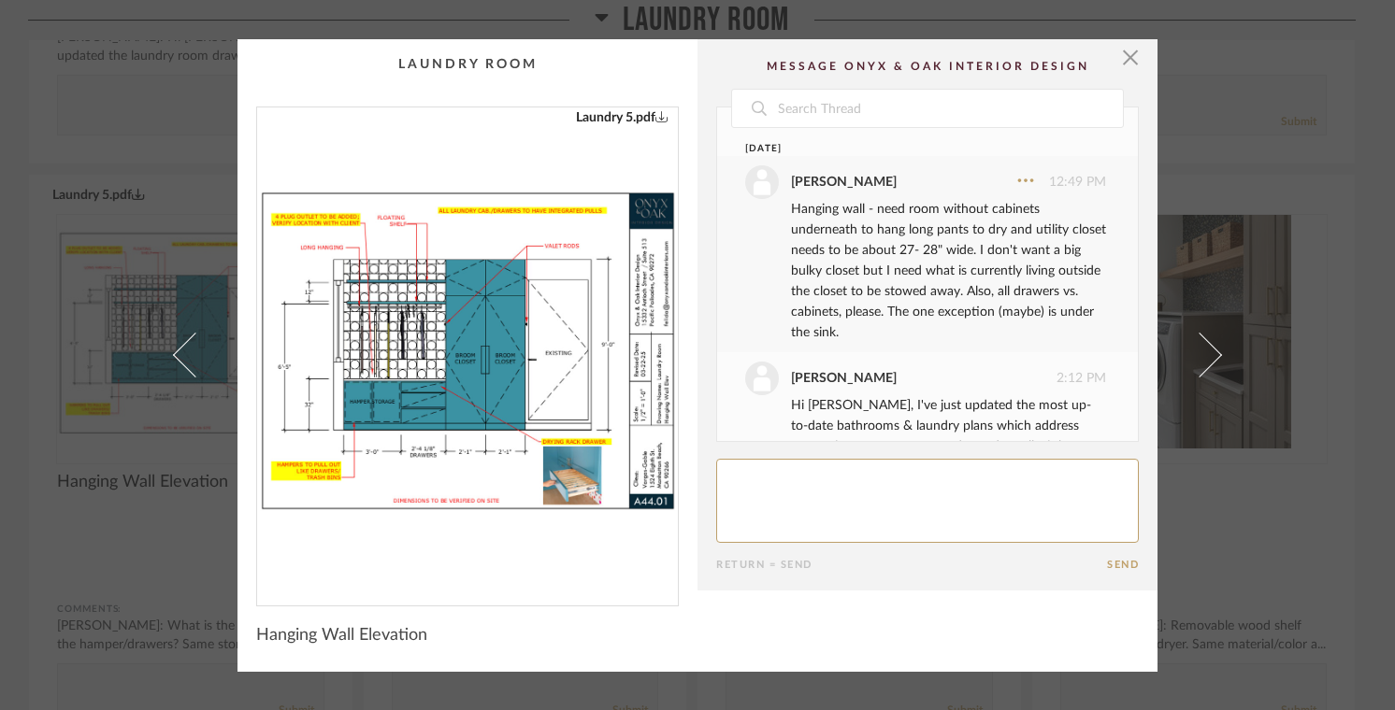
scroll to position [1296, 0]
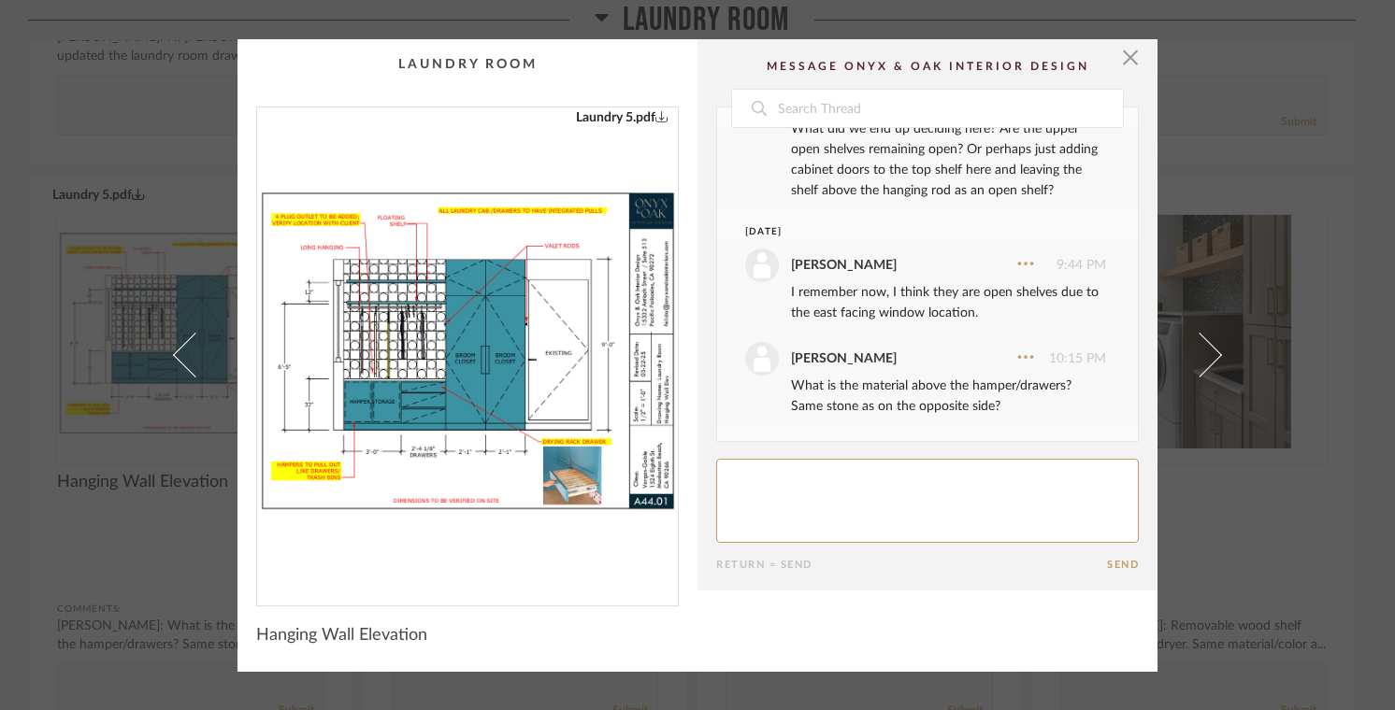
click at [424, 305] on img "0" at bounding box center [467, 348] width 421 height 483
click at [1120, 72] on span "button" at bounding box center [1129, 57] width 37 height 37
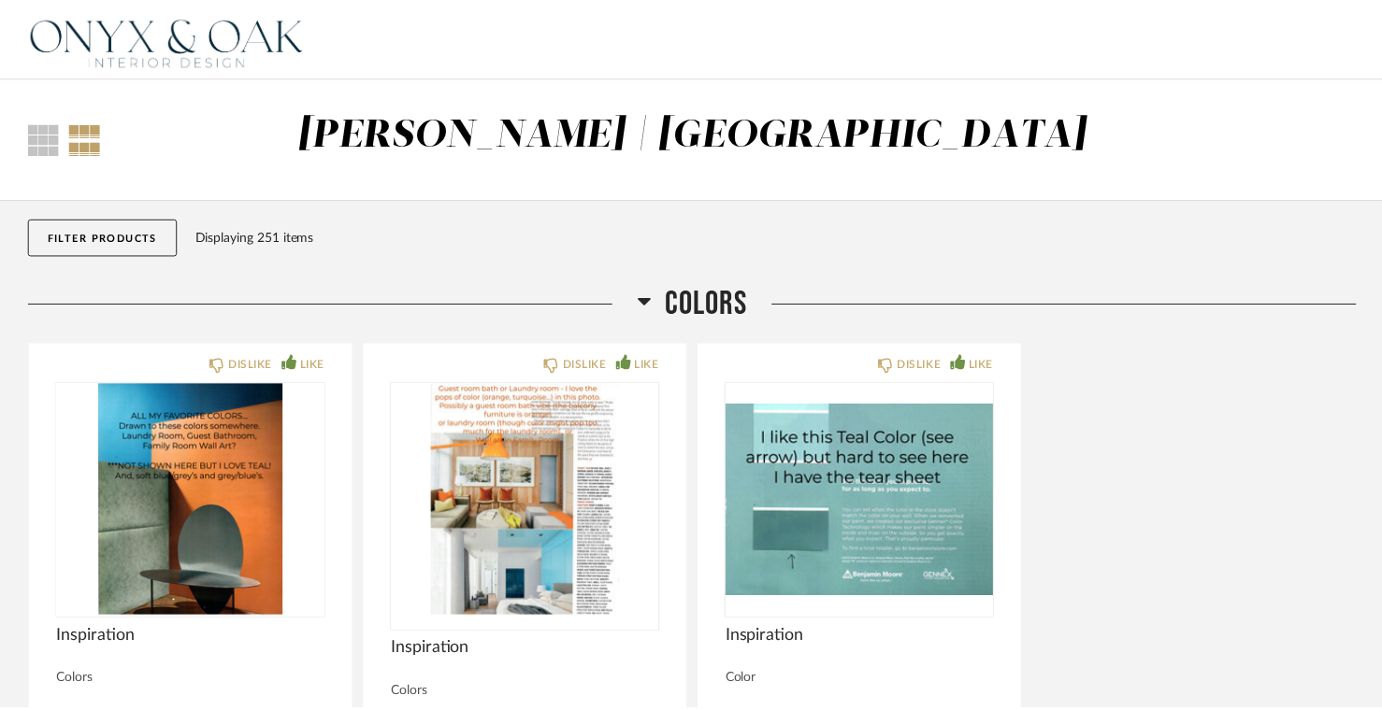
scroll to position [12456, 0]
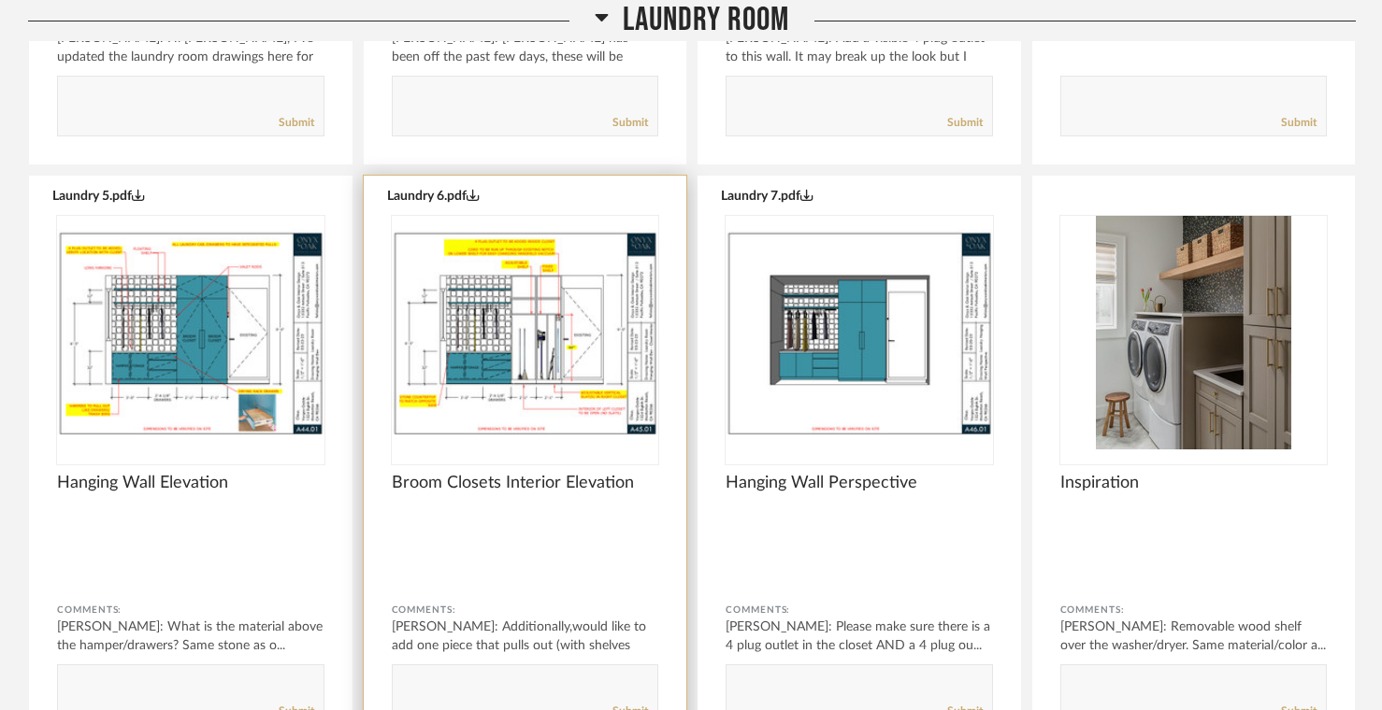
click at [537, 350] on img "0" at bounding box center [525, 333] width 267 height 234
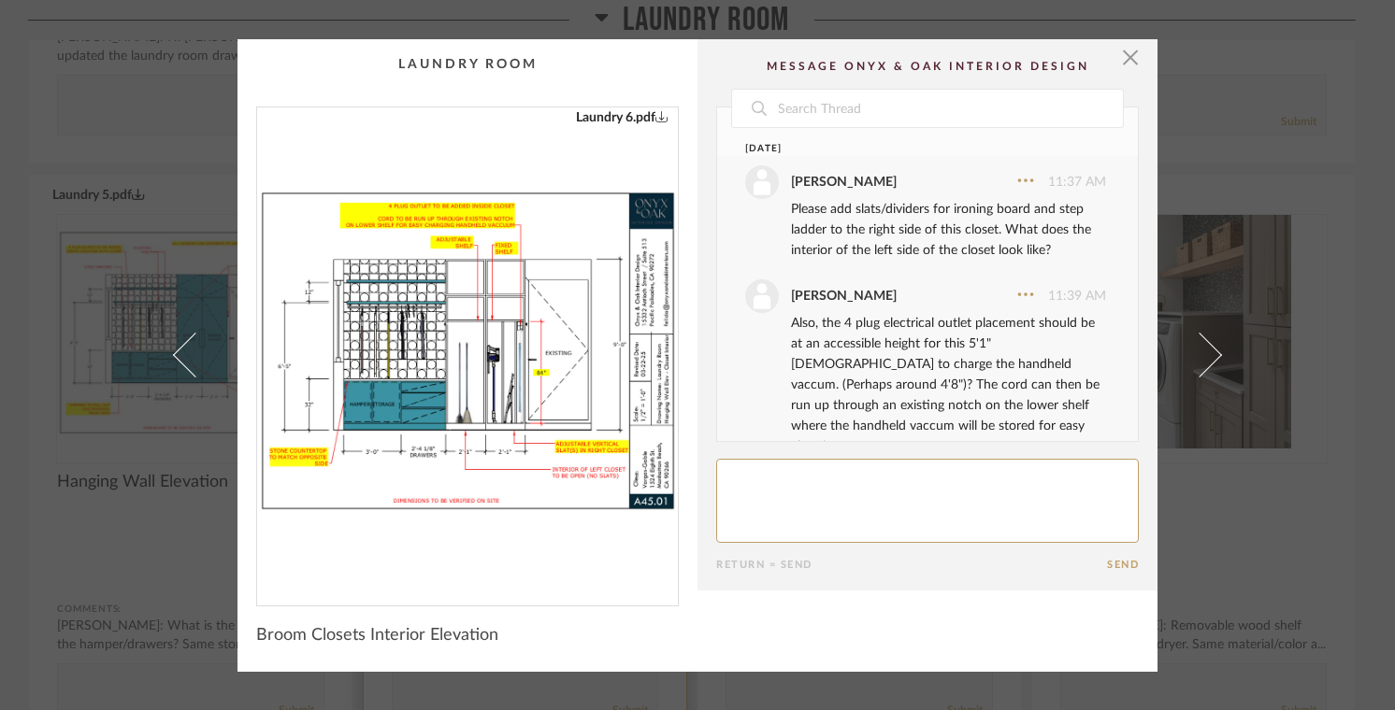
scroll to position [188, 0]
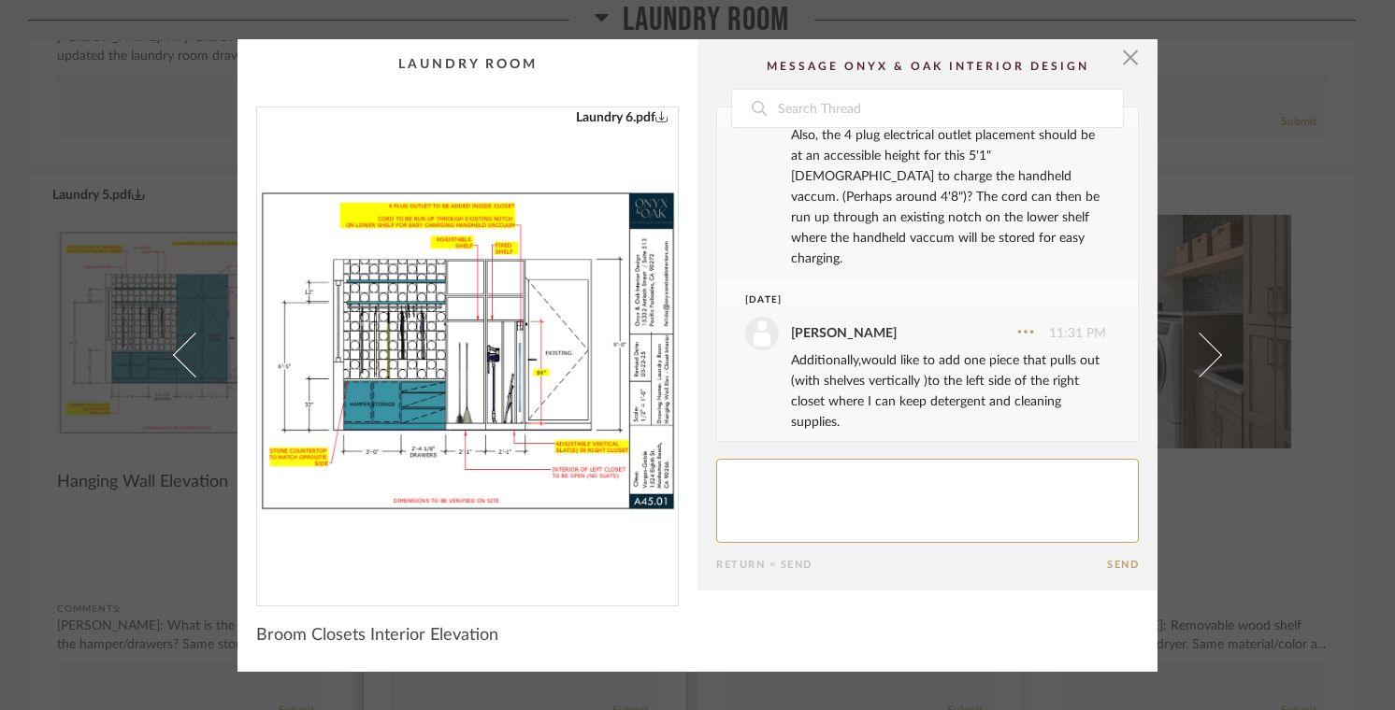
click at [537, 350] on img "0" at bounding box center [467, 348] width 421 height 483
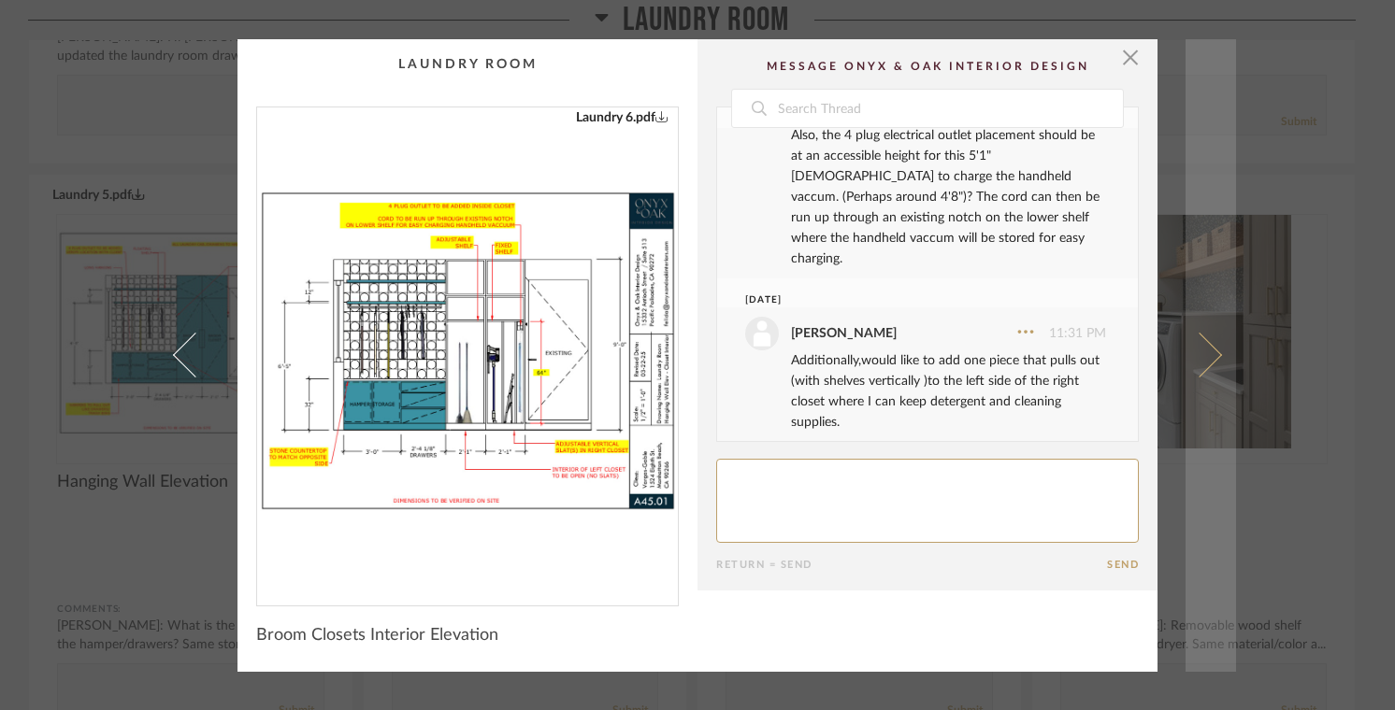
click at [1208, 352] on span at bounding box center [1199, 355] width 45 height 45
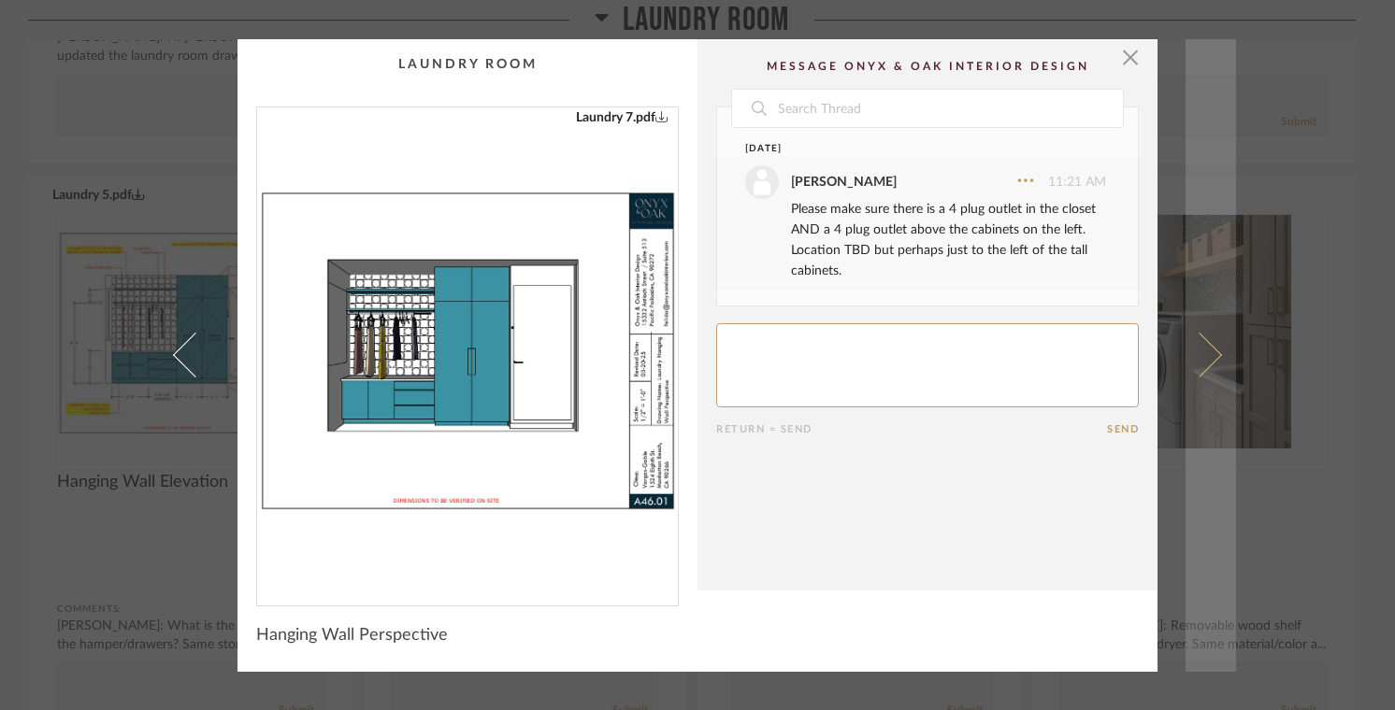
click at [1208, 353] on span at bounding box center [1199, 355] width 45 height 45
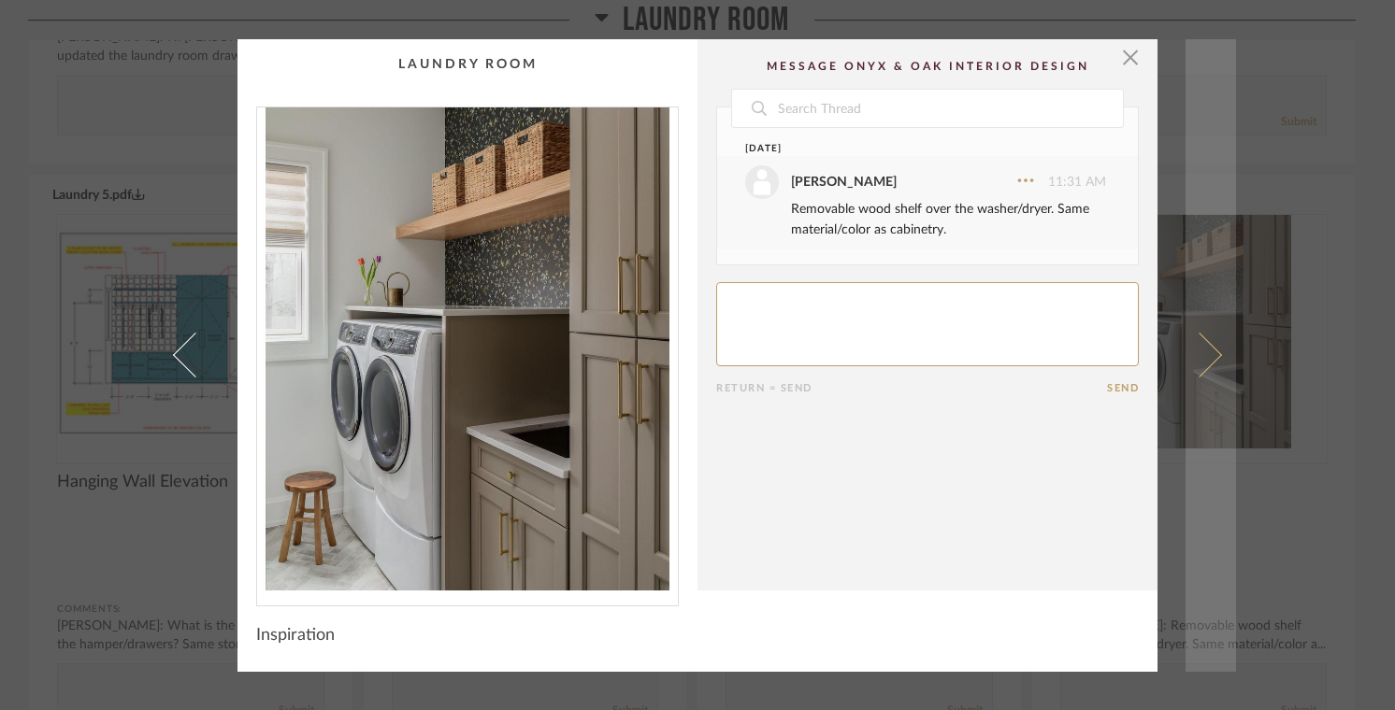
click at [1208, 354] on span at bounding box center [1199, 355] width 45 height 45
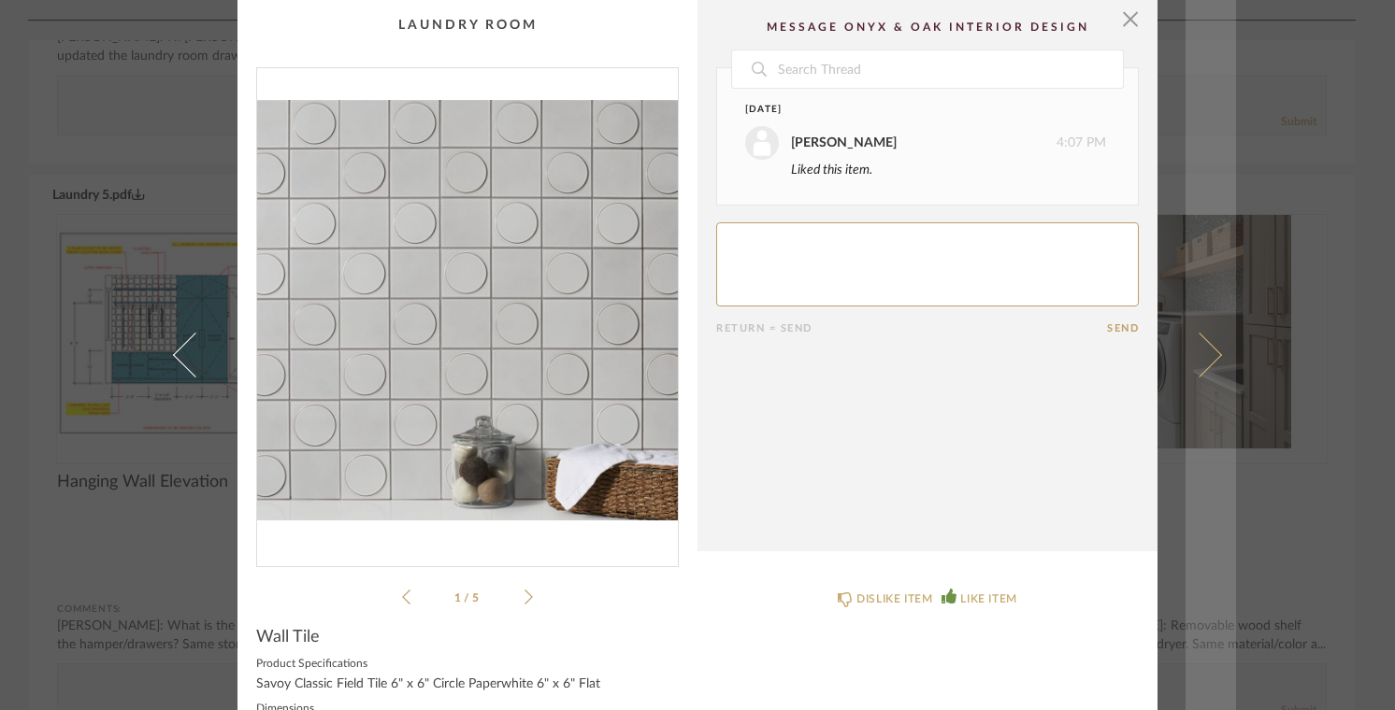
click at [1208, 355] on span at bounding box center [1199, 355] width 45 height 45
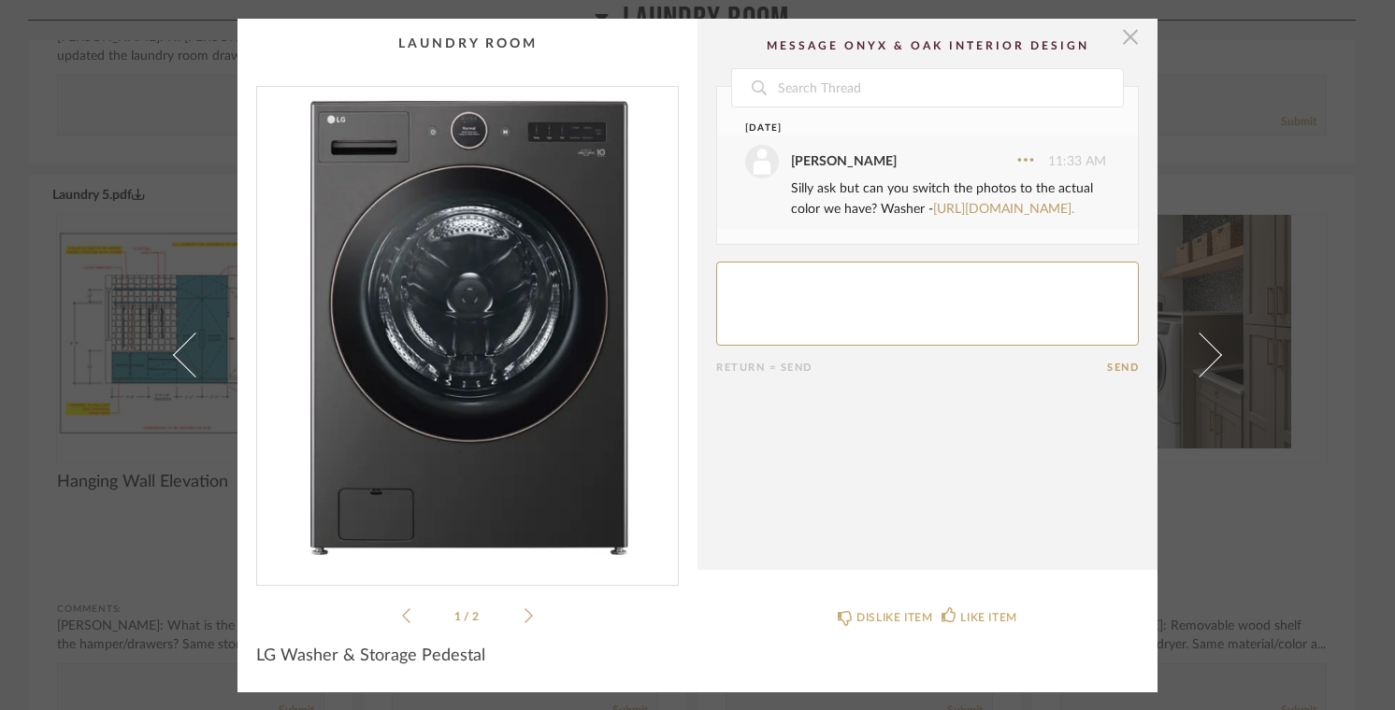
click at [1123, 38] on span "button" at bounding box center [1129, 37] width 37 height 37
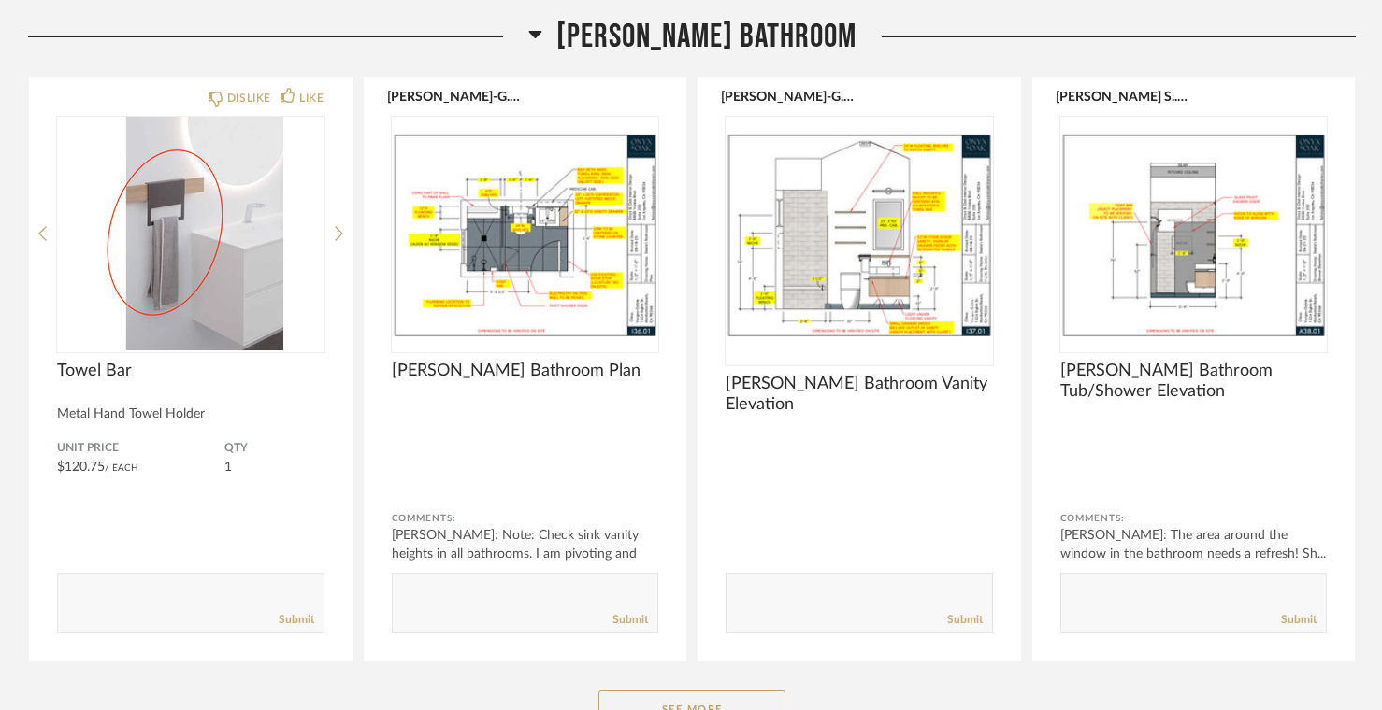
scroll to position [17146, 0]
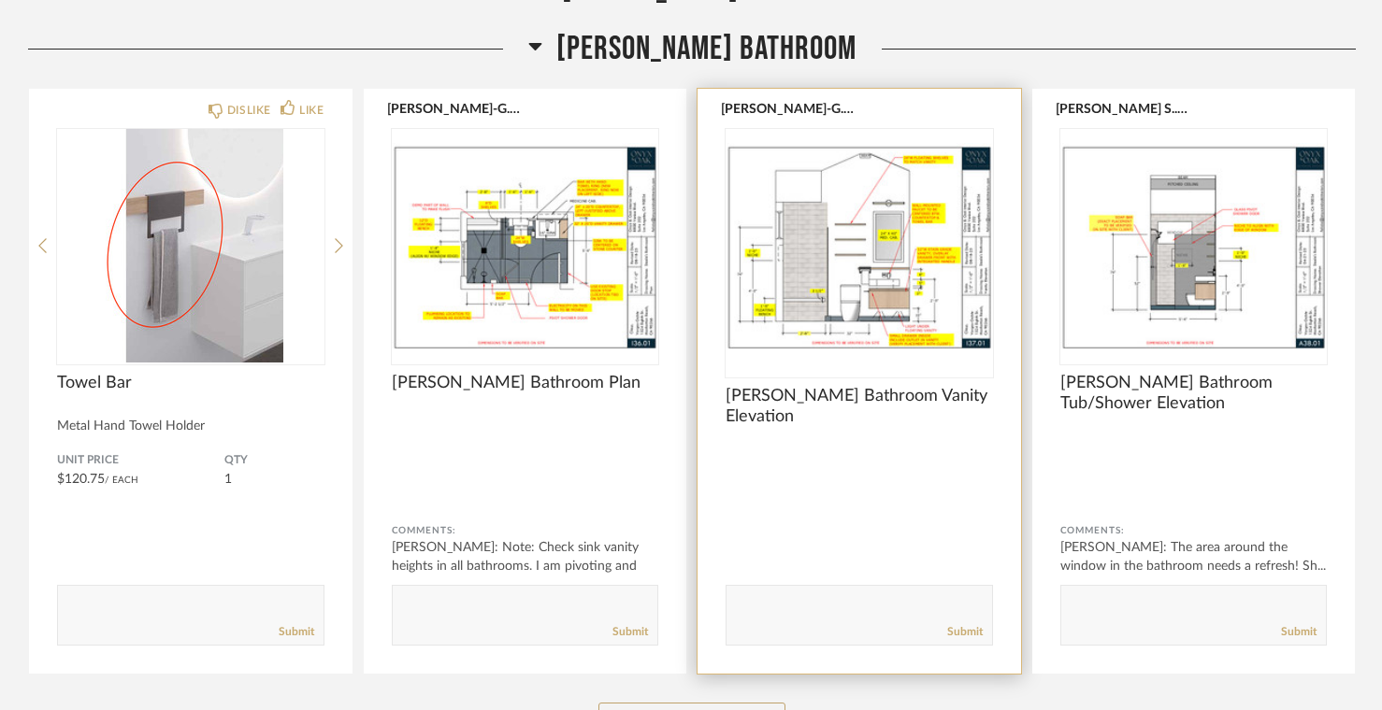
click at [803, 285] on img "0" at bounding box center [858, 246] width 267 height 234
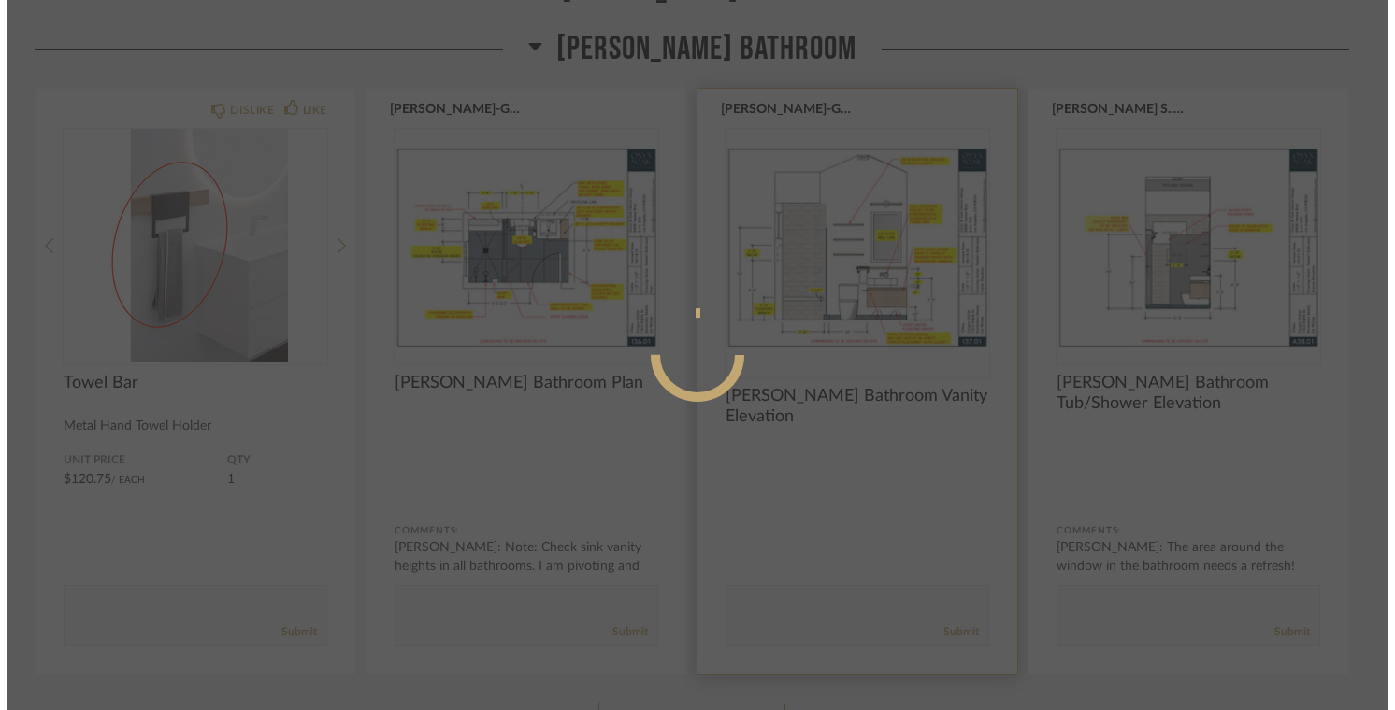
scroll to position [0, 0]
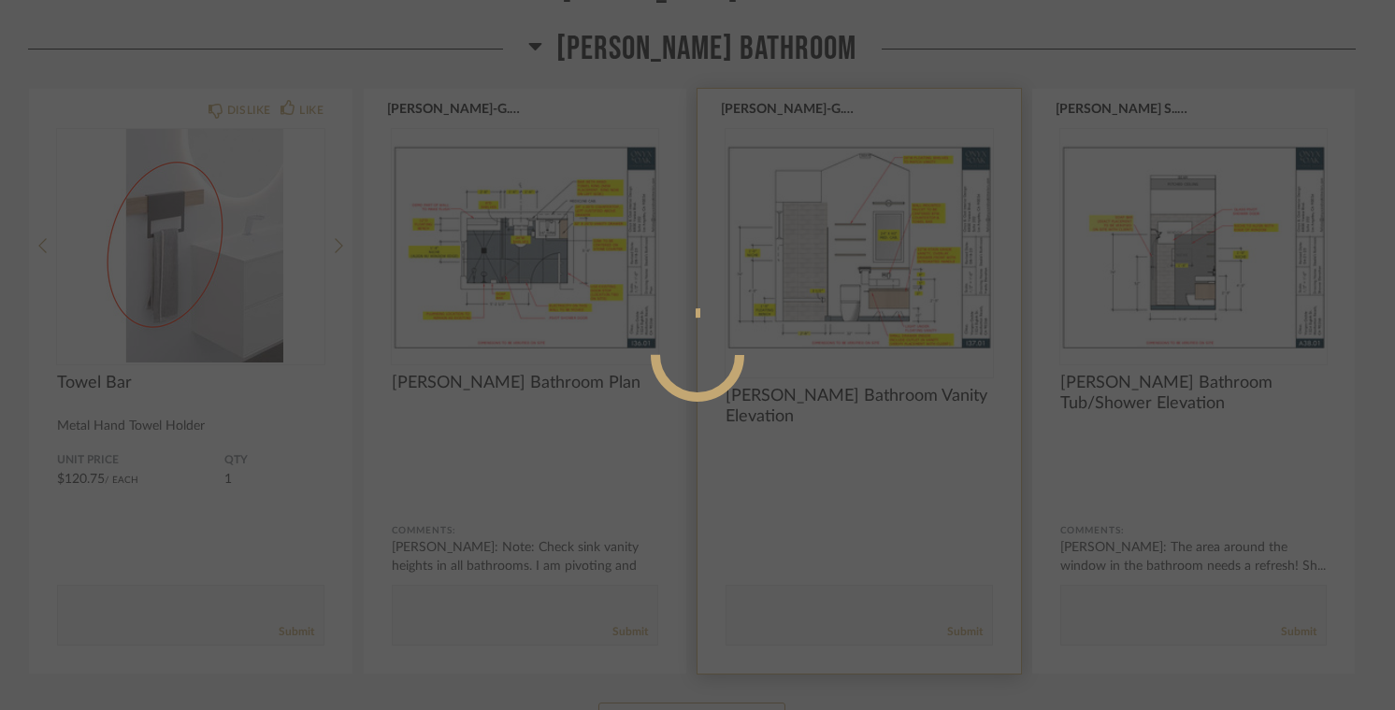
click at [803, 285] on div at bounding box center [697, 355] width 1395 height 710
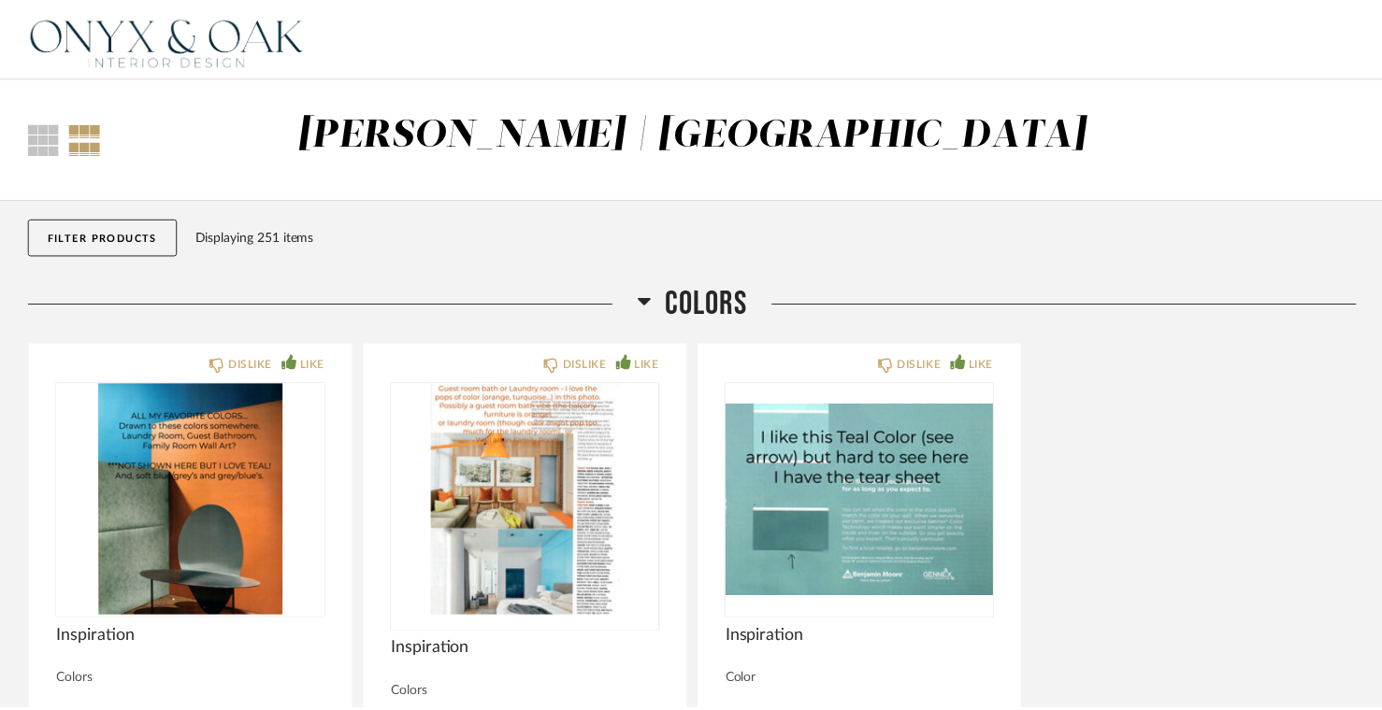
scroll to position [17146, 0]
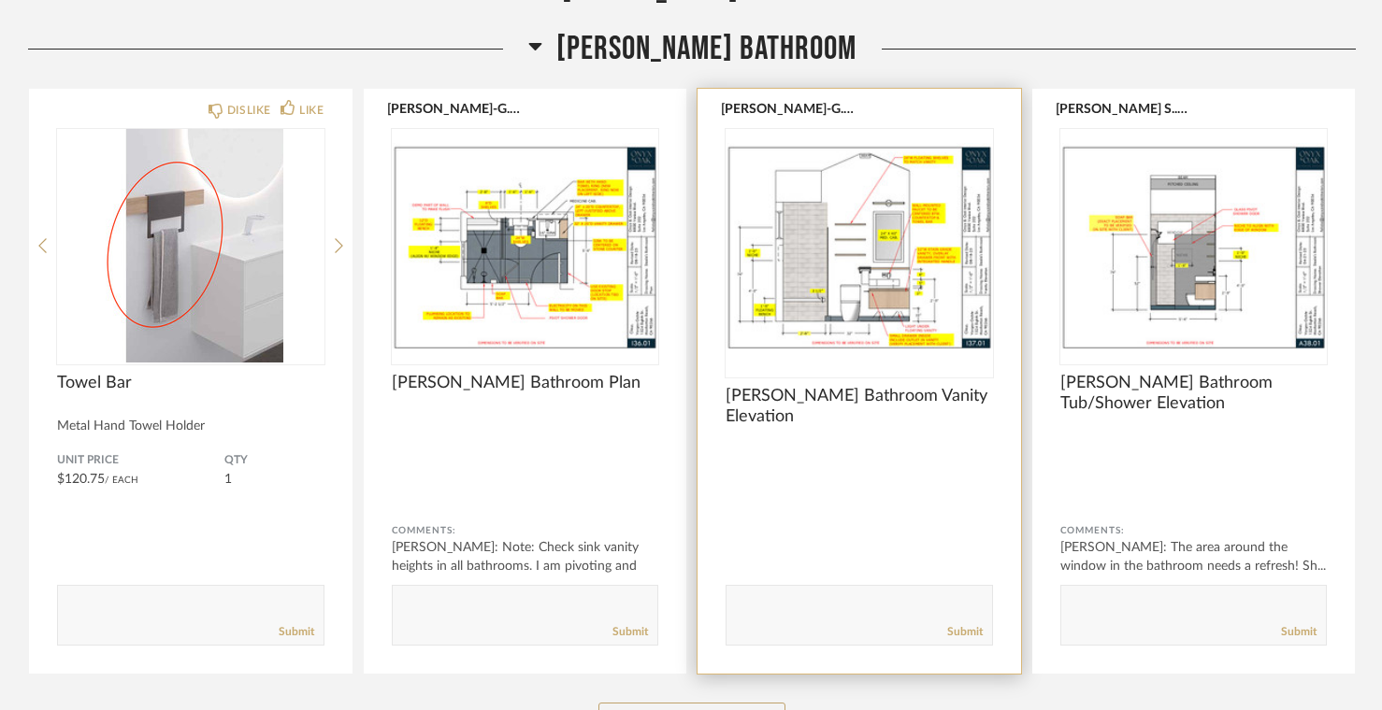
click at [803, 285] on img "0" at bounding box center [858, 246] width 267 height 234
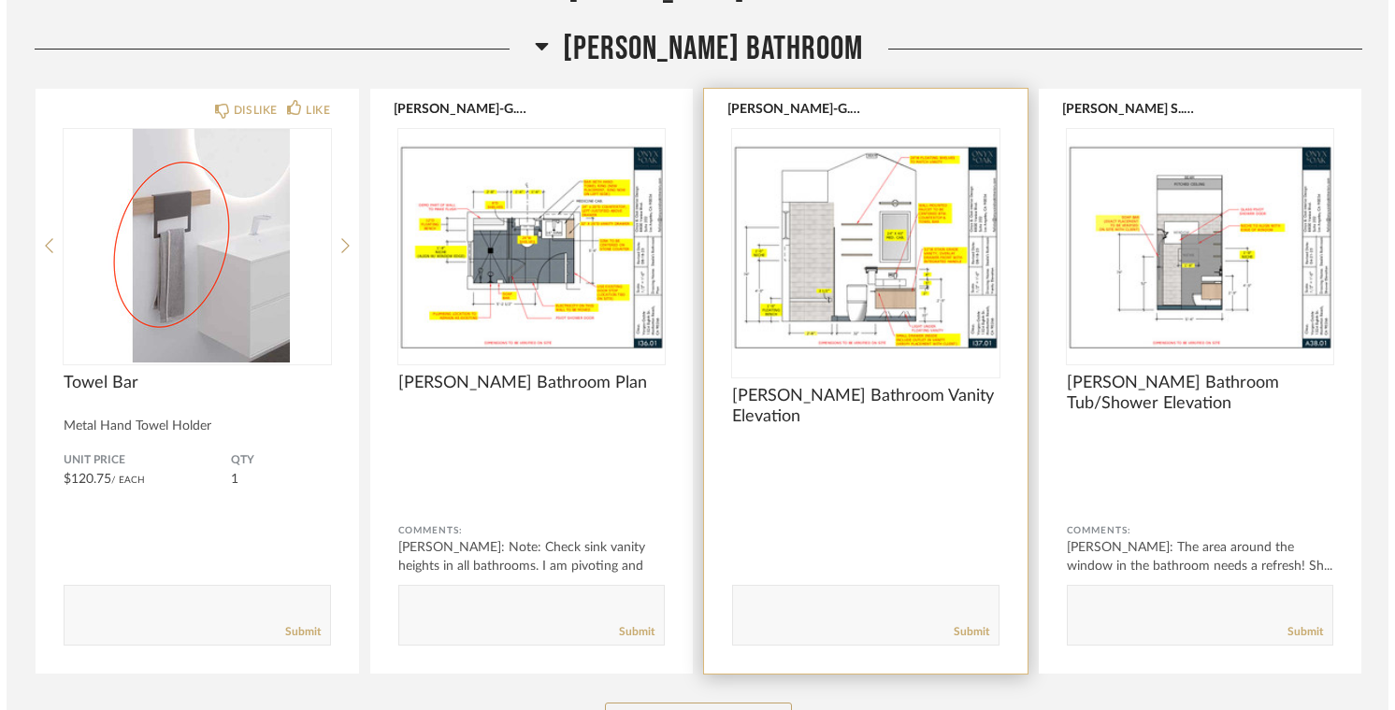
scroll to position [0, 0]
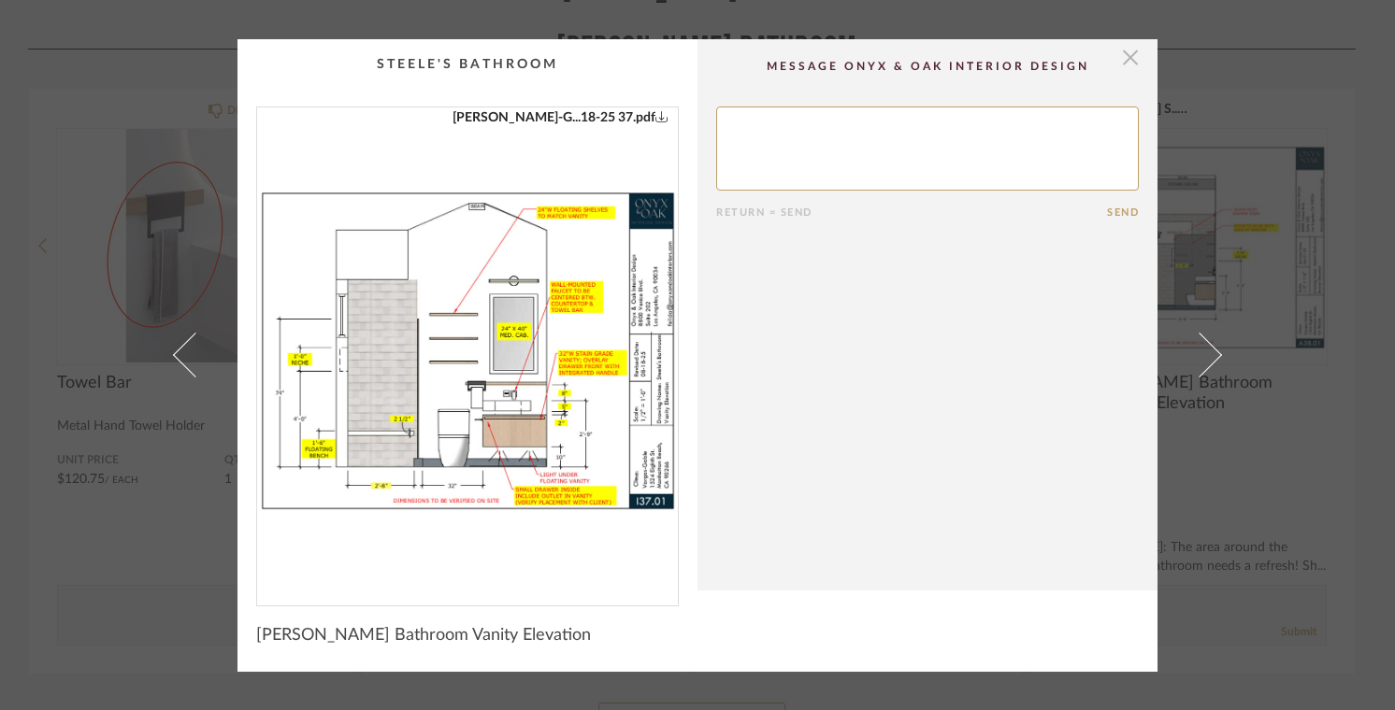
click at [1122, 58] on span "button" at bounding box center [1129, 57] width 37 height 37
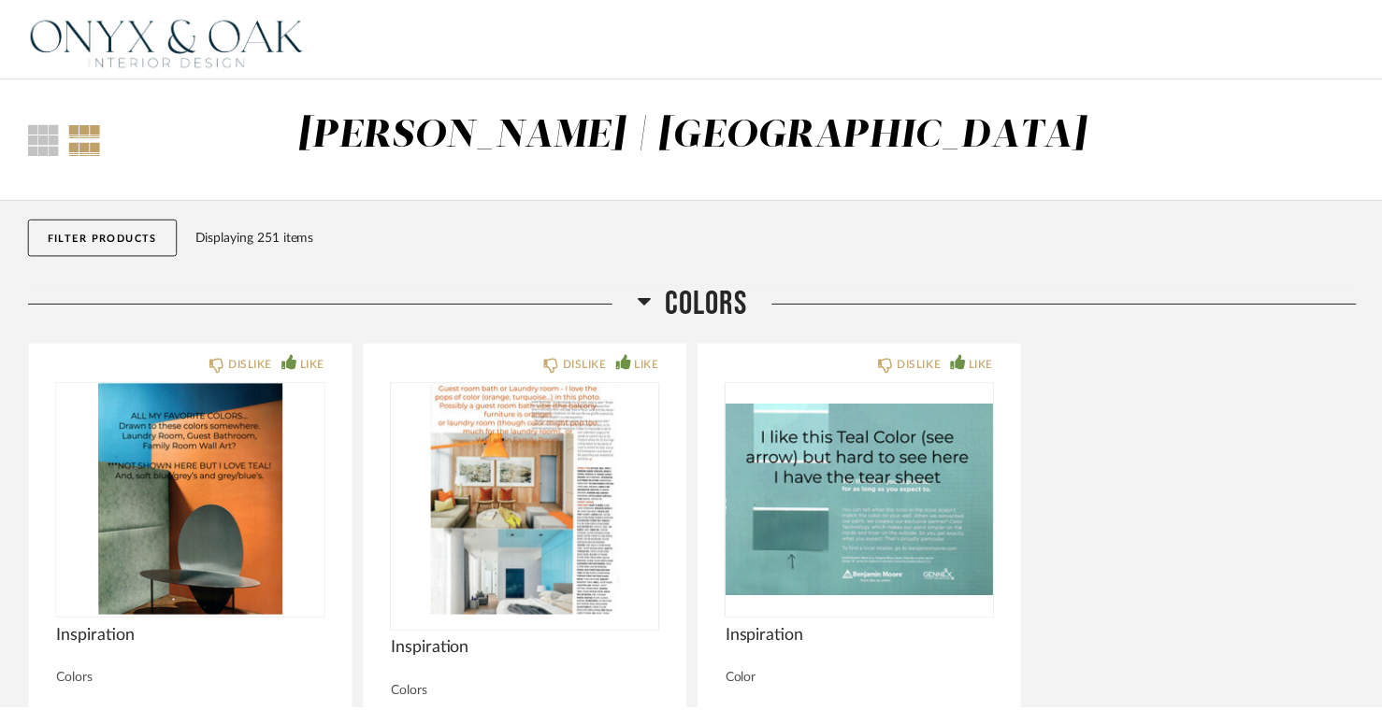
scroll to position [17146, 0]
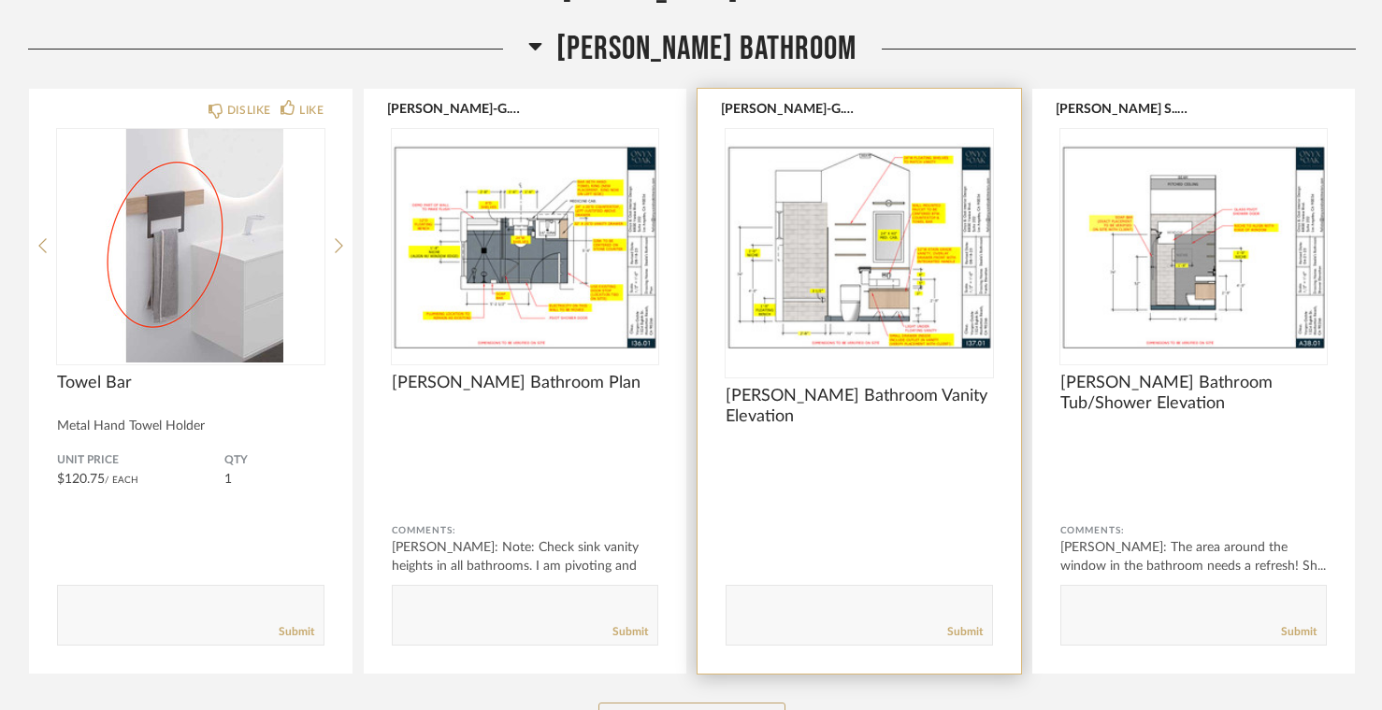
click at [787, 263] on img "0" at bounding box center [858, 246] width 267 height 234
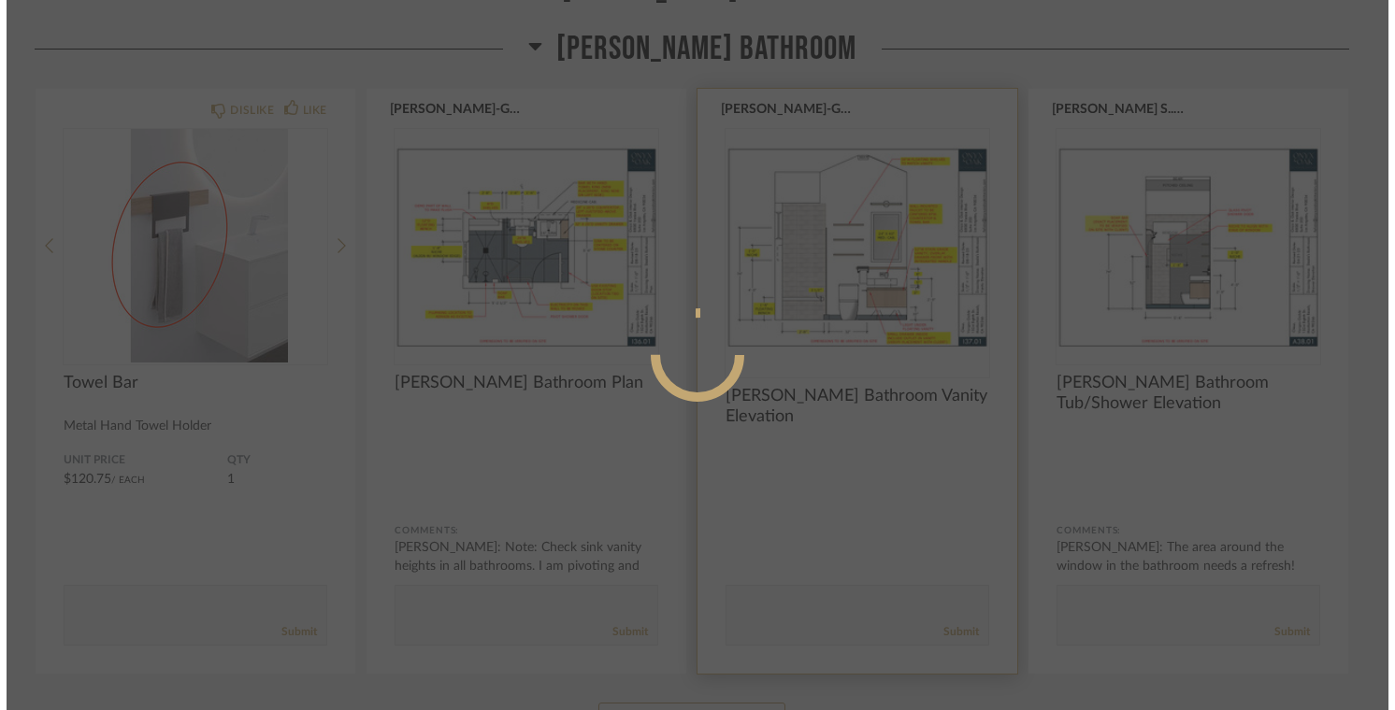
scroll to position [0, 0]
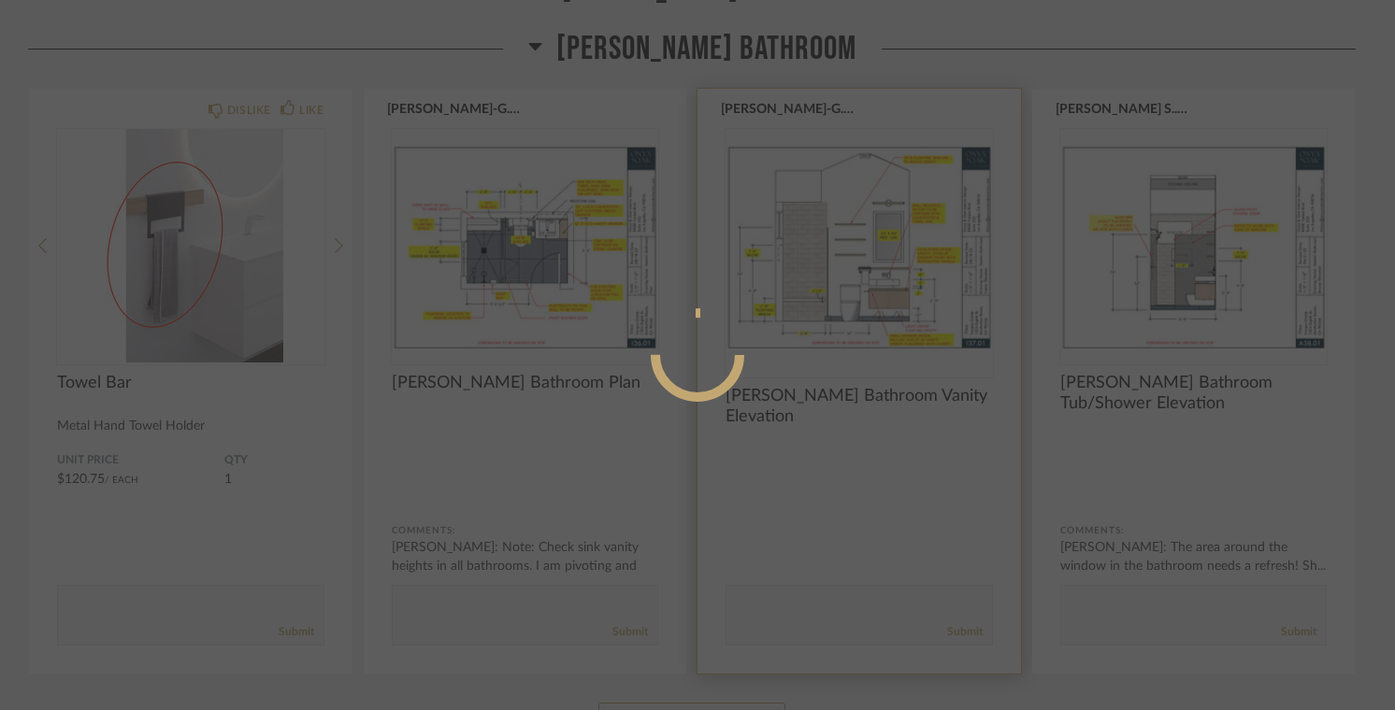
click at [787, 263] on div at bounding box center [697, 355] width 1395 height 710
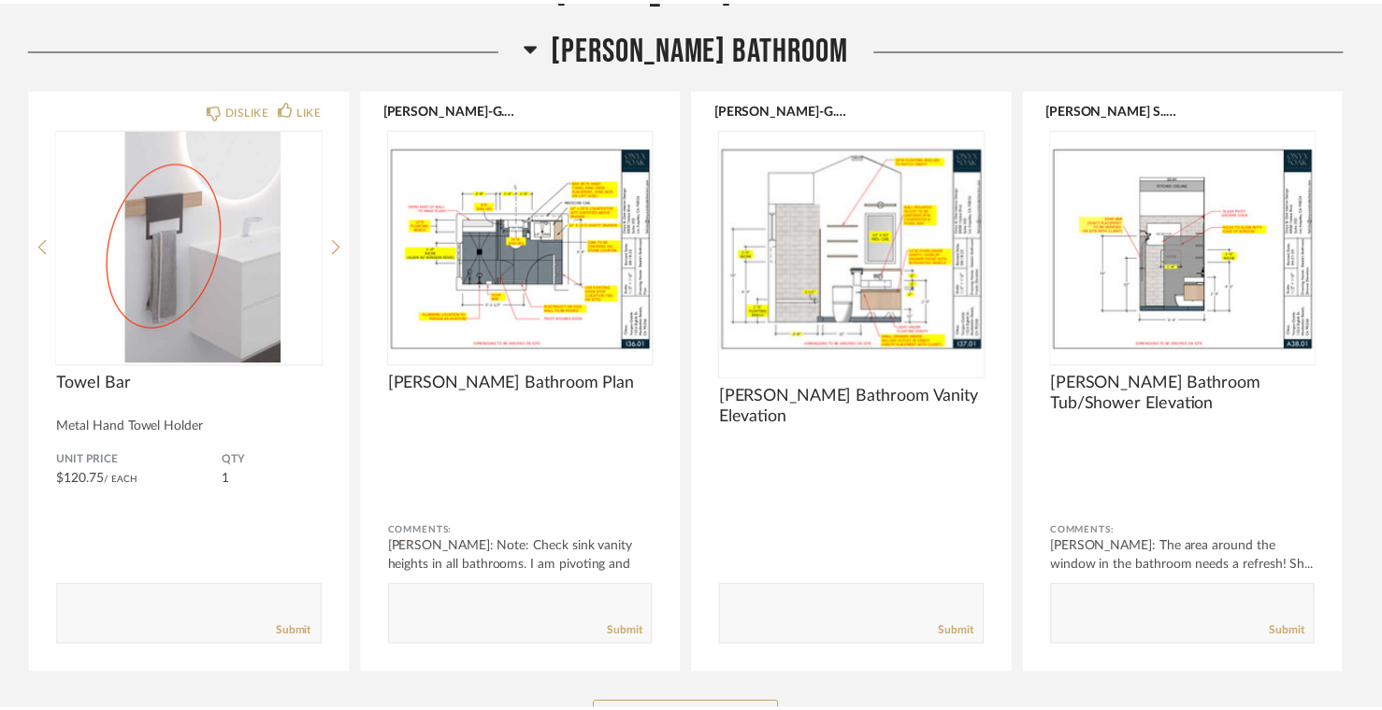
scroll to position [17146, 0]
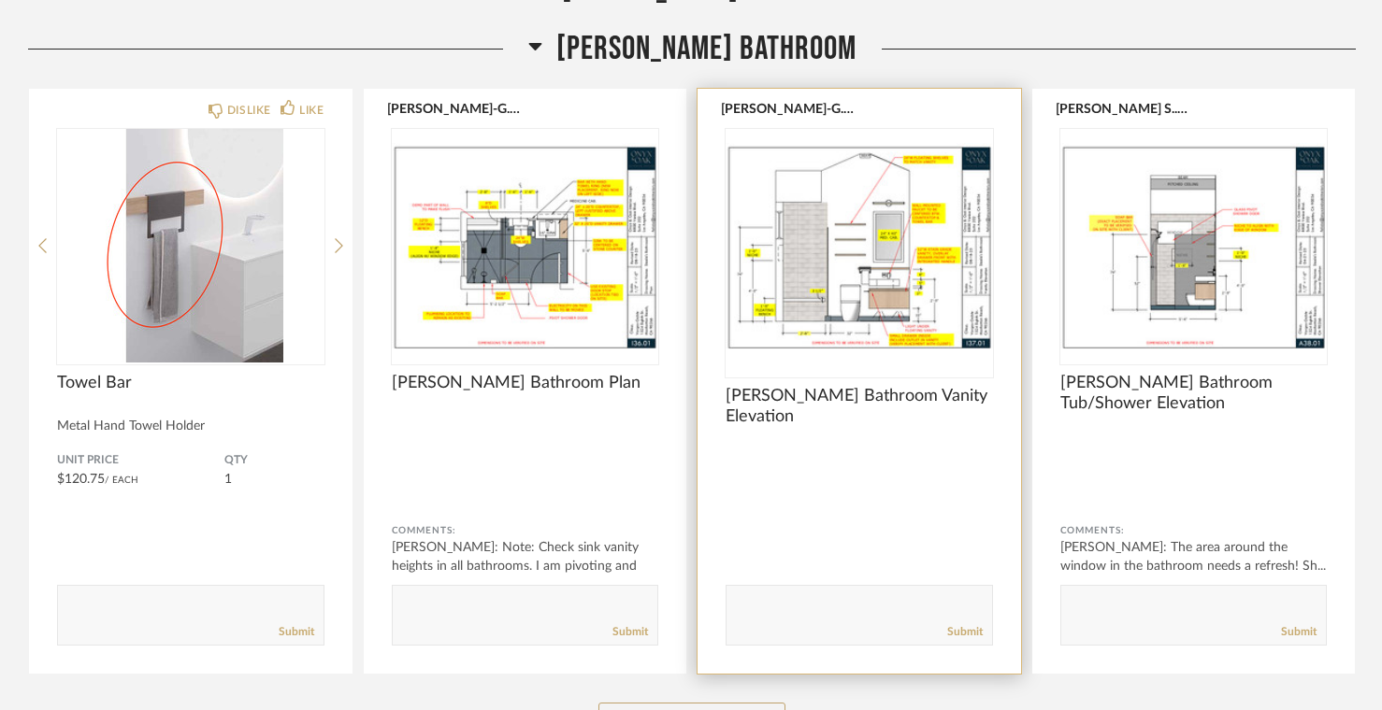
click at [814, 265] on img "0" at bounding box center [858, 246] width 267 height 234
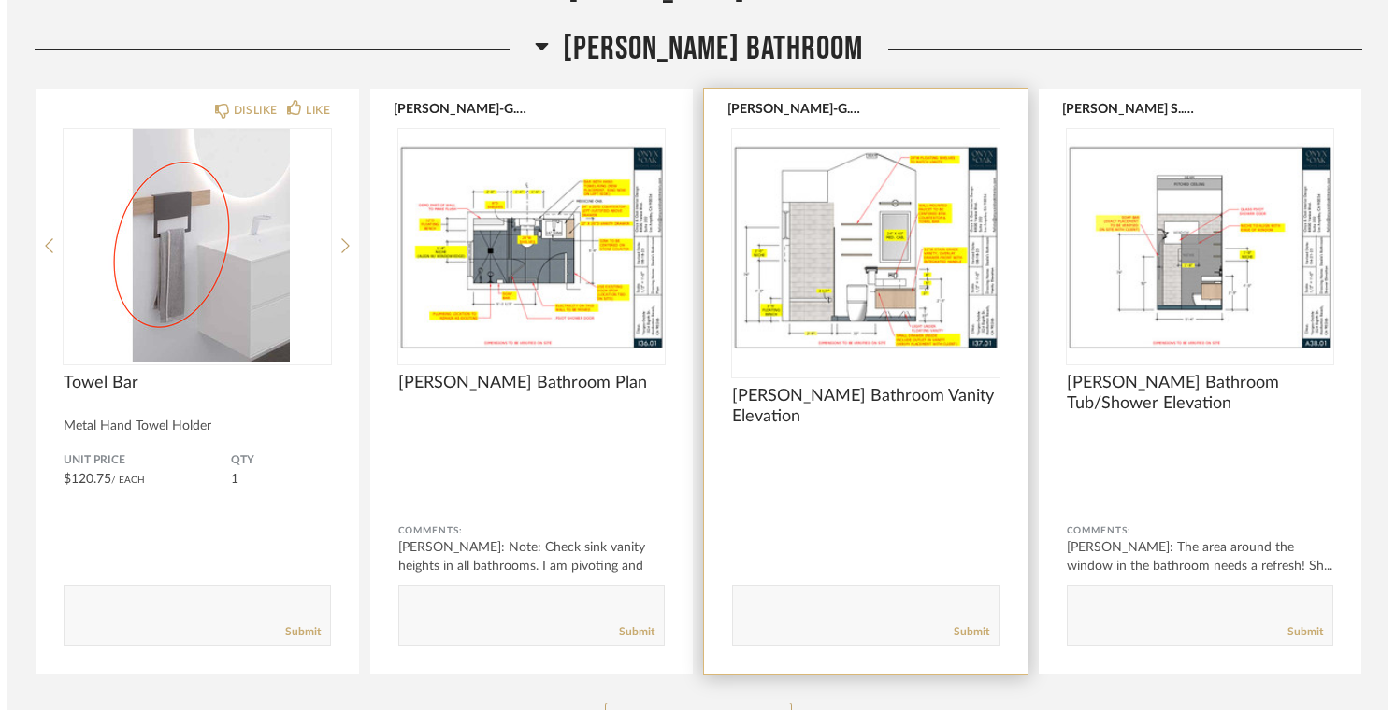
scroll to position [0, 0]
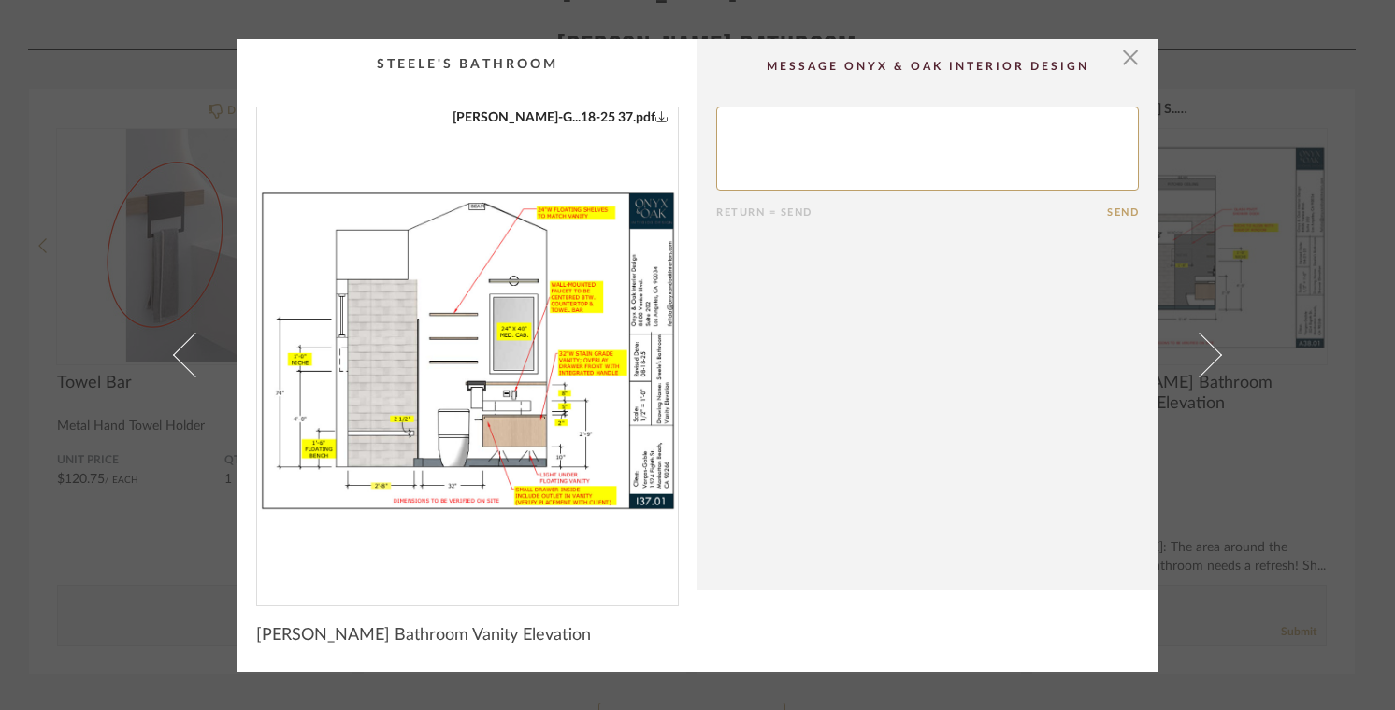
click at [381, 382] on img "0" at bounding box center [467, 348] width 421 height 483
